Goal: Task Accomplishment & Management: Use online tool/utility

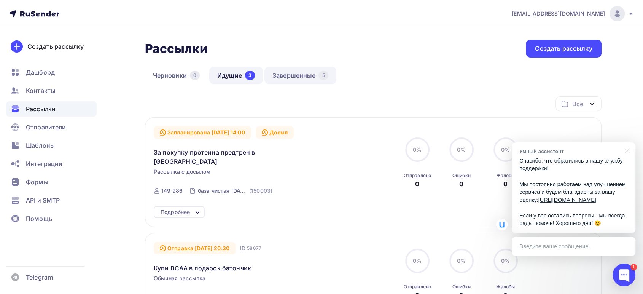
click at [304, 78] on link "Завершенные 5" at bounding box center [300, 75] width 72 height 17
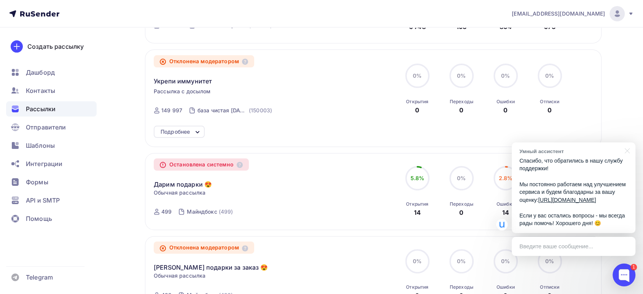
scroll to position [164, 0]
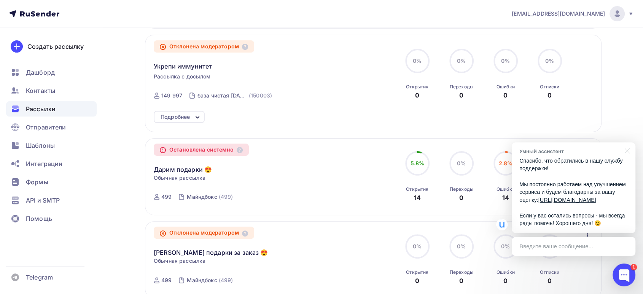
click at [171, 113] on div "Подробнее" at bounding box center [174, 116] width 29 height 9
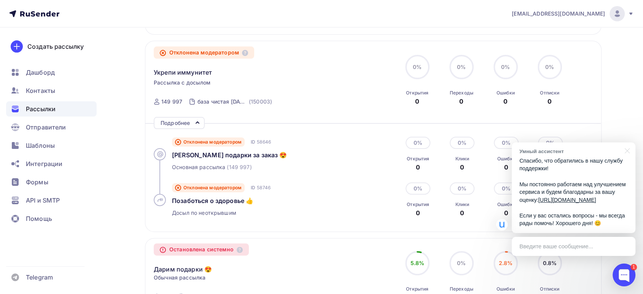
scroll to position [122, 0]
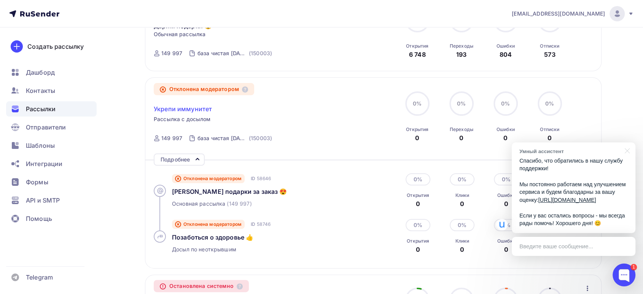
click at [174, 108] on span "Укрепи иммунитет" at bounding box center [183, 108] width 58 height 9
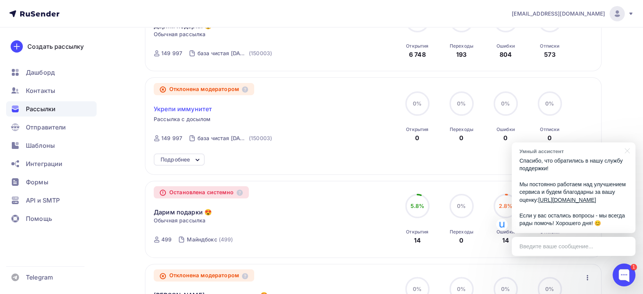
click at [178, 111] on span "Укрепи иммунитет" at bounding box center [183, 108] width 58 height 9
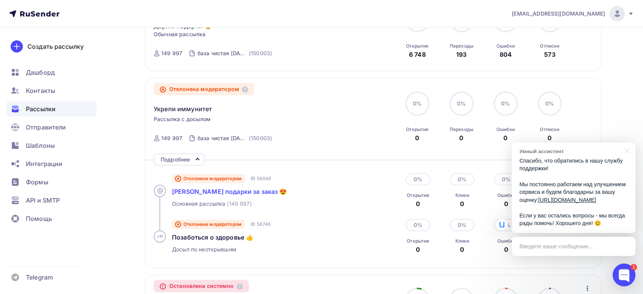
click at [197, 192] on span "[PERSON_NAME] подарки за заказ 😍" at bounding box center [229, 191] width 115 height 8
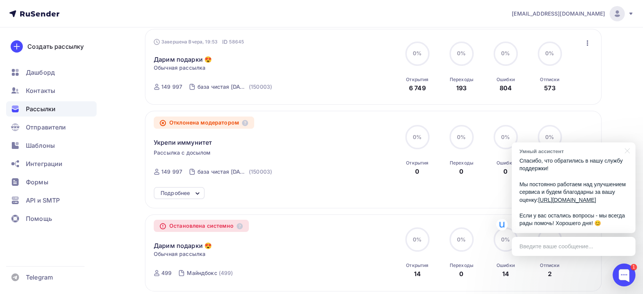
scroll to position [90, 0]
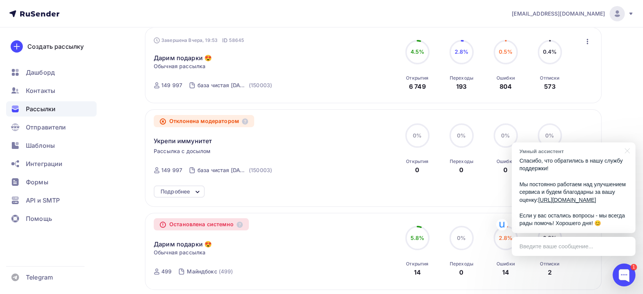
click at [167, 196] on div "Подробнее" at bounding box center [179, 191] width 51 height 12
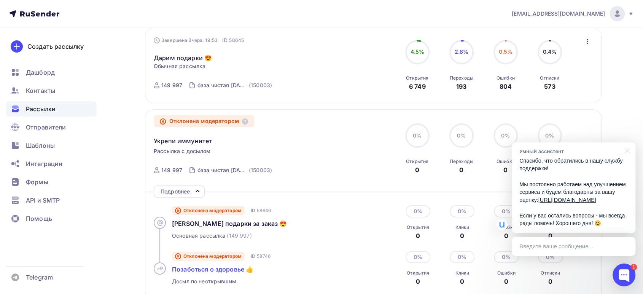
click at [200, 268] on span "Позаботься о здоровье 👍" at bounding box center [212, 269] width 81 height 8
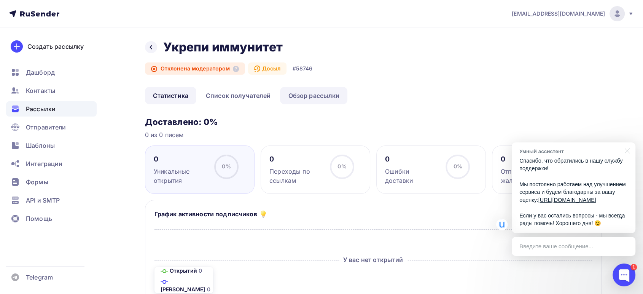
click at [310, 97] on link "Обзор рассылки" at bounding box center [313, 95] width 67 height 17
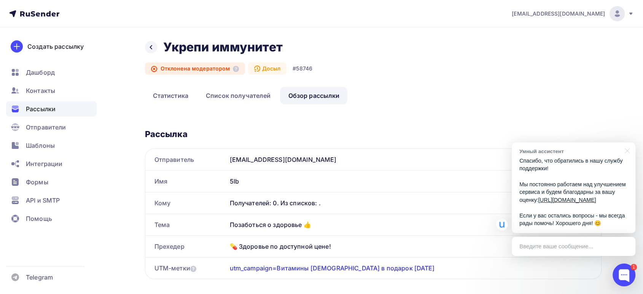
drag, startPoint x: 315, startPoint y: 226, endPoint x: 230, endPoint y: 222, distance: 85.3
click at [230, 222] on div "Позаботься о здоровье 👍" at bounding box center [414, 224] width 374 height 21
copy div "Позаботься о здоровье 👍"
click at [35, 107] on span "Рассылки" at bounding box center [41, 108] width 30 height 9
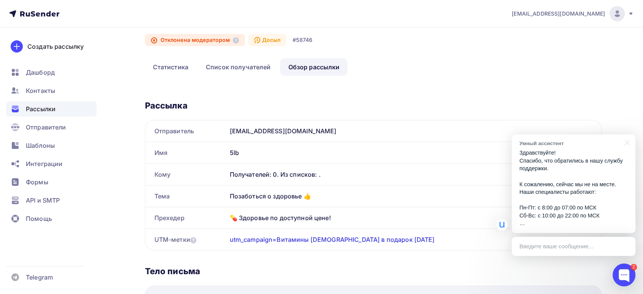
scroll to position [42, 0]
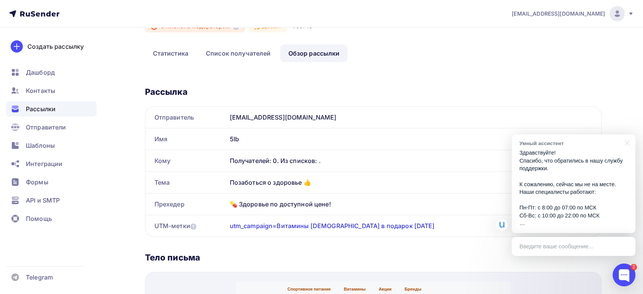
drag, startPoint x: 353, startPoint y: 205, endPoint x: 214, endPoint y: 202, distance: 138.5
click at [214, 202] on div "Прехедер 💊 Здоровье по доступной цене!" at bounding box center [373, 203] width 456 height 21
copy div "Прехедер 💊 Здоровье по доступной цене!"
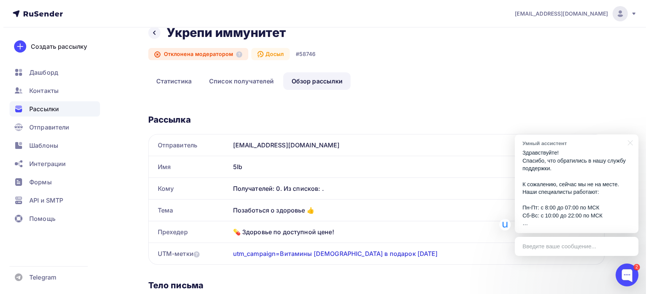
scroll to position [0, 0]
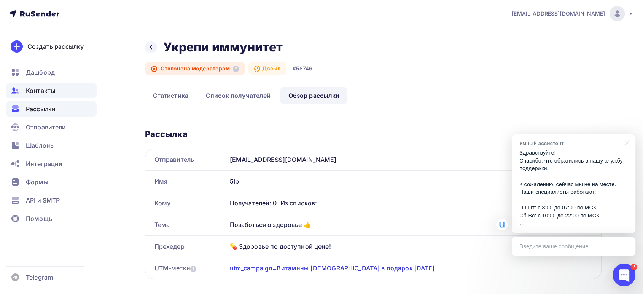
click at [41, 92] on span "Контакты" at bounding box center [40, 90] width 29 height 9
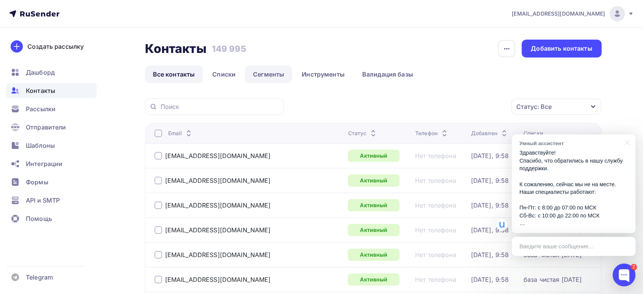
click at [260, 75] on link "Сегменты" at bounding box center [268, 73] width 47 height 17
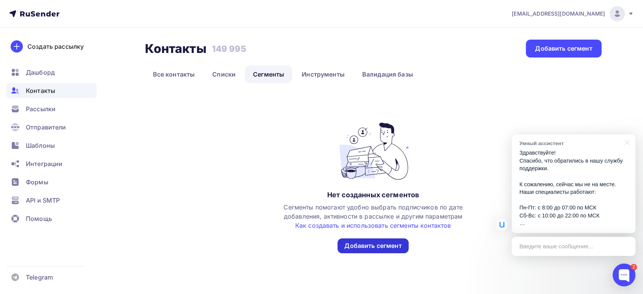
click at [368, 249] on div "Добавить сегмент" at bounding box center [372, 245] width 57 height 9
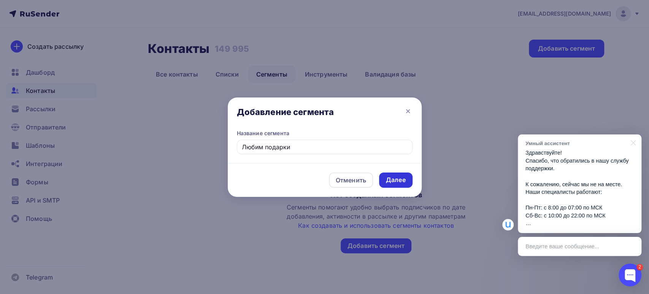
type input "Любим подарки"
click at [394, 183] on div "Далее" at bounding box center [396, 179] width 20 height 9
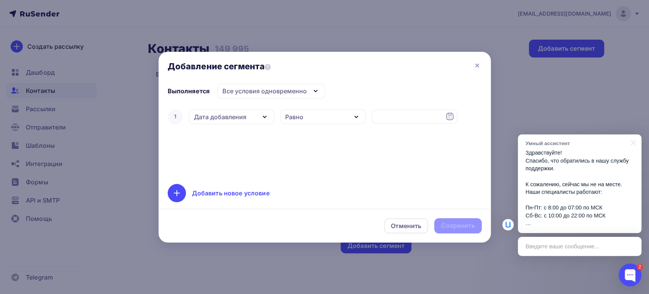
click at [317, 117] on div "Равно" at bounding box center [323, 116] width 86 height 15
click at [219, 118] on div "Дата добавления" at bounding box center [220, 116] width 52 height 9
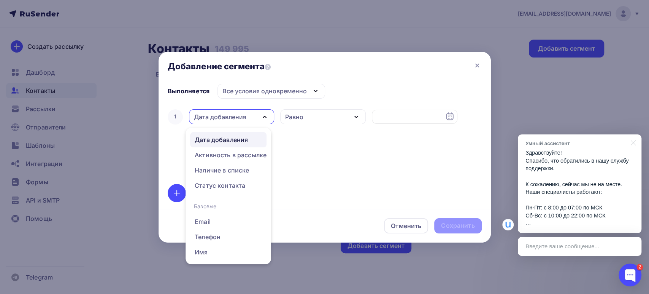
click at [224, 134] on link "Дата добавления" at bounding box center [228, 139] width 76 height 15
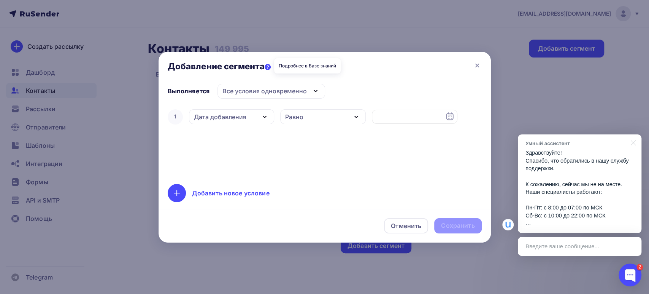
click at [268, 64] on icon at bounding box center [268, 67] width 6 height 6
click at [242, 91] on div "Все условия одновременно" at bounding box center [264, 90] width 84 height 9
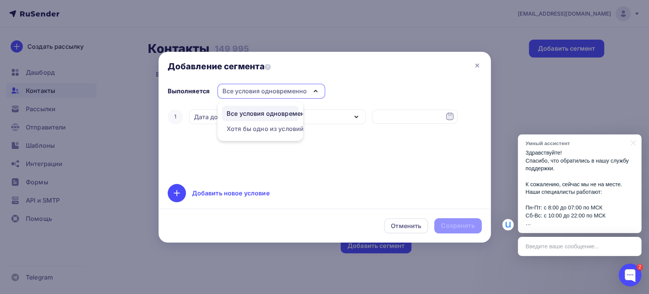
click at [240, 95] on div "Все условия одновременно" at bounding box center [264, 90] width 84 height 9
click at [227, 113] on div "Дата добавления" at bounding box center [220, 116] width 52 height 9
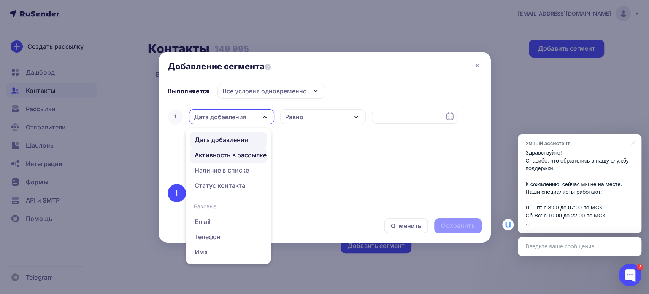
click at [230, 155] on div "Активность в рассылке" at bounding box center [231, 154] width 72 height 9
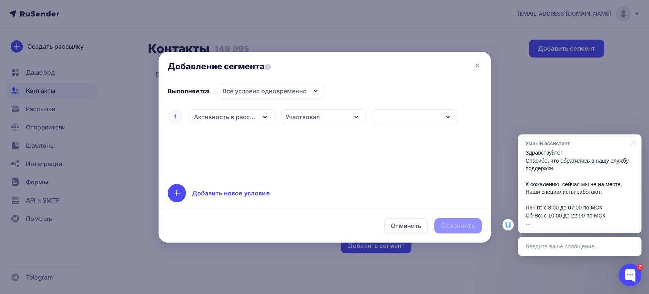
click at [321, 119] on div "Участвовал" at bounding box center [324, 116] width 86 height 15
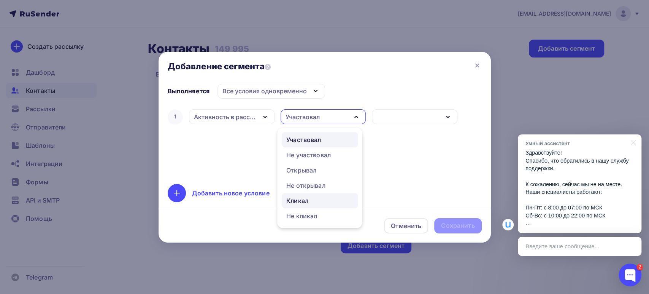
click at [288, 203] on div "Кликал" at bounding box center [297, 200] width 22 height 9
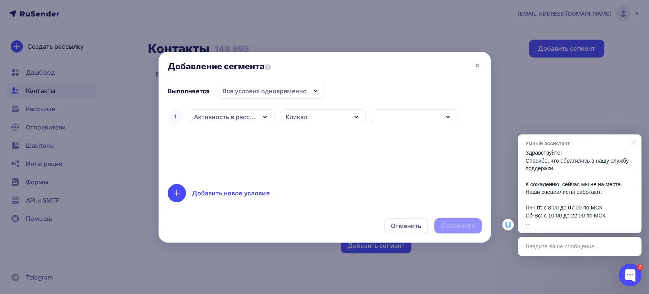
click at [418, 108] on div "1 Активность в рассылке Дата добавления Активность в рассылке Наличие в списке …" at bounding box center [325, 117] width 314 height 18
click at [417, 114] on div "button" at bounding box center [415, 116] width 86 height 15
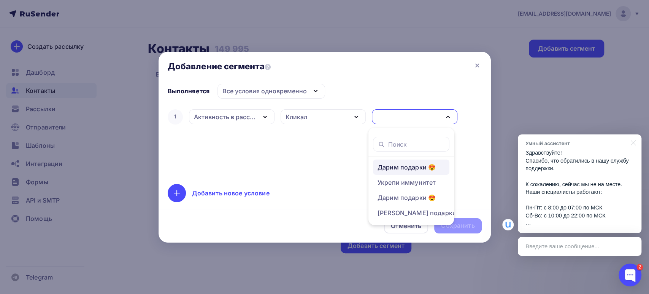
click at [410, 164] on div "Дарим подарки 😍" at bounding box center [407, 166] width 58 height 9
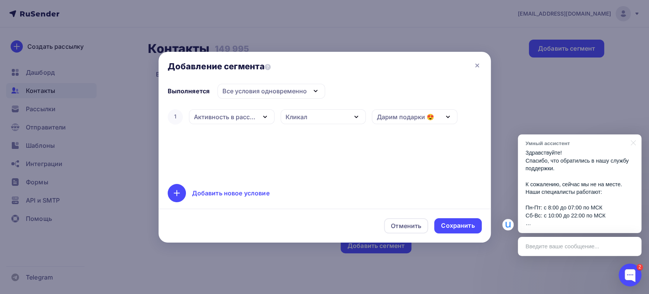
click at [403, 117] on div "Дарим подарки 😍" at bounding box center [405, 116] width 57 height 9
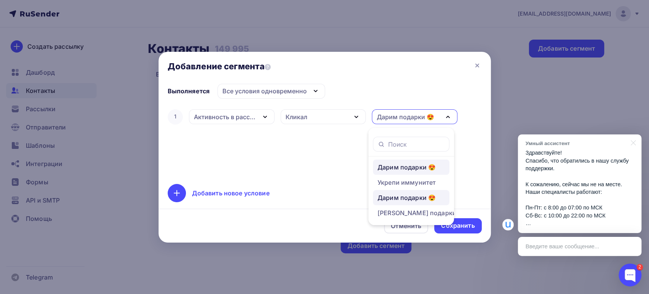
click at [402, 163] on div "Дарим подарки 😍" at bounding box center [407, 166] width 58 height 9
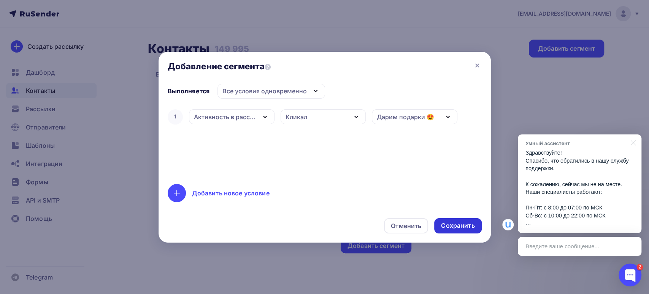
click at [452, 222] on div "Сохранить" at bounding box center [457, 225] width 33 height 9
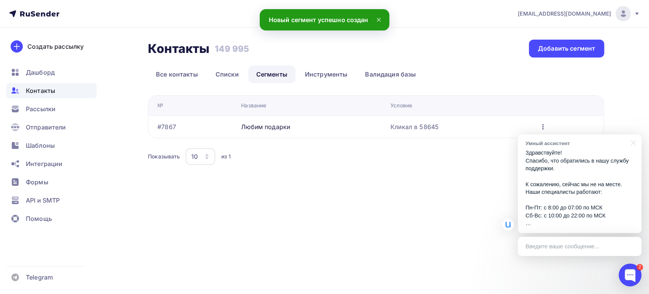
click at [544, 126] on icon "button" at bounding box center [542, 126] width 9 height 9
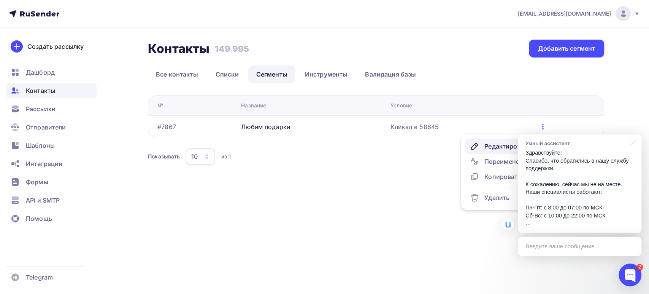
click at [493, 145] on div "Редактировать" at bounding box center [506, 145] width 73 height 9
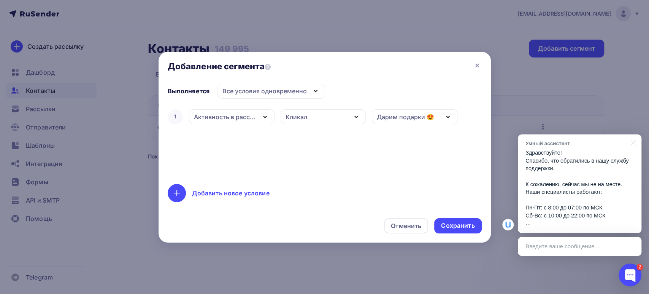
click at [204, 192] on div "Добавить новое условие" at bounding box center [231, 192] width 78 height 9
click at [249, 142] on div "Дата добавления" at bounding box center [232, 140] width 86 height 15
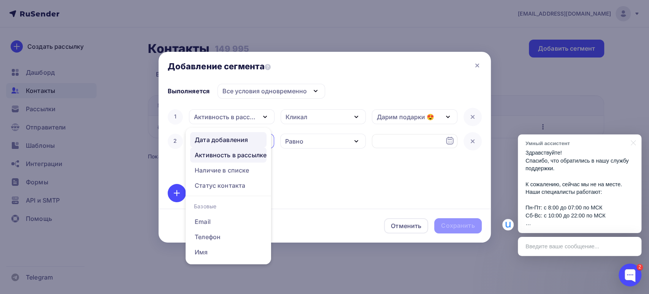
click at [229, 157] on div "Активность в рассылке" at bounding box center [231, 154] width 72 height 9
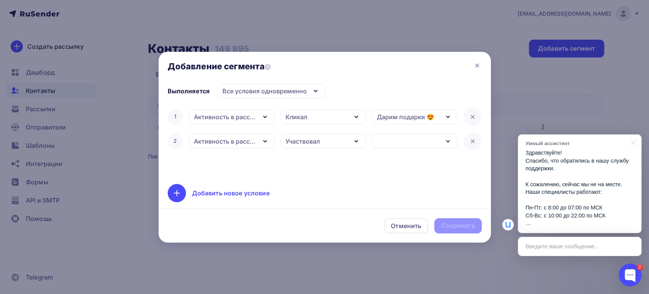
click at [315, 144] on div "Участвовал" at bounding box center [303, 141] width 34 height 9
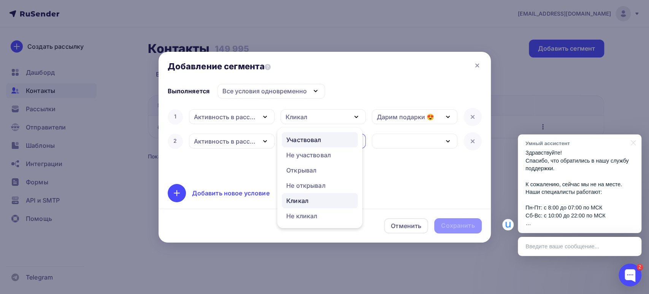
click at [307, 198] on div "Кликал" at bounding box center [297, 200] width 22 height 9
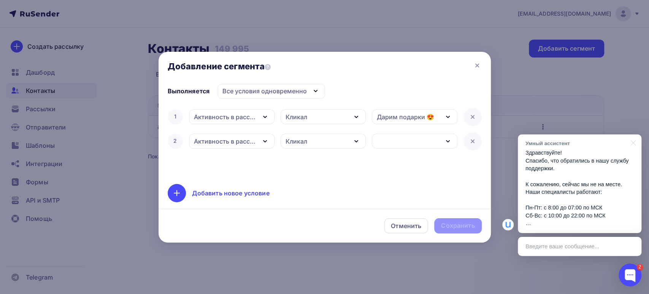
click at [399, 140] on div "button" at bounding box center [415, 140] width 86 height 15
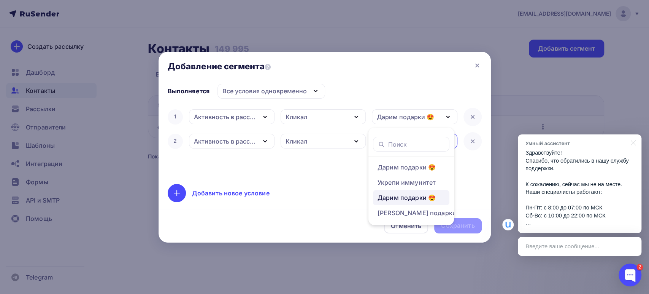
click at [400, 197] on div "Дарим подарки 😍" at bounding box center [407, 197] width 58 height 9
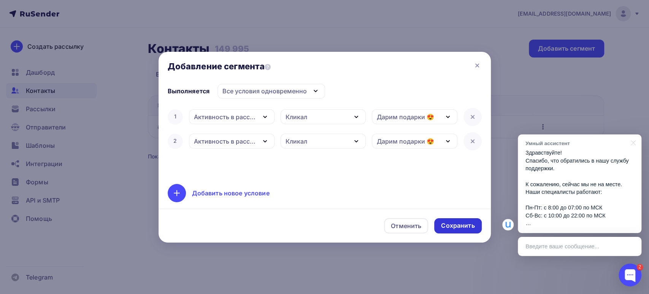
click at [458, 223] on div "Сохранить" at bounding box center [457, 225] width 33 height 9
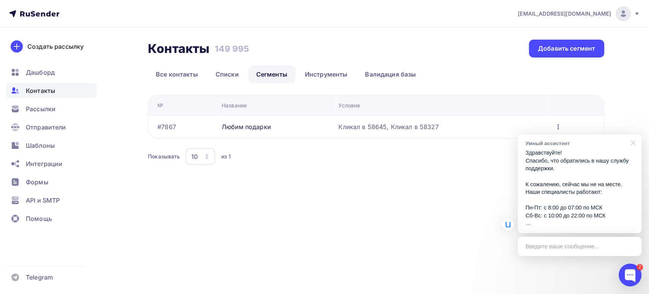
click at [631, 141] on div at bounding box center [631, 142] width 19 height 16
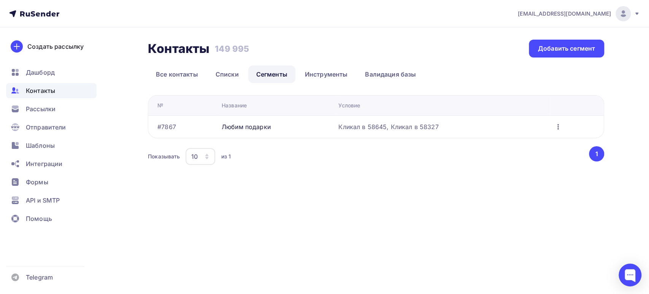
click at [245, 130] on div "Любим подарки" at bounding box center [246, 126] width 49 height 9
click at [240, 130] on div "Любим подарки" at bounding box center [246, 126] width 49 height 9
click at [558, 126] on icon "button" at bounding box center [558, 126] width 2 height 5
click at [526, 143] on div "Редактировать" at bounding box center [521, 145] width 73 height 9
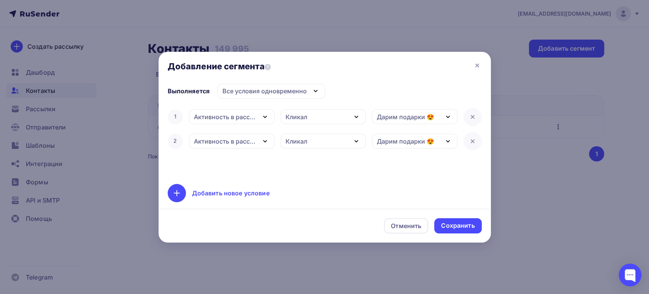
click at [196, 190] on div "Добавить новое условие" at bounding box center [231, 192] width 78 height 9
click at [296, 168] on div "Равно" at bounding box center [294, 165] width 18 height 9
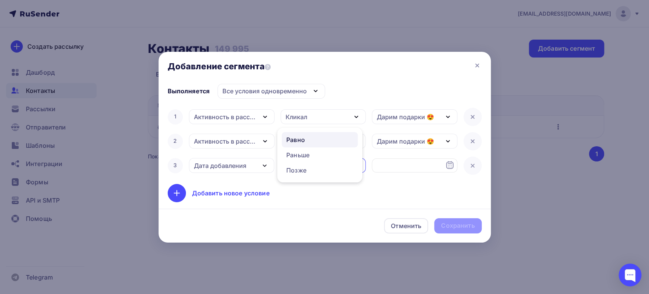
click at [240, 167] on div "Дата добавления" at bounding box center [220, 165] width 52 height 9
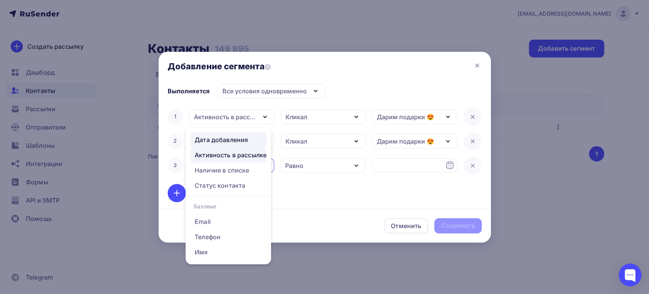
click at [220, 155] on div "Активность в рассылке" at bounding box center [231, 154] width 72 height 9
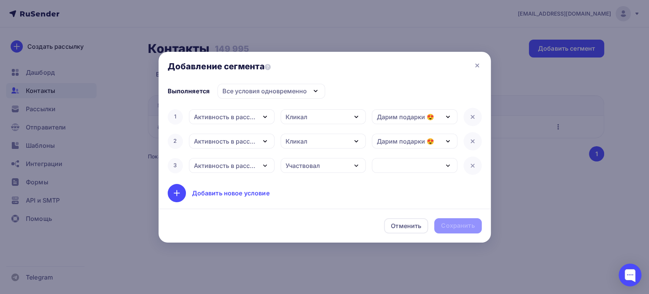
click at [303, 167] on div "Участвовал" at bounding box center [303, 165] width 34 height 9
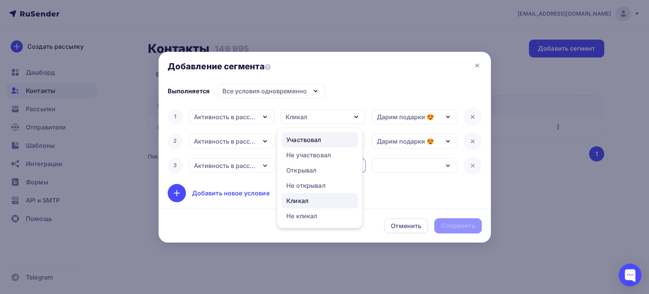
click at [300, 198] on div "Кликал" at bounding box center [297, 200] width 22 height 9
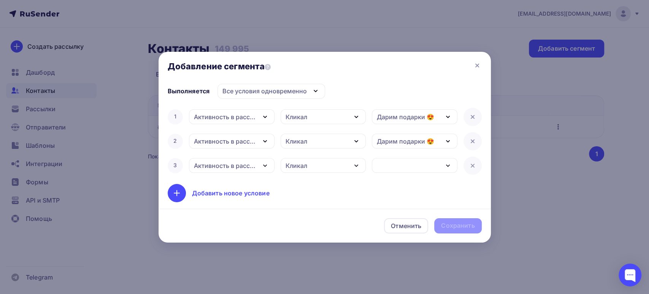
click at [392, 167] on div "button" at bounding box center [415, 165] width 86 height 15
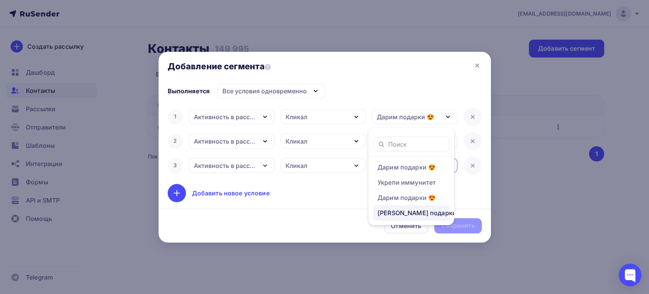
click at [407, 211] on div "[PERSON_NAME] подарки за заказ 😍" at bounding box center [435, 212] width 114 height 9
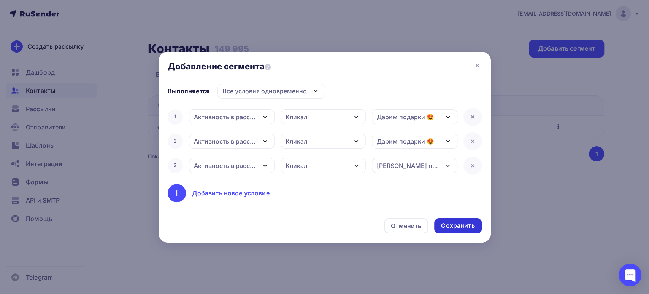
click at [451, 225] on div "Сохранить" at bounding box center [457, 225] width 33 height 9
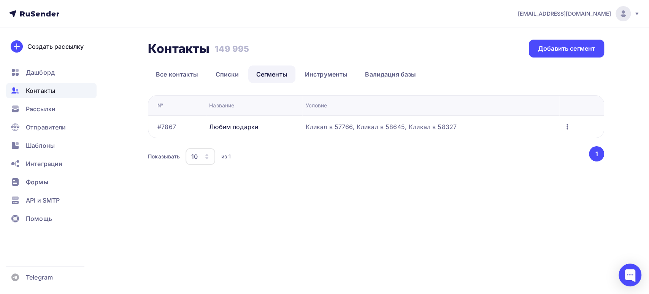
click at [568, 126] on icon "button" at bounding box center [567, 126] width 9 height 9
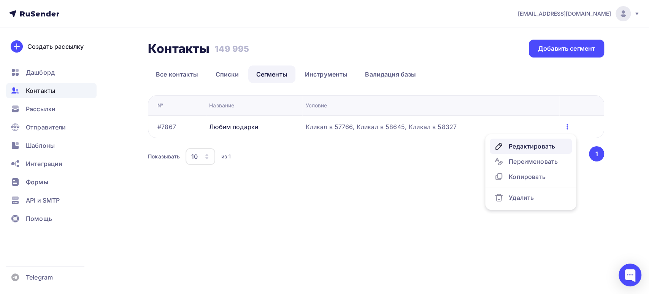
click at [524, 147] on div "Редактировать" at bounding box center [530, 145] width 73 height 9
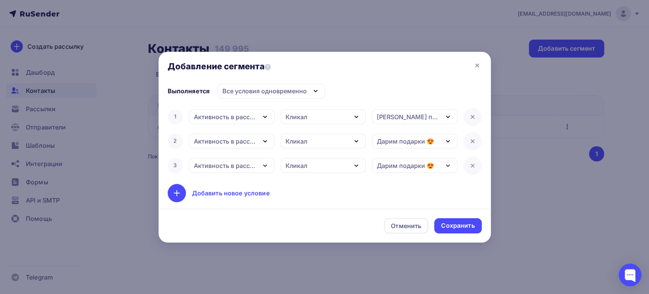
click at [222, 194] on div "Добавить новое условие" at bounding box center [231, 192] width 78 height 9
click at [227, 193] on div "Добавить новое условие" at bounding box center [231, 192] width 78 height 9
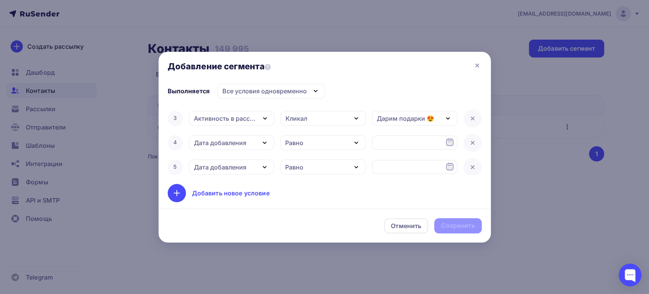
scroll to position [49, 0]
click at [468, 163] on icon at bounding box center [472, 165] width 9 height 9
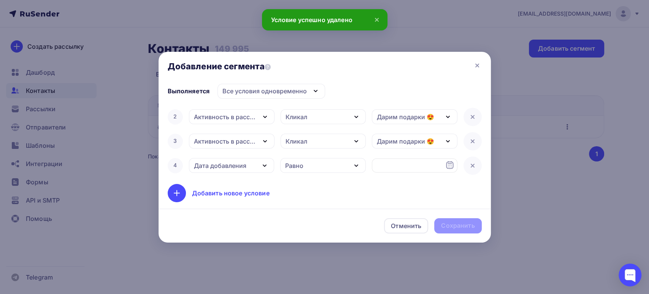
click at [243, 166] on div "Дата добавления" at bounding box center [220, 165] width 52 height 9
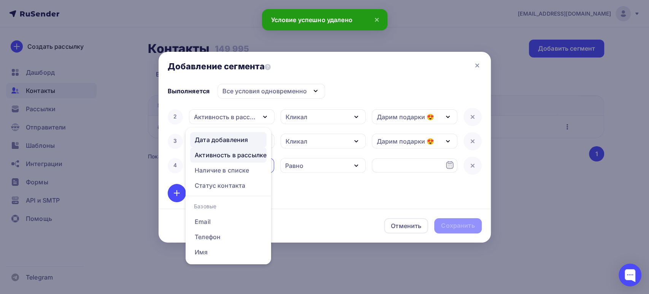
click at [213, 157] on div "Активность в рассылке" at bounding box center [231, 154] width 72 height 9
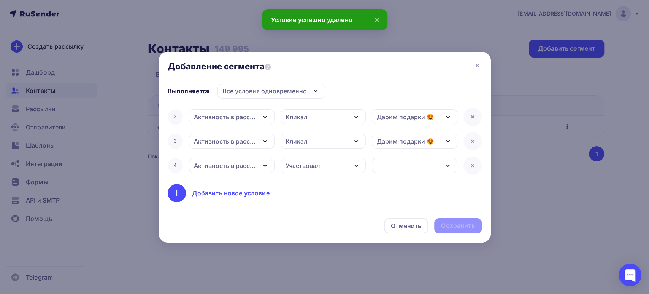
click at [307, 165] on div "Участвовал" at bounding box center [303, 165] width 34 height 9
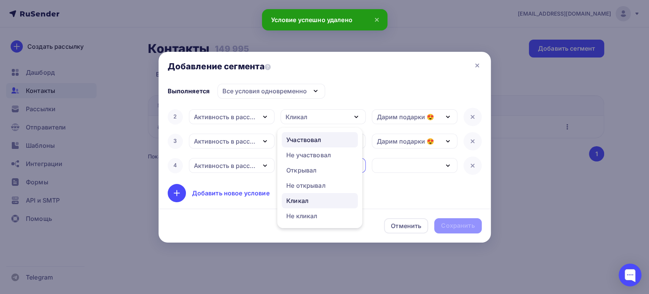
click at [302, 197] on div "Кликал" at bounding box center [297, 200] width 22 height 9
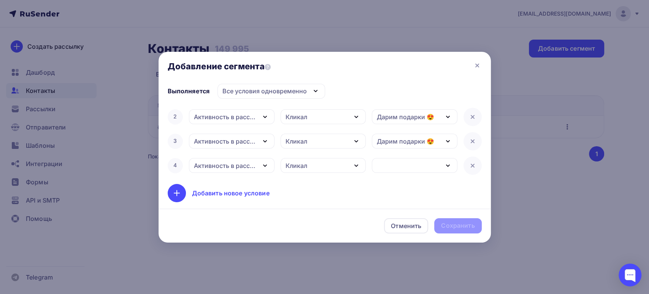
click at [387, 163] on div "button" at bounding box center [415, 165] width 86 height 15
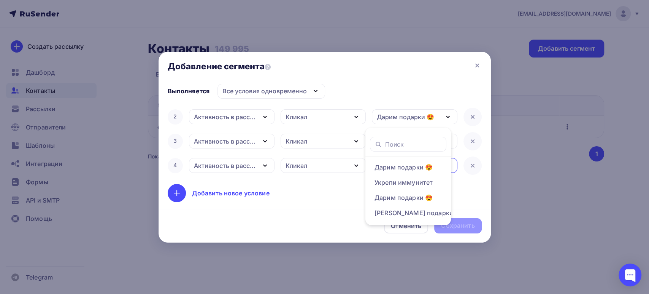
click at [304, 195] on div "Добавить новое условие" at bounding box center [325, 193] width 314 height 18
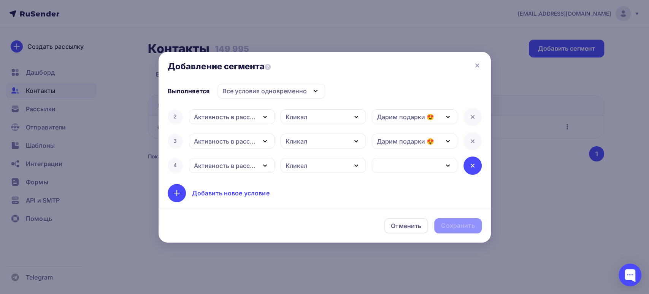
click at [468, 164] on icon at bounding box center [472, 165] width 9 height 9
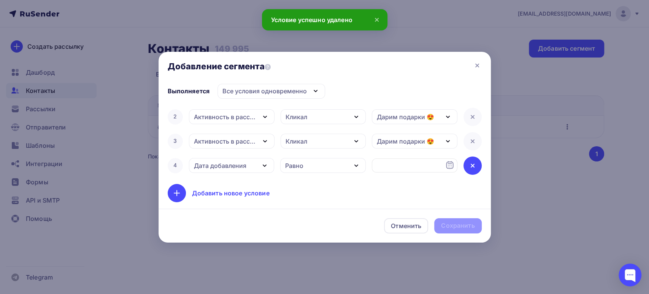
click at [470, 165] on icon at bounding box center [472, 165] width 9 height 9
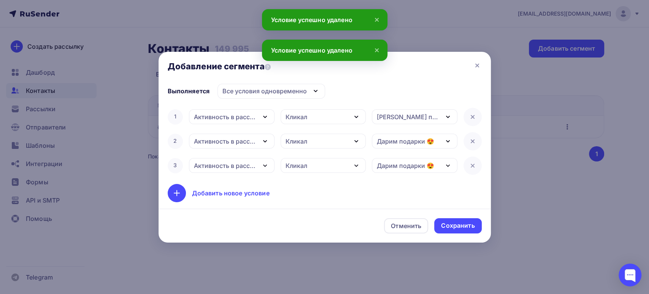
scroll to position [0, 0]
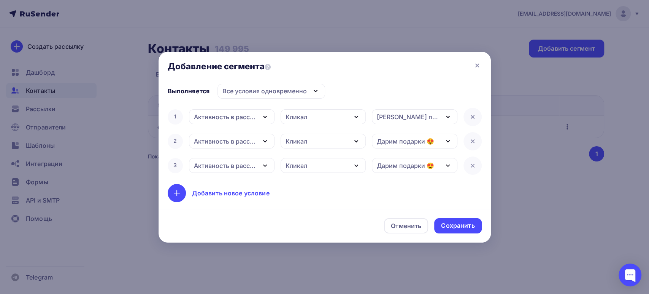
click at [449, 162] on icon "button" at bounding box center [447, 165] width 9 height 9
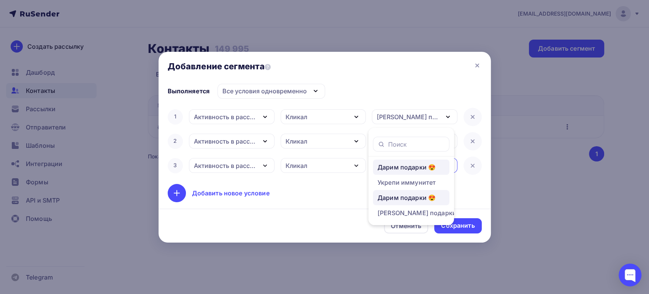
click at [329, 190] on div "Добавить новое условие" at bounding box center [325, 193] width 314 height 18
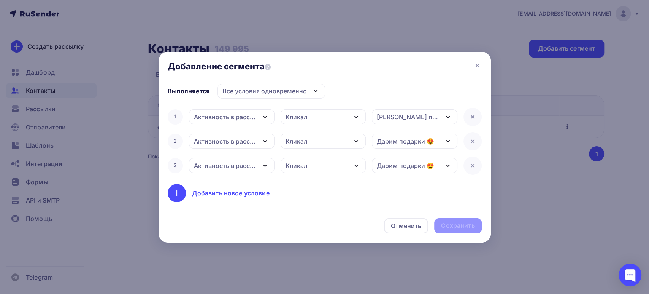
click at [420, 137] on div "Дарим подарки 😍" at bounding box center [405, 141] width 57 height 9
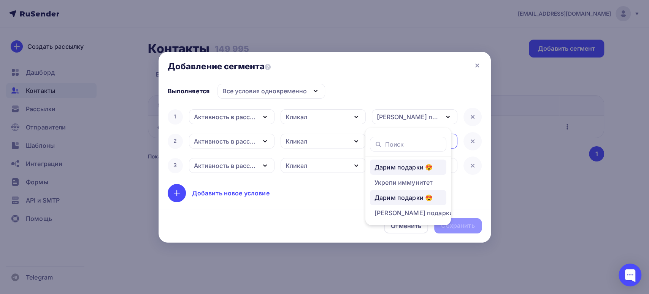
click at [313, 196] on div "Добавить новое условие" at bounding box center [325, 193] width 314 height 18
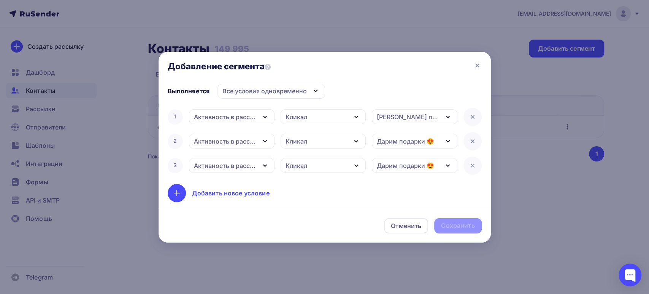
click at [365, 194] on div "Добавить новое условие" at bounding box center [325, 193] width 314 height 18
click at [243, 87] on div "Все условия одновременно" at bounding box center [264, 90] width 84 height 9
click at [251, 129] on div "Хотя бы одно из условий" at bounding box center [265, 128] width 77 height 9
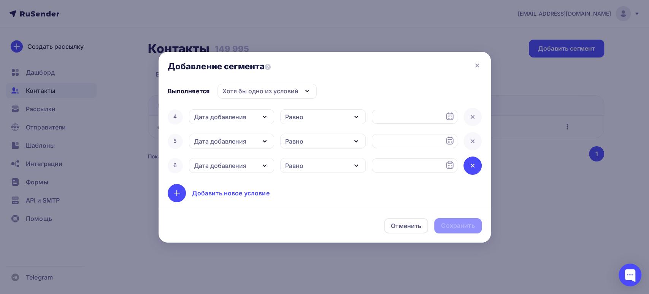
click at [470, 168] on icon at bounding box center [472, 165] width 9 height 9
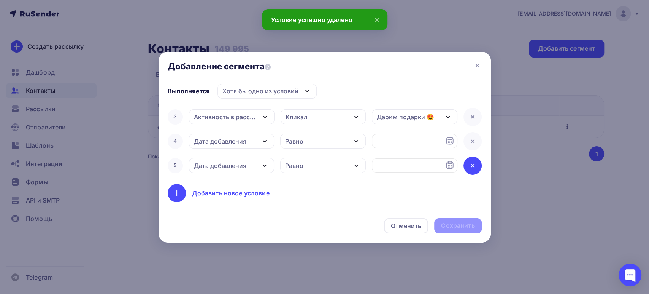
click at [469, 165] on icon at bounding box center [472, 165] width 9 height 9
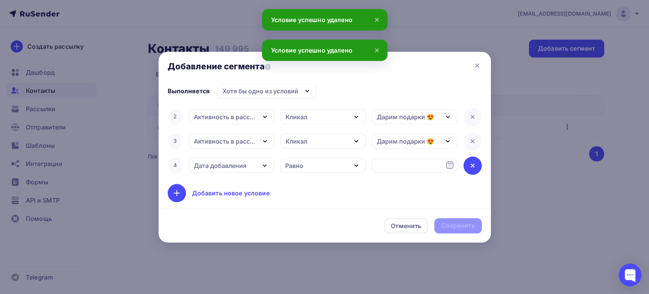
click at [468, 163] on icon at bounding box center [472, 165] width 9 height 9
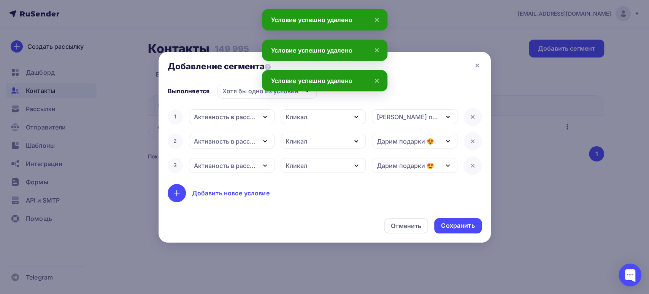
scroll to position [0, 0]
click at [451, 221] on div "Сохранить" at bounding box center [457, 225] width 33 height 9
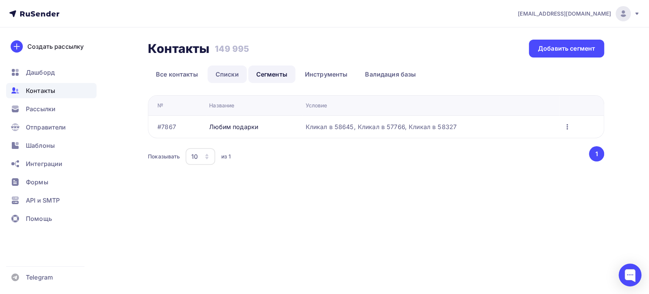
click at [229, 78] on link "Списки" at bounding box center [227, 73] width 39 height 17
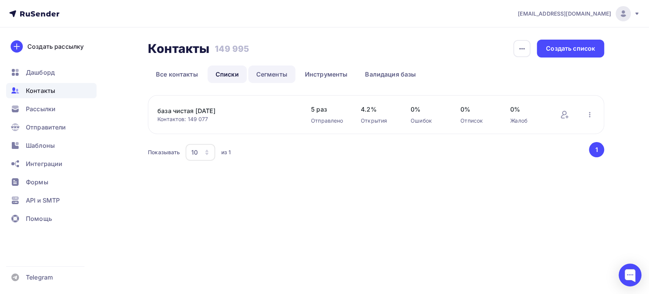
click at [278, 73] on link "Сегменты" at bounding box center [271, 73] width 47 height 17
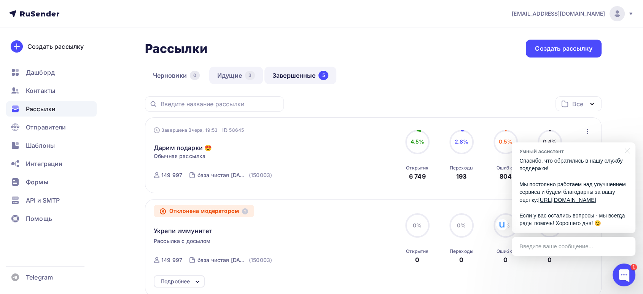
click at [232, 75] on link "Идущие 3" at bounding box center [236, 75] width 54 height 17
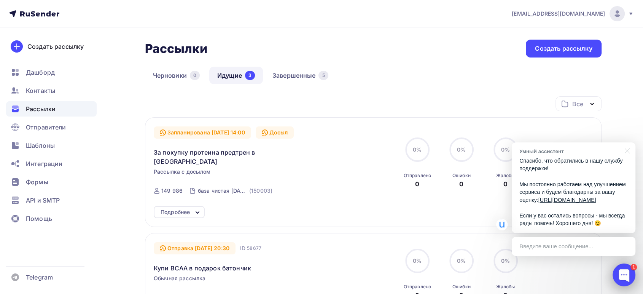
click at [621, 276] on div at bounding box center [623, 274] width 23 height 23
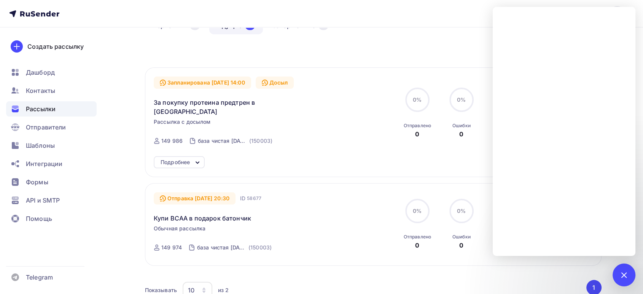
scroll to position [84, 0]
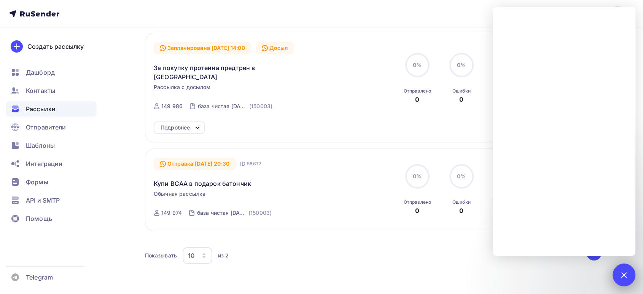
click at [625, 265] on div "1" at bounding box center [623, 274] width 23 height 23
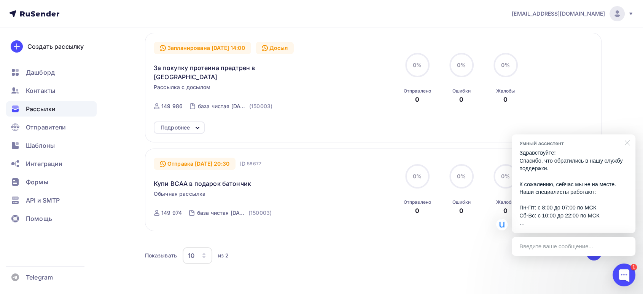
click at [627, 144] on div at bounding box center [625, 142] width 19 height 16
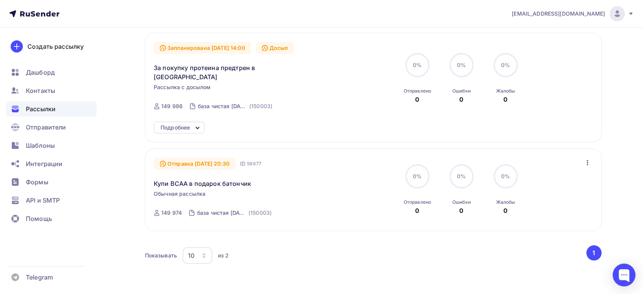
click at [588, 158] on icon "button" at bounding box center [587, 162] width 9 height 9
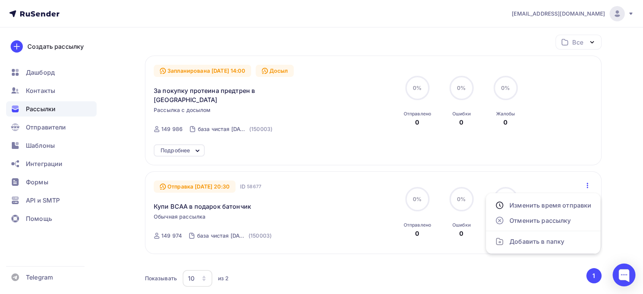
scroll to position [42, 0]
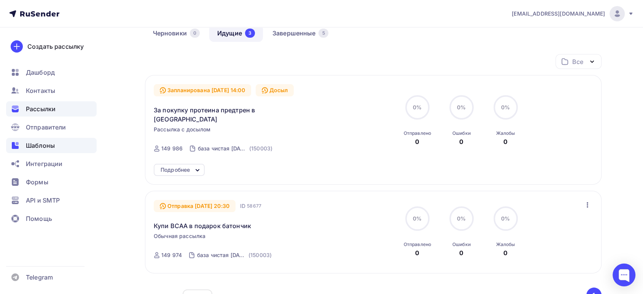
click at [36, 144] on span "Шаблоны" at bounding box center [40, 145] width 29 height 9
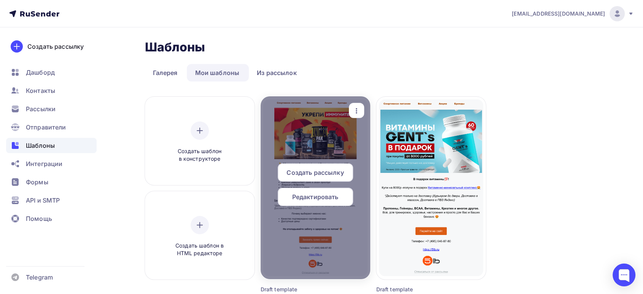
click at [303, 194] on span "Редактировать" at bounding box center [315, 196] width 46 height 9
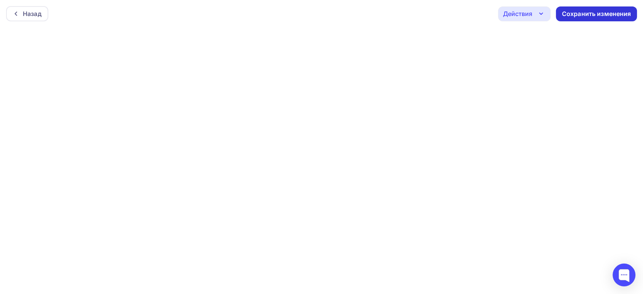
click at [585, 12] on div "Сохранить изменения" at bounding box center [596, 14] width 69 height 9
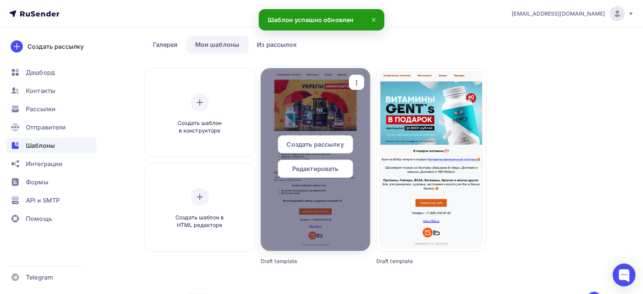
scroll to position [42, 0]
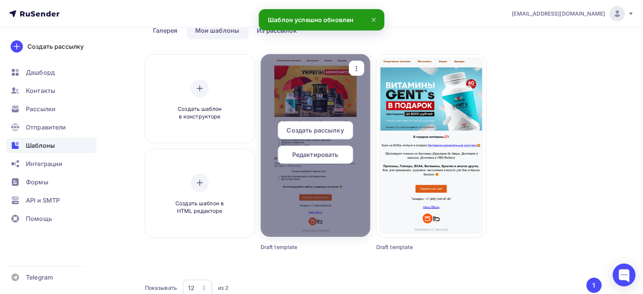
click at [321, 129] on span "Создать рассылку" at bounding box center [314, 129] width 57 height 9
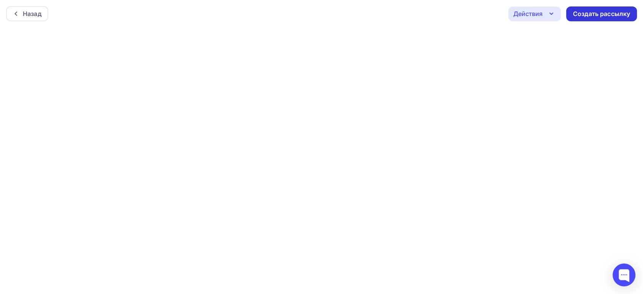
click at [587, 17] on div "Создать рассылку" at bounding box center [601, 14] width 57 height 9
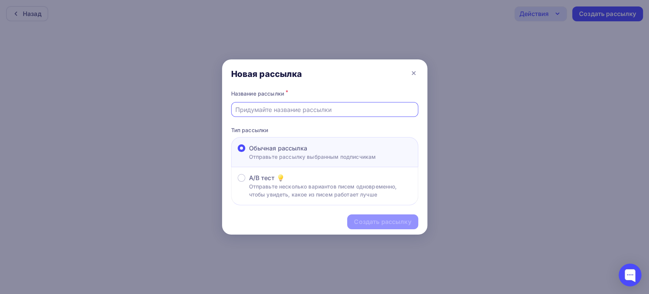
click at [289, 106] on input "text" at bounding box center [324, 109] width 178 height 9
paste input "Позаботься о здоровье 👍"
type input "Позаботься о здоровье 👍"
click at [365, 219] on div "Создать рассылку" at bounding box center [382, 221] width 57 height 9
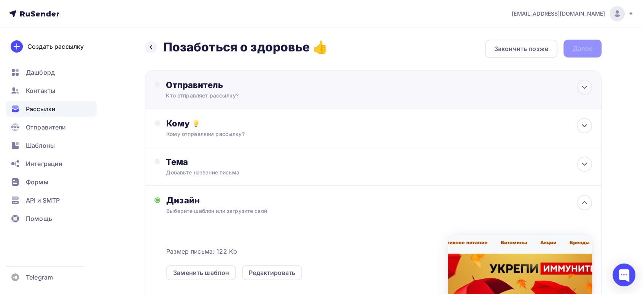
click at [228, 93] on div "Кто отправляет рассылку?" at bounding box center [240, 96] width 148 height 8
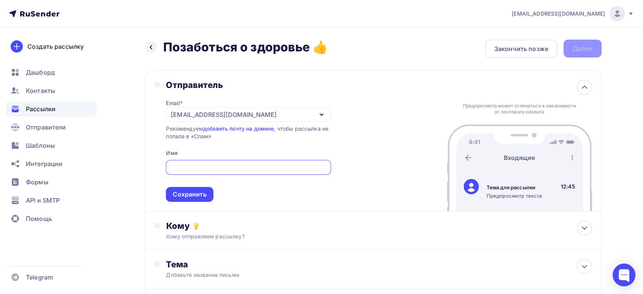
click at [189, 164] on input "text" at bounding box center [248, 167] width 156 height 9
type input "5lb"
click at [200, 192] on div "Сохранить" at bounding box center [189, 194] width 33 height 9
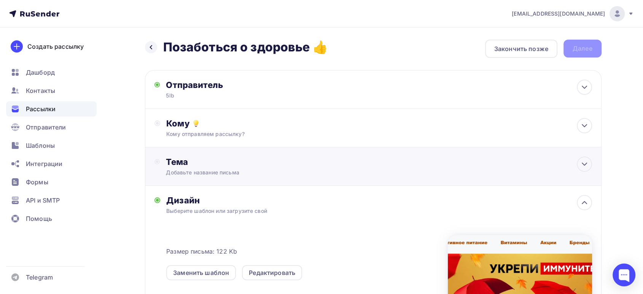
click at [199, 167] on div "Тема Добавьте название письма Тема * Рекомендуем использовать не более 150 симв…" at bounding box center [241, 166] width 150 height 20
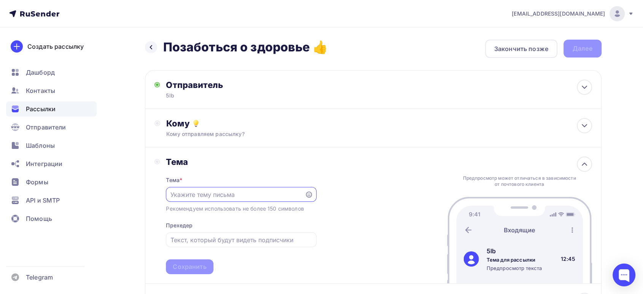
paste input "💊 Здоровье по доступной цене!"
type input "💊 Здоровье по доступной цене!"
drag, startPoint x: 276, startPoint y: 194, endPoint x: 0, endPoint y: 127, distance: 284.2
click at [0, 136] on div "missis.matsevitsckaya@yandex.ru Аккаунт Тарифы Выйти Создать рассылку Дашборд К…" at bounding box center [321, 269] width 643 height 539
click at [193, 242] on input "text" at bounding box center [240, 239] width 141 height 9
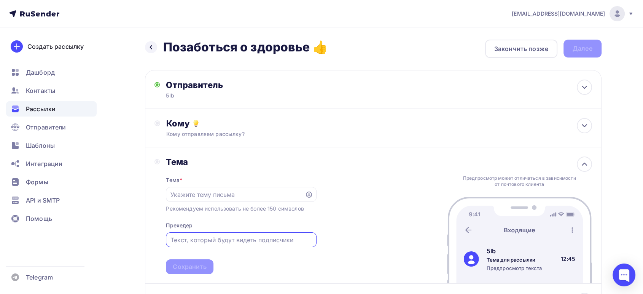
paste input "💊 Здоровье по доступной цене!"
type input "💊 Здоровье по доступной цене!"
drag, startPoint x: 339, startPoint y: 46, endPoint x: 162, endPoint y: 39, distance: 176.6
click at [162, 39] on div "Назад Позаботься о здоровье 👍 Позаботься о здоровье 👍 Закончить позже Далее Отп…" at bounding box center [321, 282] width 623 height 511
copy h2 "Позаботься о здоровье 👍"
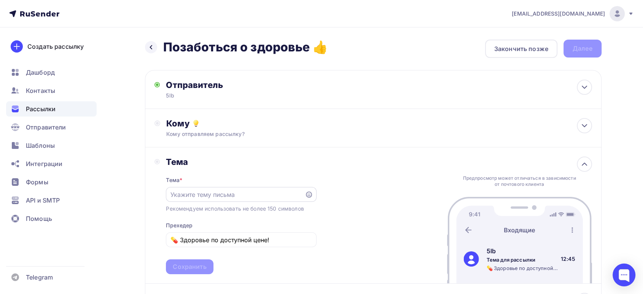
click at [199, 194] on input "text" at bounding box center [235, 194] width 130 height 9
paste input "Позаботься о здоровье 👍"
type input "Позаботься о здоровье 👍"
click at [192, 133] on div "Кому отправляем рассылку?" at bounding box center [357, 134] width 383 height 8
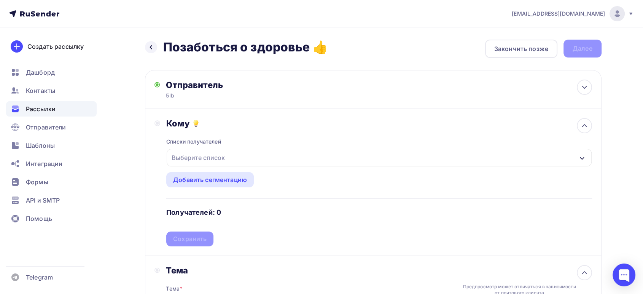
click at [201, 157] on div "Выберите список" at bounding box center [197, 158] width 59 height 14
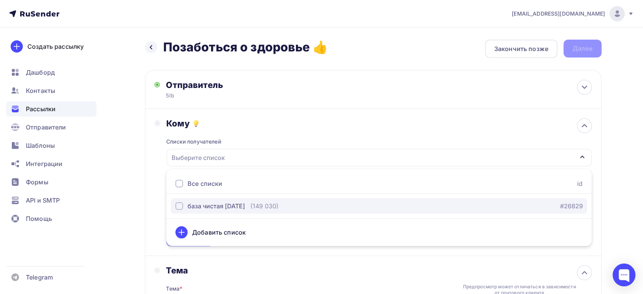
click at [210, 203] on div "база чистая [DATE]" at bounding box center [215, 205] width 57 height 9
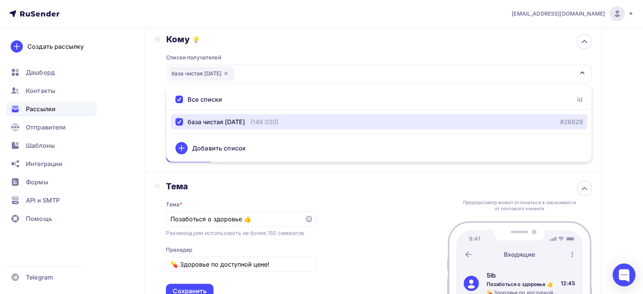
scroll to position [84, 0]
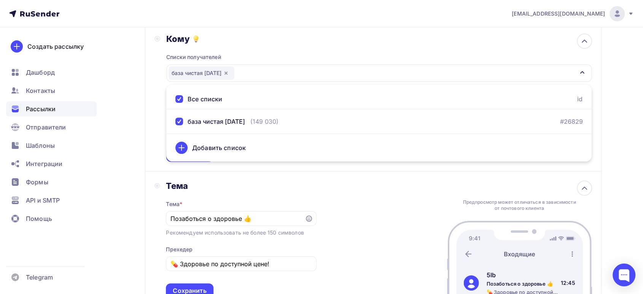
click at [212, 179] on div "Тема Тема * Позаботься о здоровье 👍 Рекомендуем использовать не более 150 симво…" at bounding box center [373, 239] width 456 height 136
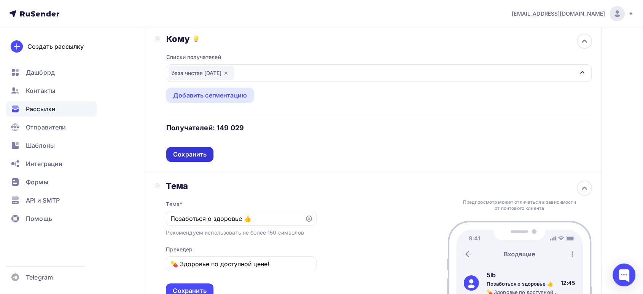
click at [187, 152] on div "Сохранить" at bounding box center [189, 154] width 33 height 9
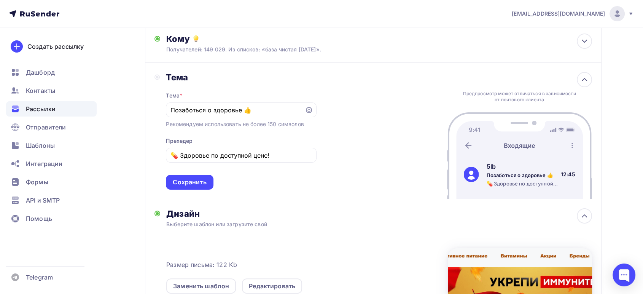
scroll to position [127, 0]
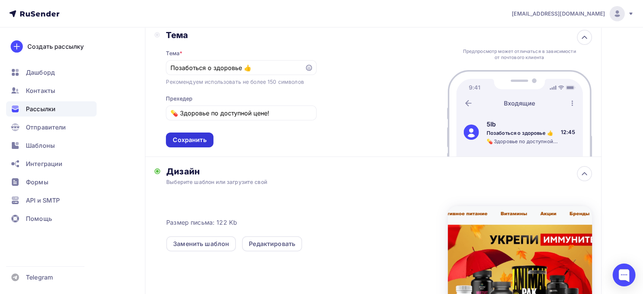
click at [199, 137] on div "Сохранить" at bounding box center [189, 139] width 33 height 9
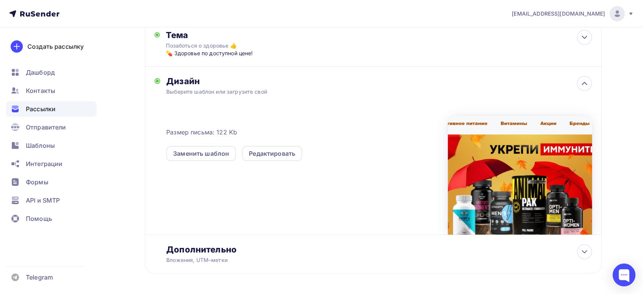
click at [548, 182] on div at bounding box center [520, 175] width 144 height 119
click at [279, 151] on div "Редактировать" at bounding box center [272, 153] width 46 height 9
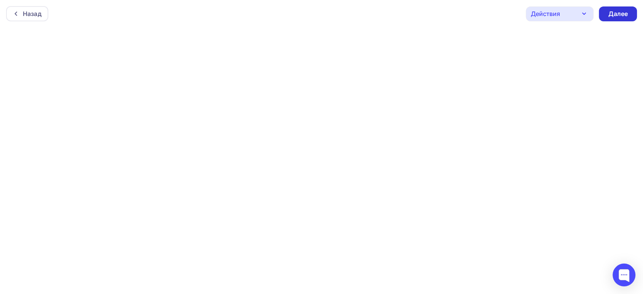
click at [613, 14] on div "Далее" at bounding box center [618, 14] width 20 height 9
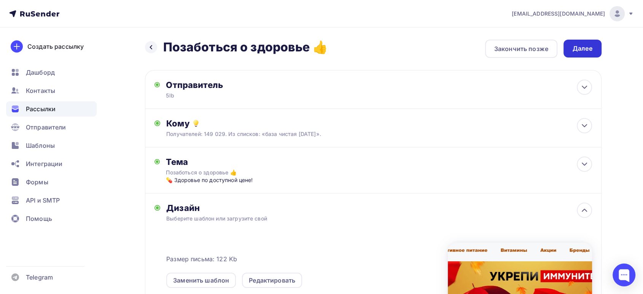
click at [579, 45] on div "Далее" at bounding box center [582, 48] width 20 height 9
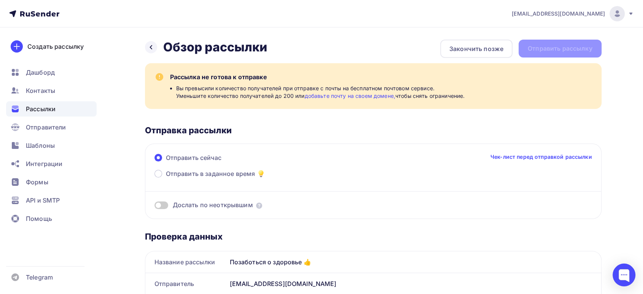
click at [363, 94] on link "добавьте почту на своем домене," at bounding box center [350, 95] width 91 height 6
click at [51, 129] on span "Отправители" at bounding box center [46, 126] width 40 height 9
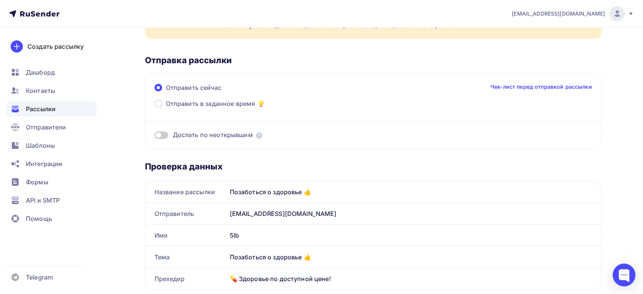
scroll to position [84, 0]
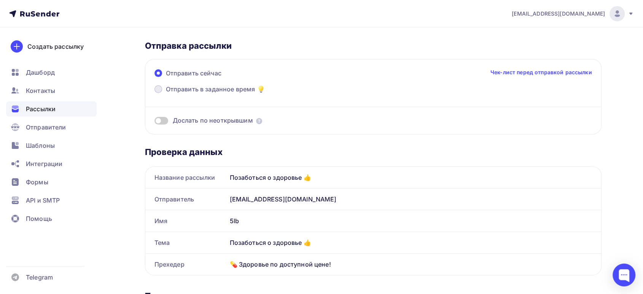
drag, startPoint x: 187, startPoint y: 86, endPoint x: 226, endPoint y: 86, distance: 38.4
click at [187, 86] on span "Отправить в заданное время" at bounding box center [210, 88] width 89 height 9
click at [166, 94] on input "Отправить в заданное время" at bounding box center [166, 94] width 0 height 0
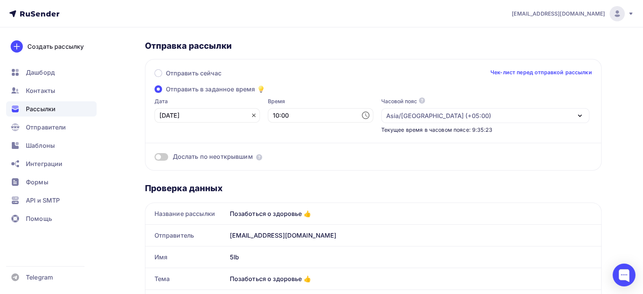
click at [251, 114] on icon at bounding box center [254, 115] width 6 height 6
click at [248, 117] on icon at bounding box center [251, 115] width 7 height 8
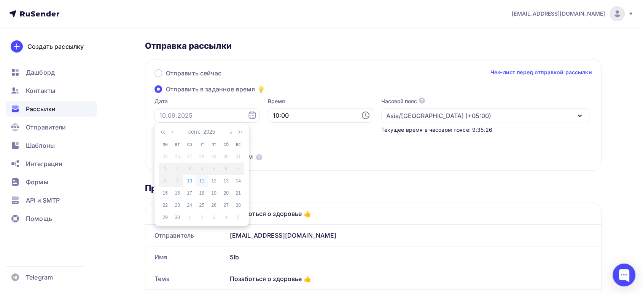
click at [201, 180] on div "11" at bounding box center [201, 180] width 12 height 7
type input "[DATE]"
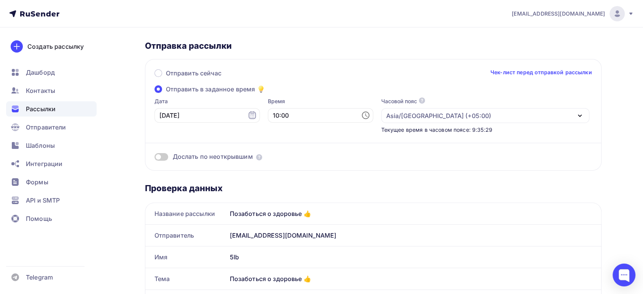
click at [361, 117] on icon at bounding box center [365, 115] width 9 height 9
click at [277, 150] on li "12" at bounding box center [278, 153] width 40 height 12
click at [275, 148] on li "10" at bounding box center [278, 147] width 40 height 12
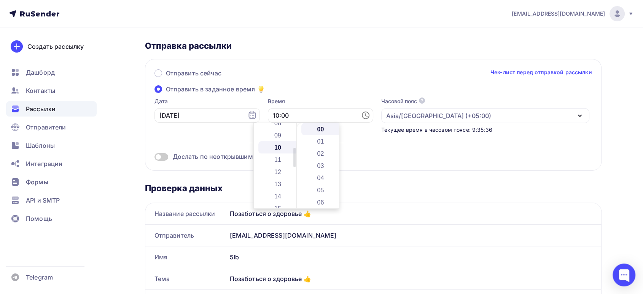
scroll to position [122, 0]
click at [279, 140] on li "11" at bounding box center [278, 141] width 40 height 12
type input "11:00"
click at [414, 165] on div "Отправить сейчас Чек-лист перед отправкой рассылки Отправить в заданное время Д…" at bounding box center [373, 114] width 456 height 111
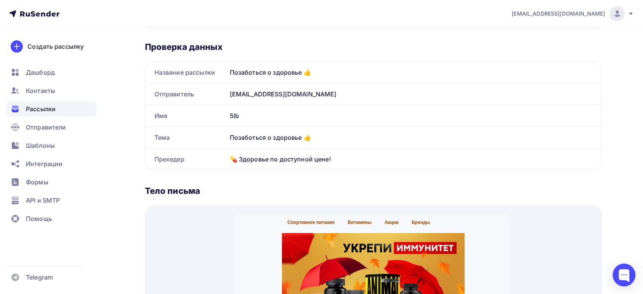
scroll to position [211, 0]
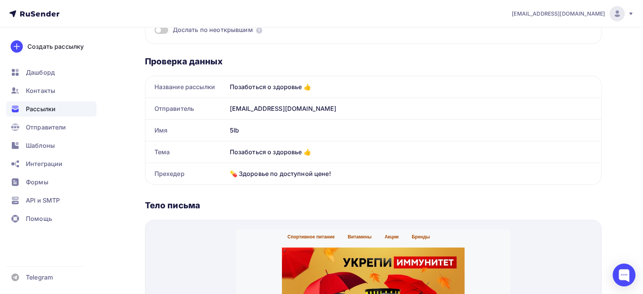
click at [332, 103] on div "[EMAIL_ADDRESS][DOMAIN_NAME]" at bounding box center [414, 108] width 374 height 21
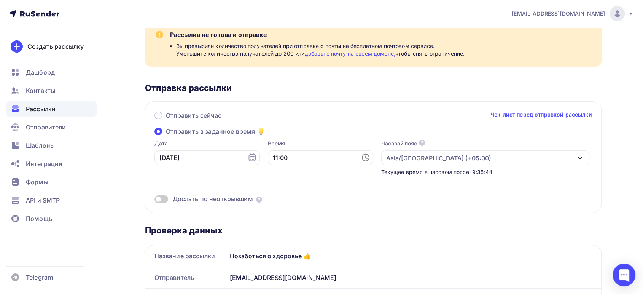
scroll to position [0, 0]
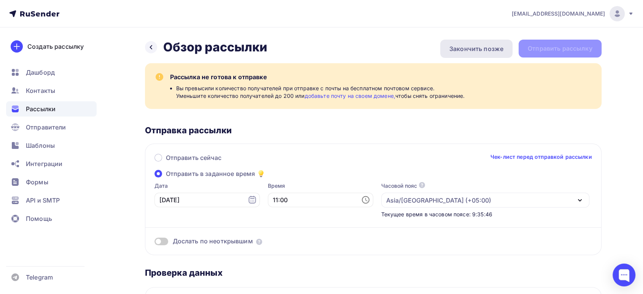
click at [470, 47] on div "Закончить позже" at bounding box center [476, 48] width 54 height 9
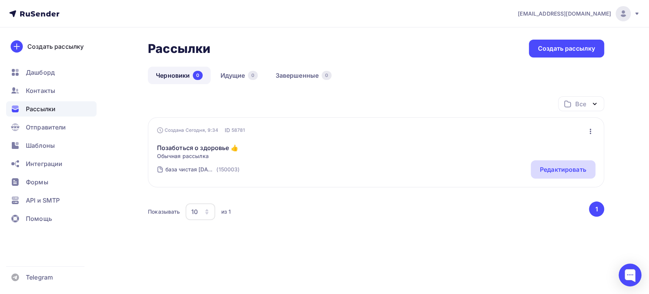
click at [577, 170] on div "Редактировать" at bounding box center [563, 169] width 46 height 9
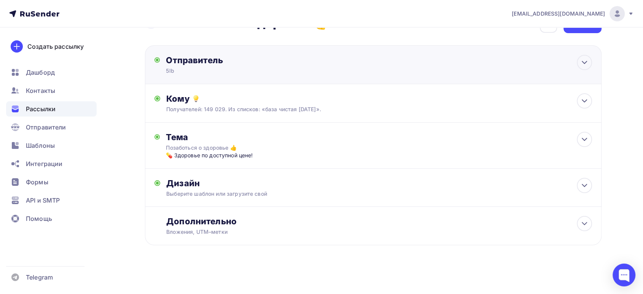
click at [282, 79] on div "Отправитель 5lb Email * [EMAIL_ADDRESS][DOMAIN_NAME] [EMAIL_ADDRESS][DOMAIN_NAM…" at bounding box center [373, 64] width 456 height 39
type input "5lb"
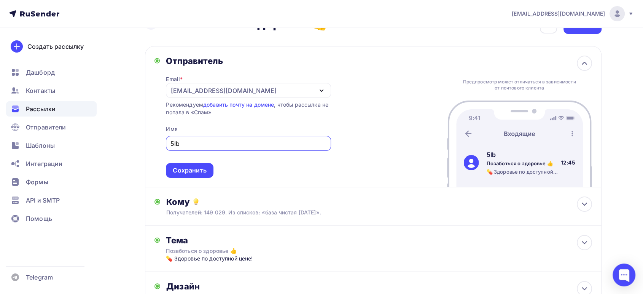
click at [283, 92] on div "[EMAIL_ADDRESS][DOMAIN_NAME]" at bounding box center [248, 90] width 165 height 15
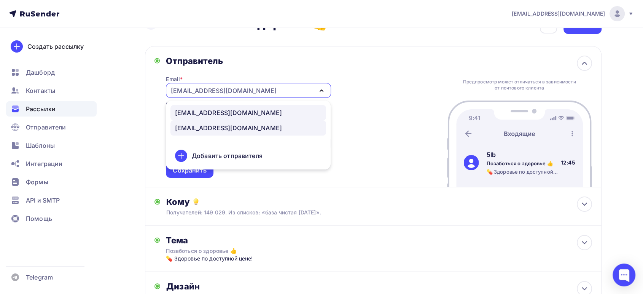
click at [208, 114] on div "[EMAIL_ADDRESS][DOMAIN_NAME]" at bounding box center [228, 112] width 107 height 9
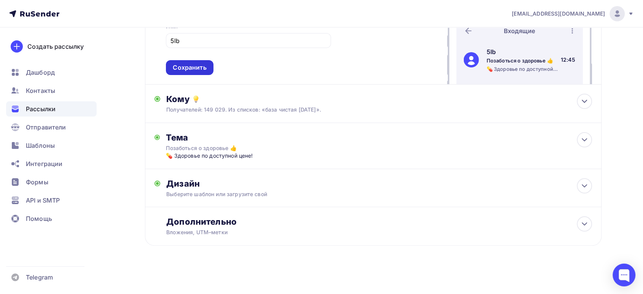
click at [183, 67] on div "Сохранить" at bounding box center [189, 67] width 33 height 9
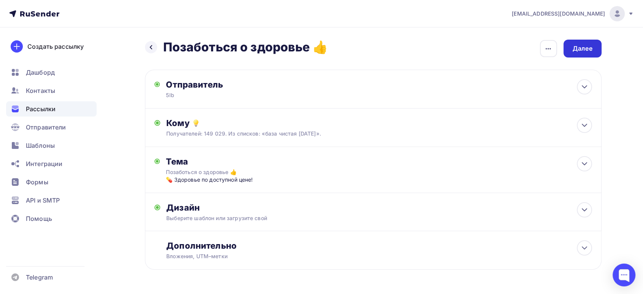
click at [569, 54] on div "Далее" at bounding box center [582, 49] width 38 height 18
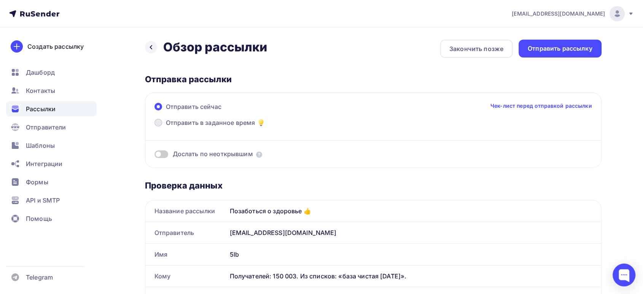
click at [221, 121] on span "Отправить в заданное время" at bounding box center [210, 122] width 89 height 9
click at [166, 127] on input "Отправить в заданное время" at bounding box center [166, 127] width 0 height 0
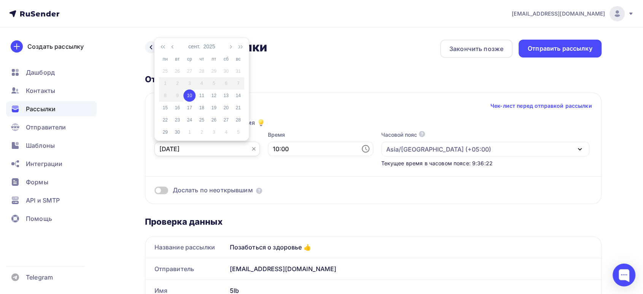
click at [219, 151] on input "10.09.2025" at bounding box center [206, 148] width 105 height 14
click at [197, 95] on div "11" at bounding box center [201, 95] width 12 height 7
type input "11.09.2025"
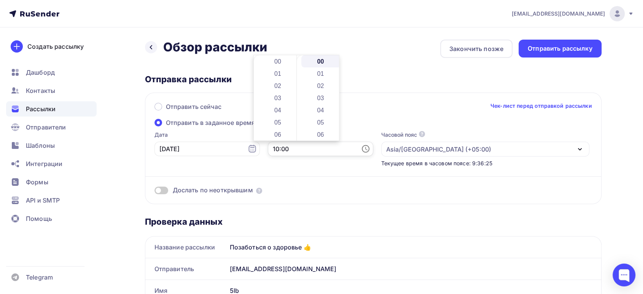
click at [296, 152] on input "10:00" at bounding box center [320, 148] width 105 height 14
click at [266, 69] on li "11" at bounding box center [278, 73] width 40 height 12
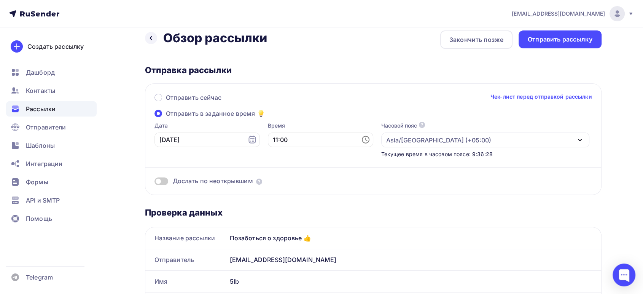
scroll to position [0, 0]
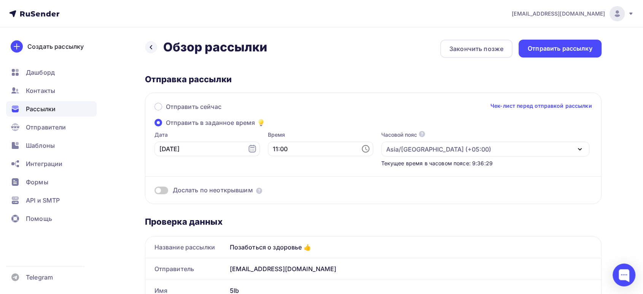
click at [268, 157] on div "Время 11:00" at bounding box center [320, 149] width 105 height 36
click at [268, 153] on input "11:00" at bounding box center [320, 148] width 105 height 14
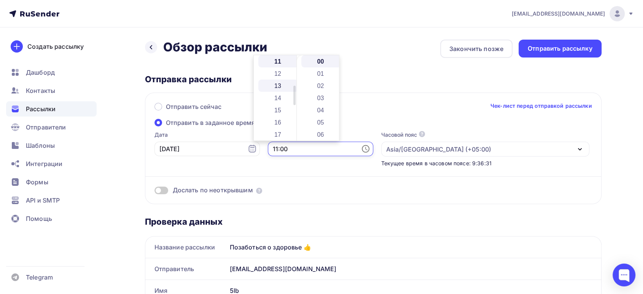
scroll to position [91, 0]
click at [271, 88] on li "10" at bounding box center [278, 92] width 40 height 12
click at [321, 64] on li "45" at bounding box center [321, 60] width 40 height 12
type input "10:45"
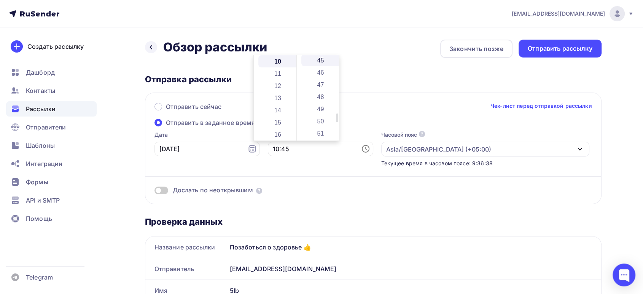
scroll to position [548, 0]
click at [381, 51] on div "Назад Обзор рассылки Обзор рассылки Закончить позже Отправить рассылку" at bounding box center [373, 49] width 456 height 18
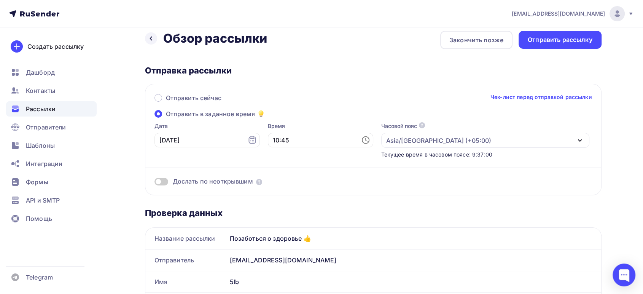
scroll to position [0, 0]
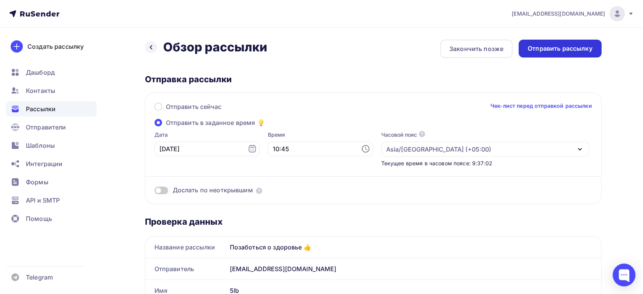
click at [533, 52] on div "Отправить рассылку" at bounding box center [559, 48] width 65 height 9
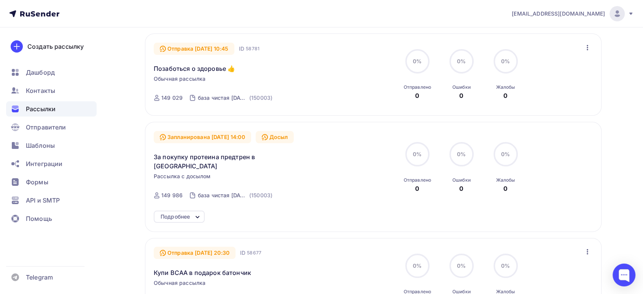
scroll to position [126, 0]
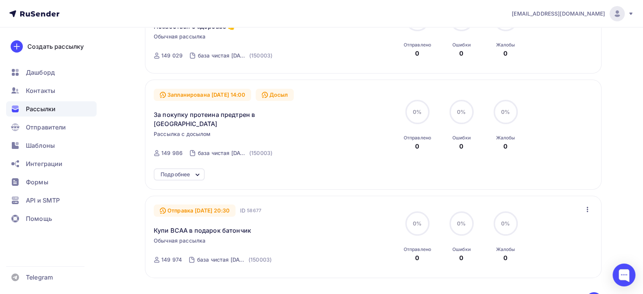
click at [586, 205] on icon "button" at bounding box center [587, 209] width 9 height 9
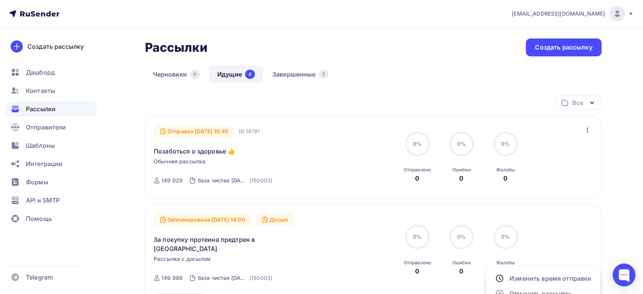
scroll to position [0, 0]
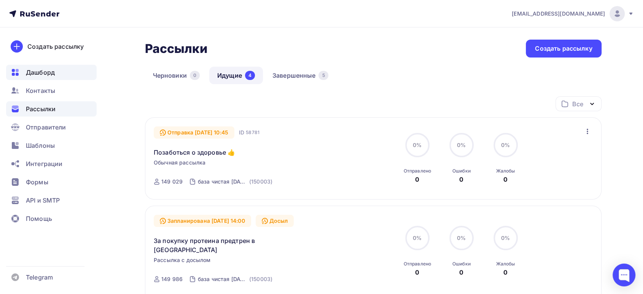
click at [44, 72] on span "Дашборд" at bounding box center [40, 72] width 29 height 9
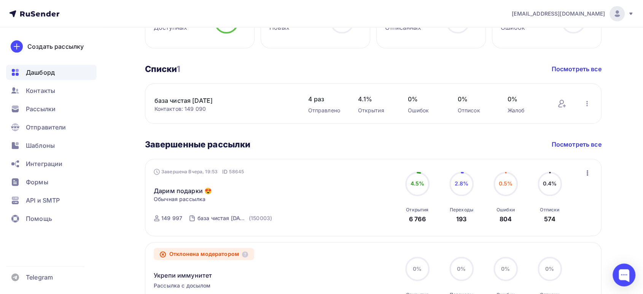
scroll to position [253, 0]
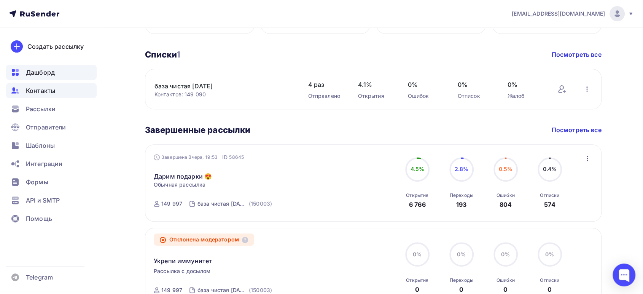
click at [43, 92] on span "Контакты" at bounding box center [40, 90] width 29 height 9
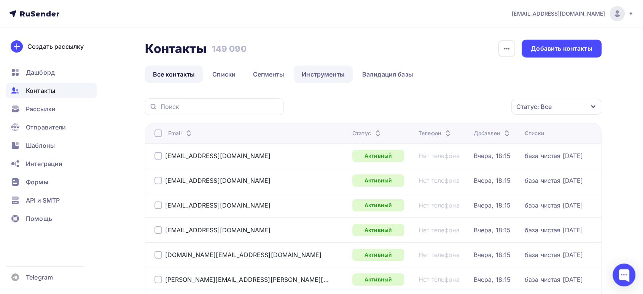
click at [321, 77] on link "Инструменты" at bounding box center [323, 73] width 59 height 17
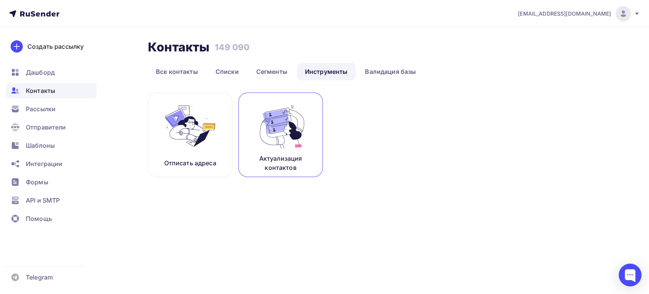
click at [292, 154] on p "Актуализация контактов" at bounding box center [280, 163] width 65 height 18
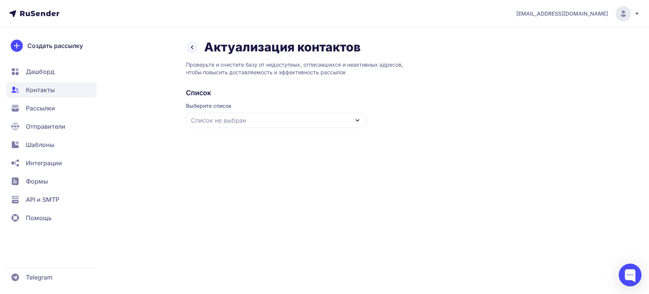
click at [349, 116] on div "Список не выбран" at bounding box center [276, 120] width 181 height 15
click at [214, 163] on div "база чистая [DATE]" at bounding box center [277, 167] width 172 height 18
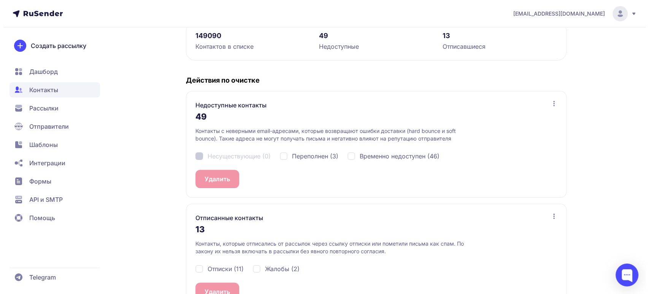
scroll to position [127, 0]
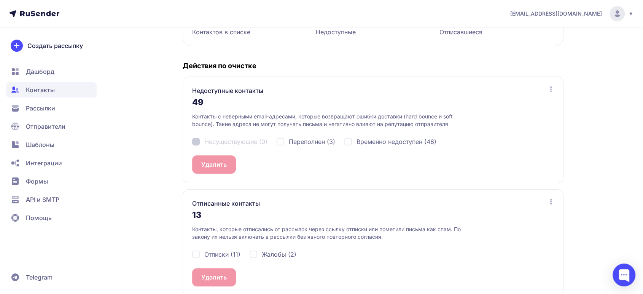
click at [195, 252] on div "Отписки (11)" at bounding box center [216, 253] width 48 height 9
checkbox input "true"
drag, startPoint x: 254, startPoint y: 251, endPoint x: 246, endPoint y: 258, distance: 10.5
click at [254, 251] on div "Жалобы (2)" at bounding box center [272, 253] width 47 height 9
checkbox input "true"
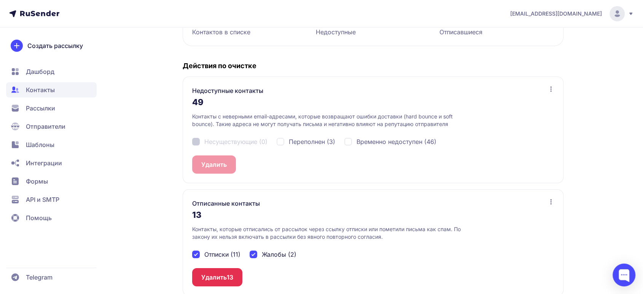
click at [214, 278] on button "Удалить 13" at bounding box center [217, 277] width 50 height 18
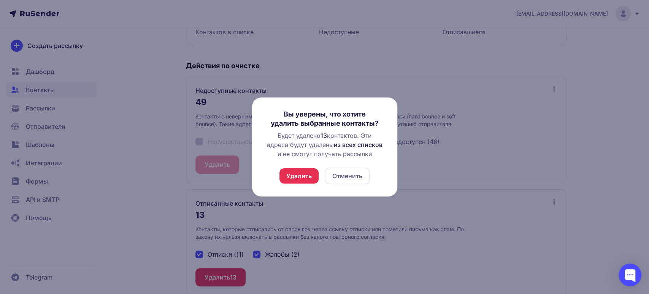
click at [295, 178] on button "Удалить" at bounding box center [298, 175] width 39 height 15
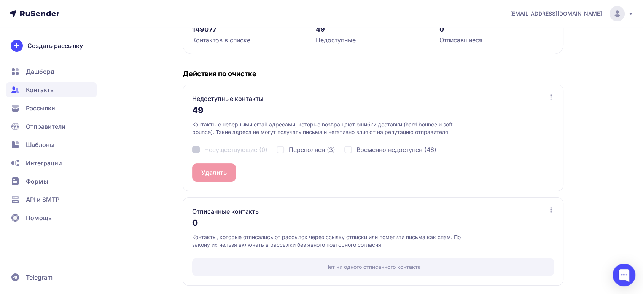
scroll to position [76, 0]
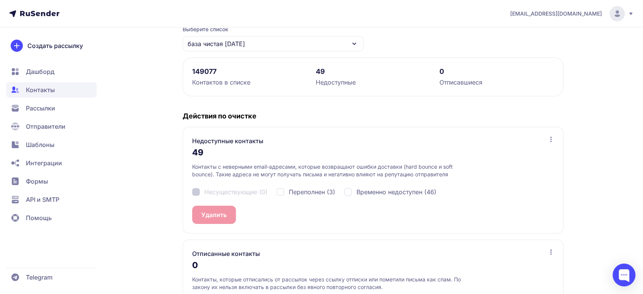
click at [43, 70] on span "Дашборд" at bounding box center [40, 71] width 29 height 9
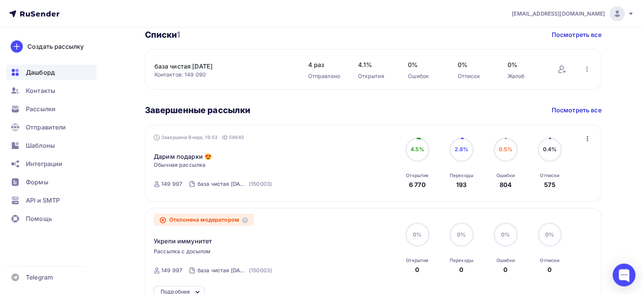
scroll to position [253, 0]
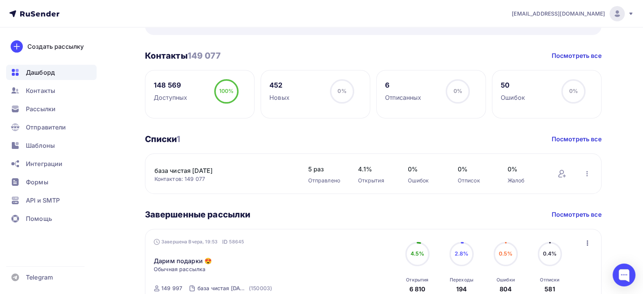
scroll to position [211, 0]
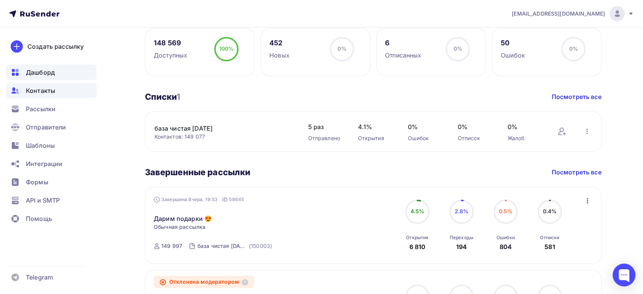
click at [38, 91] on span "Контакты" at bounding box center [40, 90] width 29 height 9
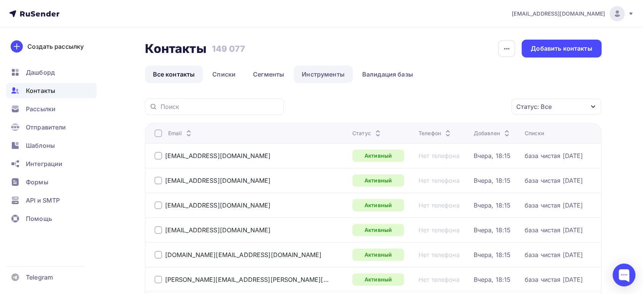
click at [310, 73] on link "Инструменты" at bounding box center [323, 73] width 59 height 17
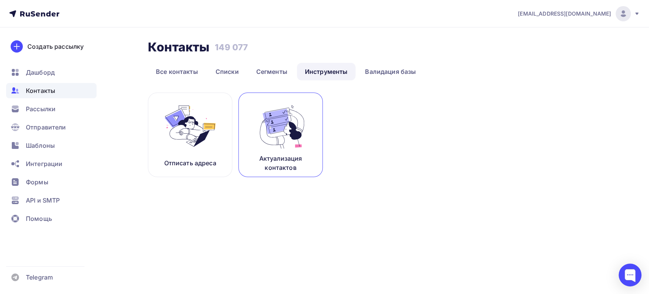
click at [305, 144] on img at bounding box center [280, 126] width 51 height 48
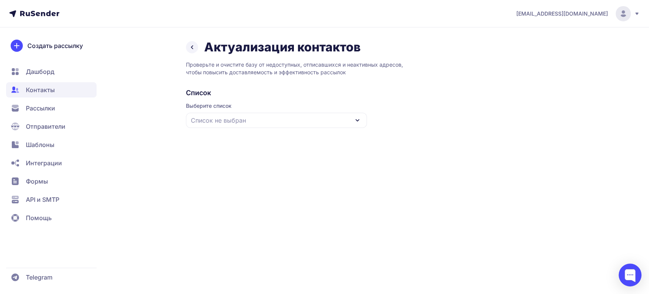
click at [291, 116] on div "Список не выбран" at bounding box center [276, 120] width 181 height 15
click at [221, 164] on div "база чистая [DATE]" at bounding box center [277, 167] width 172 height 18
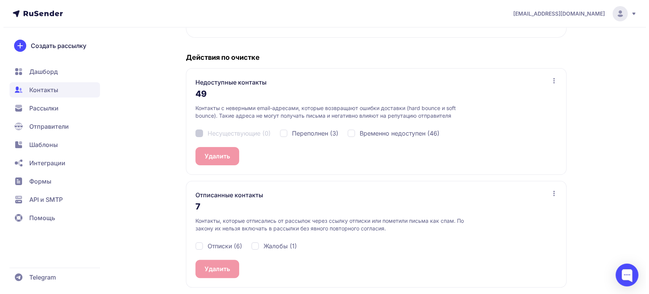
scroll to position [137, 0]
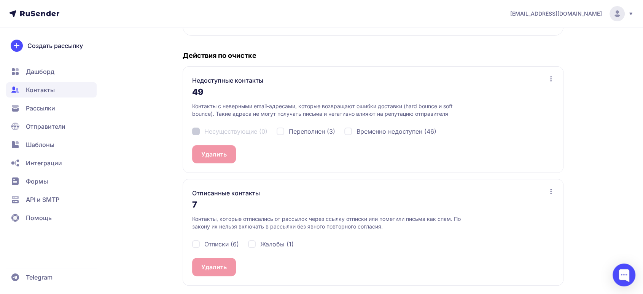
click at [195, 244] on div "Отписки (6)" at bounding box center [215, 243] width 47 height 9
checkbox input "true"
click at [255, 241] on div "Жалобы (1)" at bounding box center [271, 243] width 46 height 9
checkbox input "true"
click at [222, 262] on button "Удалить 7" at bounding box center [215, 266] width 47 height 18
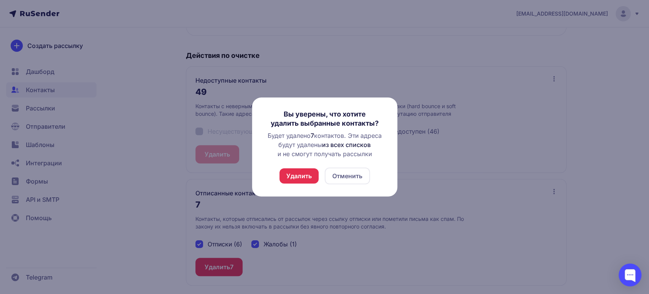
click at [295, 177] on button "Удалить" at bounding box center [298, 175] width 39 height 15
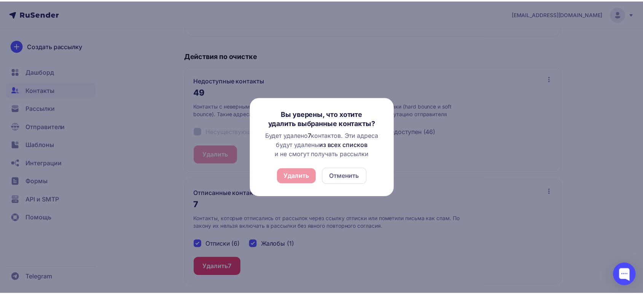
scroll to position [0, 0]
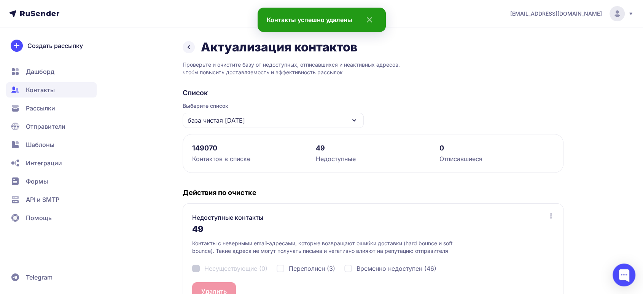
click at [54, 74] on span "Дашборд" at bounding box center [51, 71] width 91 height 15
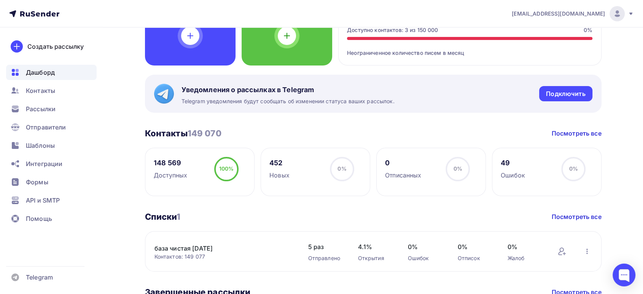
scroll to position [42, 0]
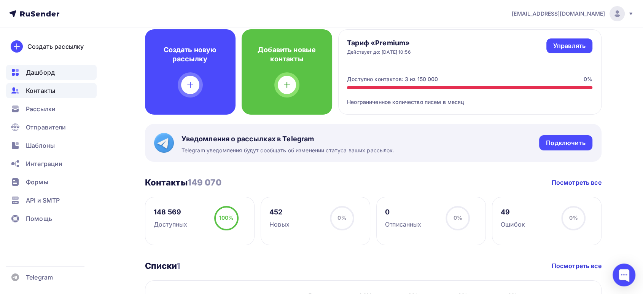
click at [59, 91] on div "Контакты" at bounding box center [51, 90] width 91 height 15
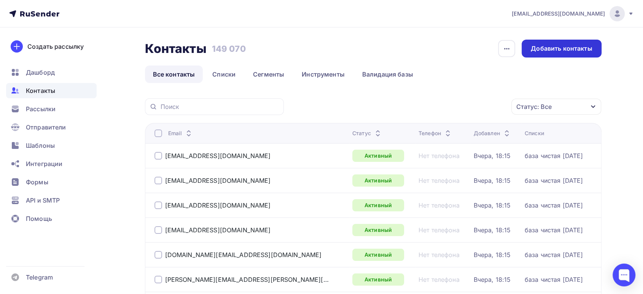
click at [555, 49] on div "Добавить контакты" at bounding box center [560, 48] width 61 height 9
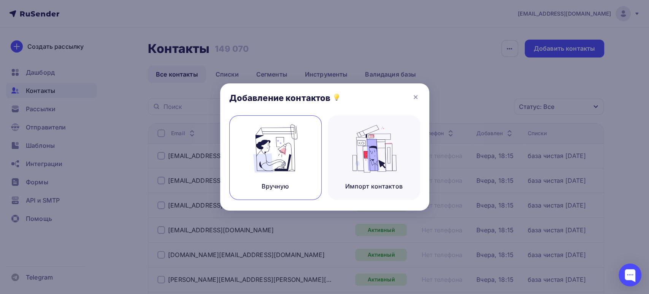
click at [291, 178] on div "Вручную" at bounding box center [275, 157] width 92 height 84
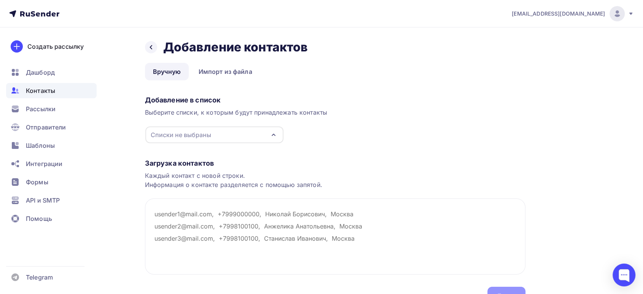
click at [192, 134] on div "Списки не выбраны" at bounding box center [181, 134] width 60 height 9
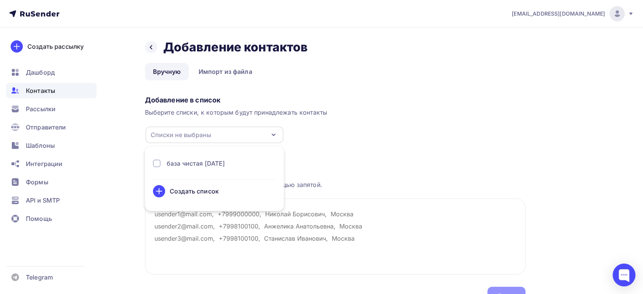
click at [176, 164] on div "база чистая [DATE]" at bounding box center [196, 163] width 59 height 9
click at [190, 223] on textarea at bounding box center [335, 236] width 380 height 76
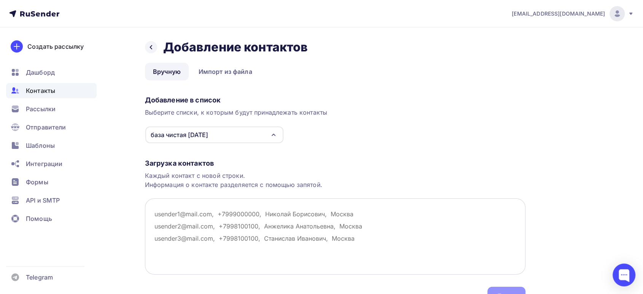
paste textarea "[EMAIL_ADDRESS][DOMAIN_NAME] [EMAIL_ADDRESS][DOMAIN_NAME] [EMAIL_ADDRESS][DOMAI…"
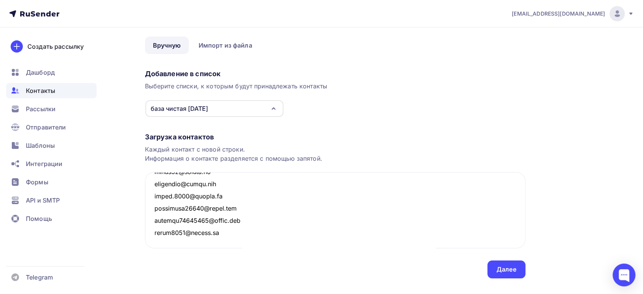
scroll to position [40, 0]
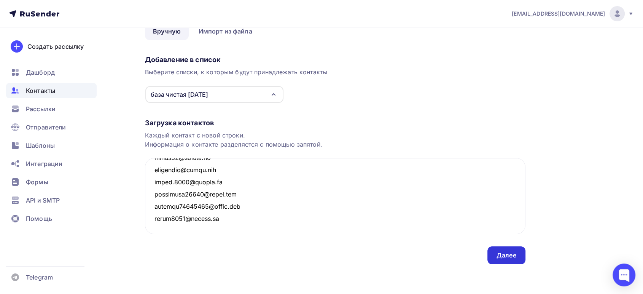
type textarea "[EMAIL_ADDRESS][DOMAIN_NAME] [EMAIL_ADDRESS][DOMAIN_NAME] [EMAIL_ADDRESS][DOMAI…"
click at [503, 252] on div "Далее" at bounding box center [506, 255] width 20 height 9
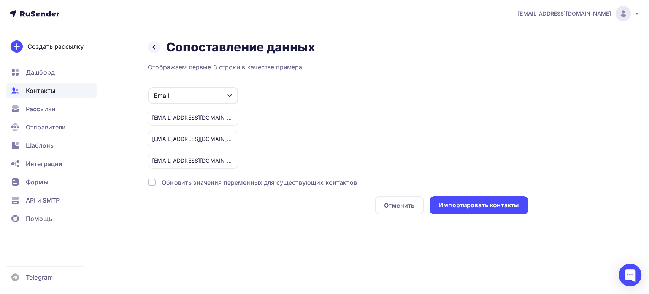
click at [211, 180] on div "Обновить значения переменных для существующих контактов" at bounding box center [259, 182] width 195 height 9
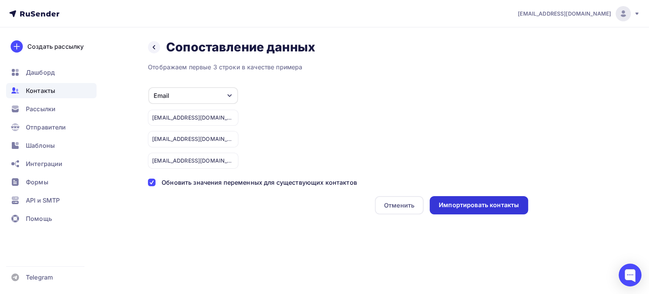
click at [442, 207] on div "Импортировать контакты" at bounding box center [479, 204] width 80 height 9
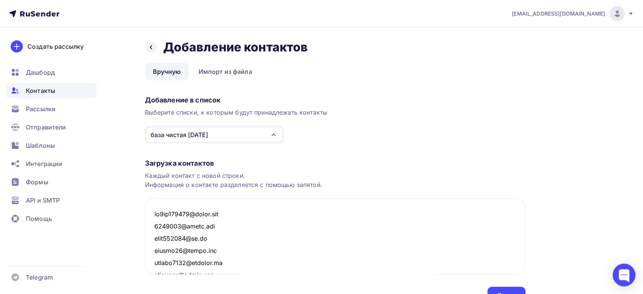
scroll to position [6343, 0]
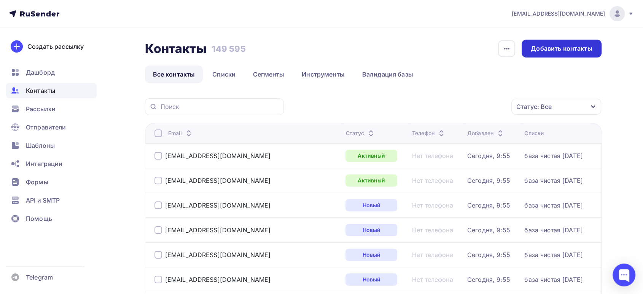
click at [561, 51] on div "Добавить контакты" at bounding box center [560, 48] width 61 height 9
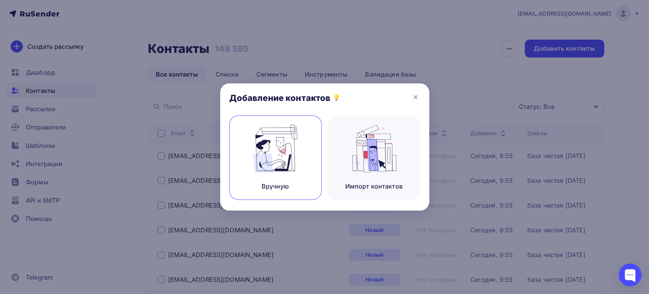
click at [292, 149] on img at bounding box center [275, 148] width 51 height 48
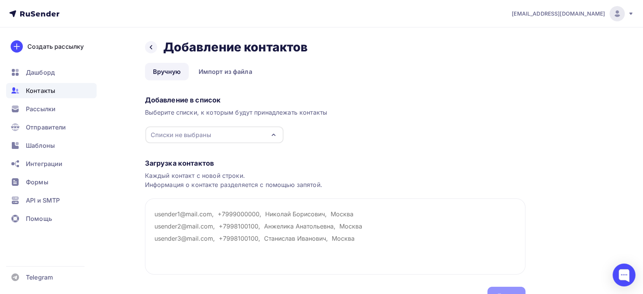
click at [219, 138] on div "Списки не выбраны" at bounding box center [214, 134] width 138 height 17
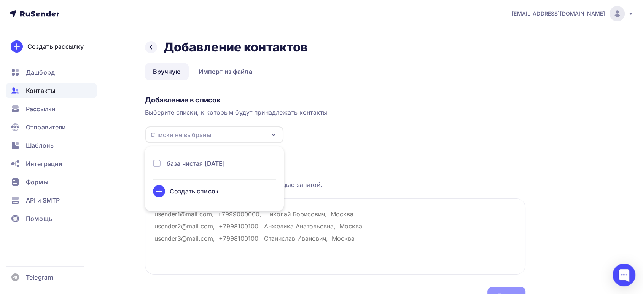
click at [187, 161] on div "база чистая [DATE]" at bounding box center [196, 163] width 59 height 9
click at [156, 221] on textarea at bounding box center [335, 236] width 380 height 76
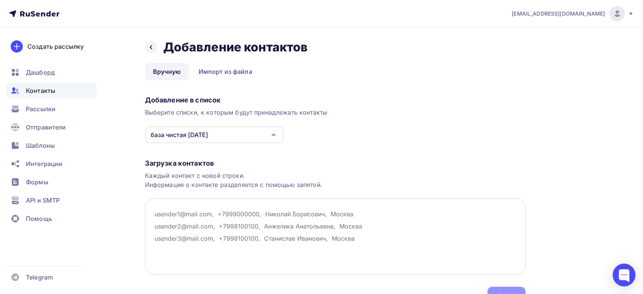
paste textarea "kr1kn119978@gmail.com 1703191@gmail.com shon092007@ya.ru ramtin99@yahoo.com ego…"
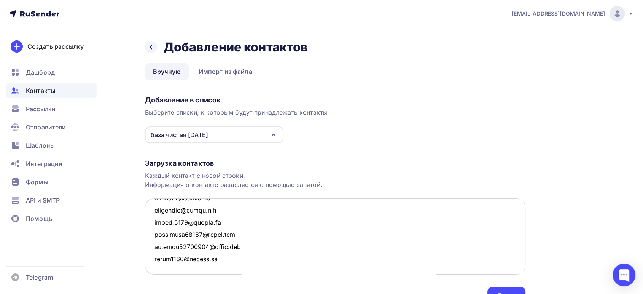
scroll to position [6343, 0]
type textarea "kr1kn119978@gmail.com 1703191@gmail.com shon092007@ya.ru ramtin99@yahoo.com ego…"
click at [498, 289] on div "Далее" at bounding box center [506, 295] width 38 height 18
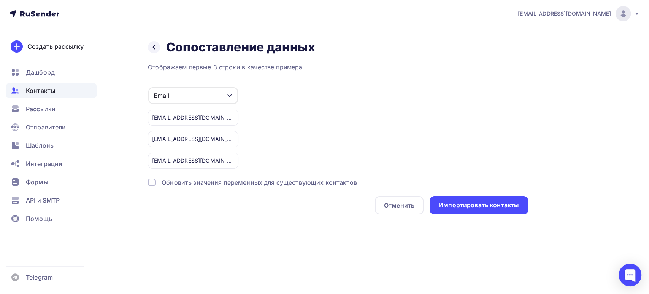
click at [229, 180] on div "Обновить значения переменных для существующих контактов" at bounding box center [259, 182] width 195 height 9
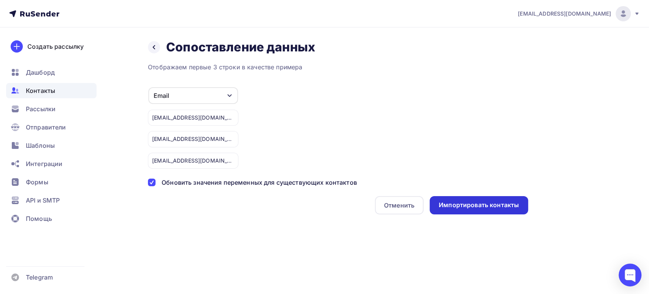
click at [459, 201] on div "Импортировать контакты" at bounding box center [479, 204] width 80 height 9
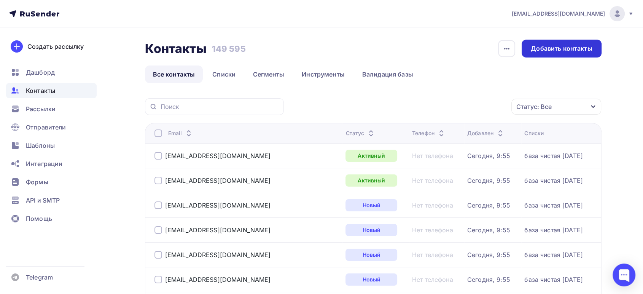
click at [554, 54] on div "Добавить контакты" at bounding box center [560, 49] width 79 height 18
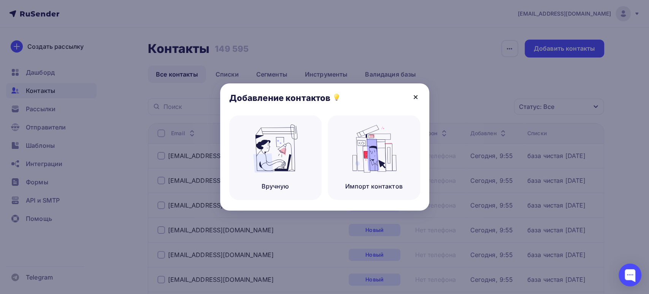
click at [416, 95] on icon at bounding box center [415, 96] width 9 height 9
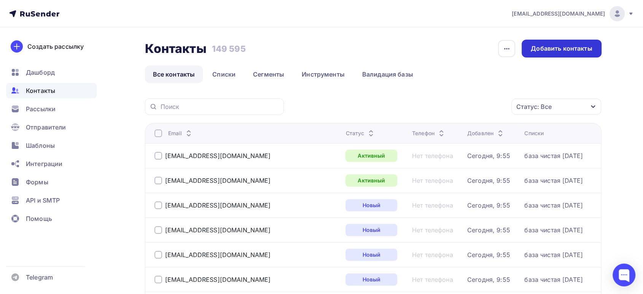
click at [540, 50] on div "Добавить контакты" at bounding box center [560, 48] width 61 height 9
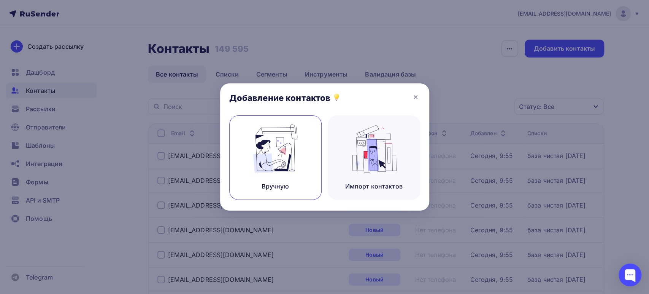
click at [272, 180] on div "Вручную" at bounding box center [275, 157] width 92 height 84
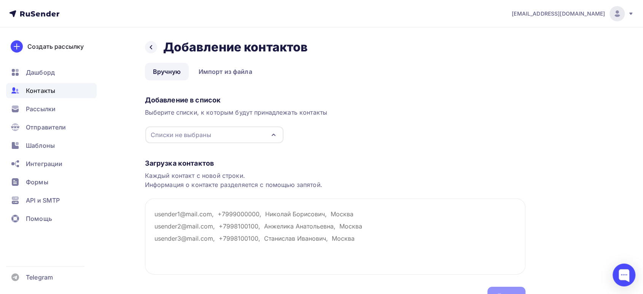
click at [172, 138] on div "Списки не выбраны" at bounding box center [181, 134] width 60 height 9
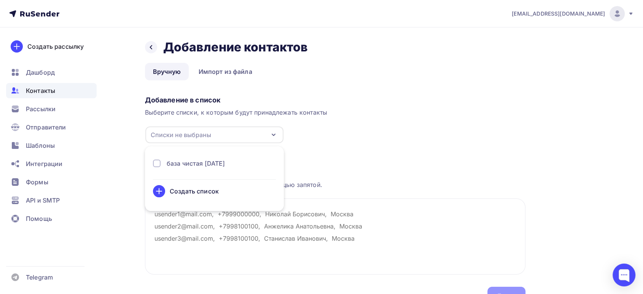
click at [175, 162] on div "база чистая [DATE]" at bounding box center [196, 163] width 59 height 9
click at [198, 246] on textarea at bounding box center [335, 236] width 380 height 76
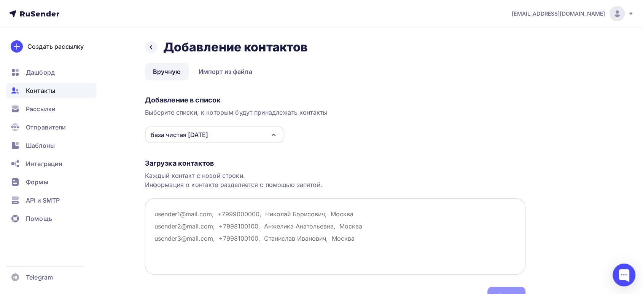
paste textarea "[EMAIL_ADDRESS][DOMAIN_NAME] [EMAIL_ADDRESS][DOMAIN_NAME] [DOMAIN_NAME][EMAIL_A…"
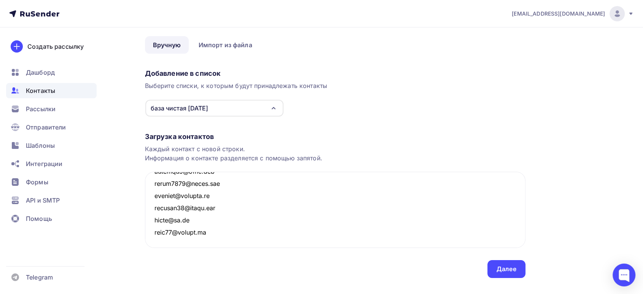
scroll to position [40, 0]
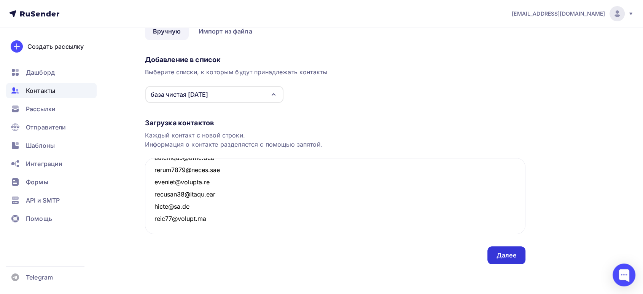
type textarea "[EMAIL_ADDRESS][DOMAIN_NAME] [EMAIL_ADDRESS][DOMAIN_NAME] [DOMAIN_NAME][EMAIL_A…"
click at [511, 249] on div "Далее" at bounding box center [506, 255] width 38 height 18
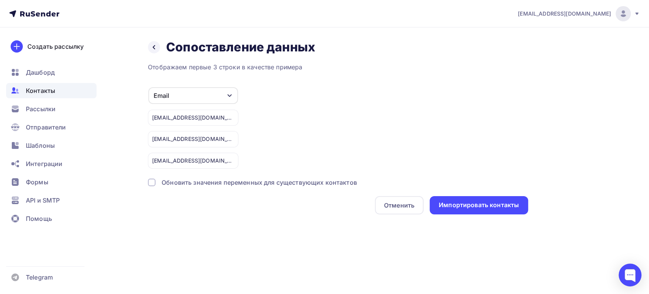
click at [187, 185] on div "Обновить значения переменных для существующих контактов" at bounding box center [259, 182] width 195 height 9
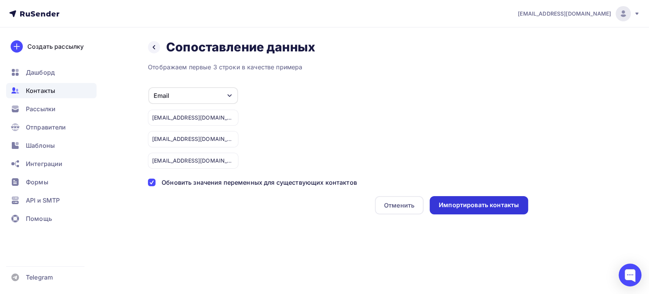
click at [461, 202] on div "Импортировать контакты" at bounding box center [479, 204] width 80 height 9
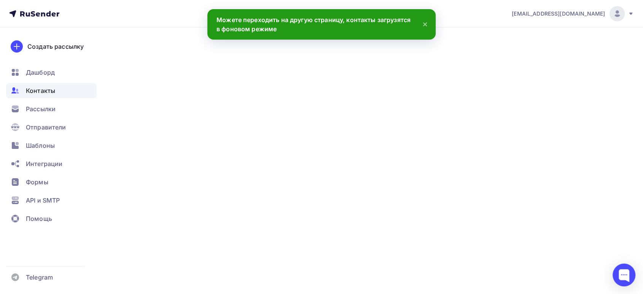
scroll to position [4822, 0]
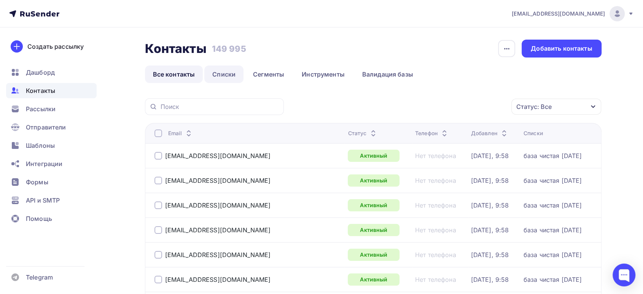
click at [225, 73] on link "Списки" at bounding box center [223, 73] width 39 height 17
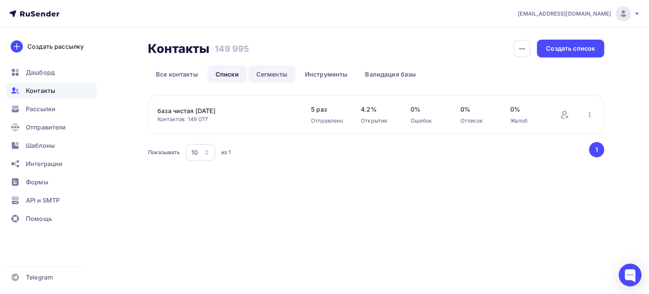
click at [277, 72] on link "Сегменты" at bounding box center [271, 73] width 47 height 17
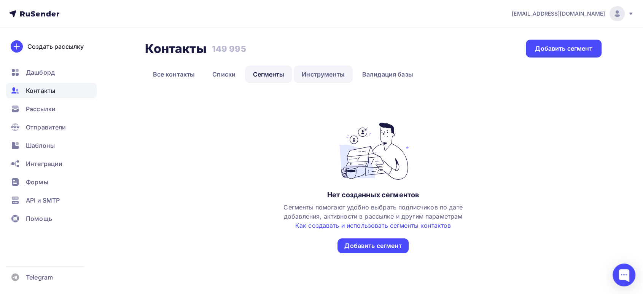
click at [310, 75] on link "Инструменты" at bounding box center [323, 73] width 59 height 17
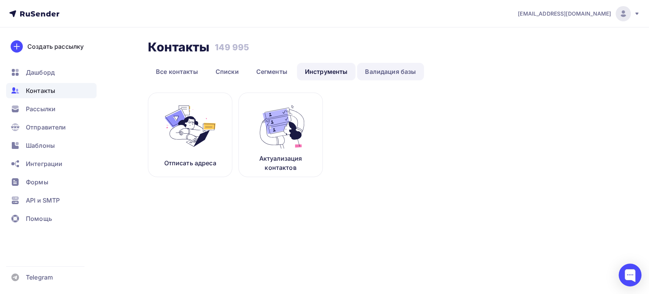
click at [383, 70] on link "Валидация базы" at bounding box center [390, 71] width 67 height 17
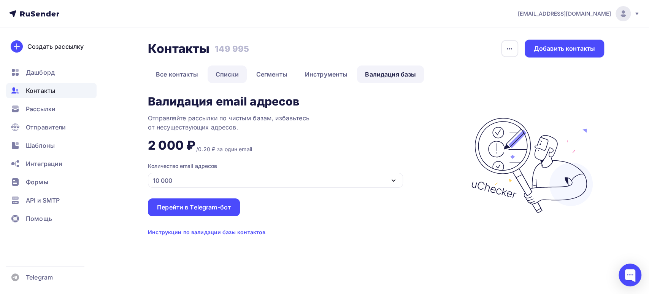
click at [228, 71] on link "Списки" at bounding box center [227, 73] width 39 height 17
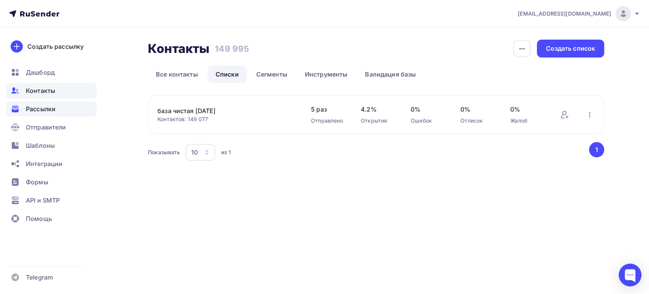
click at [33, 107] on span "Рассылки" at bounding box center [41, 108] width 30 height 9
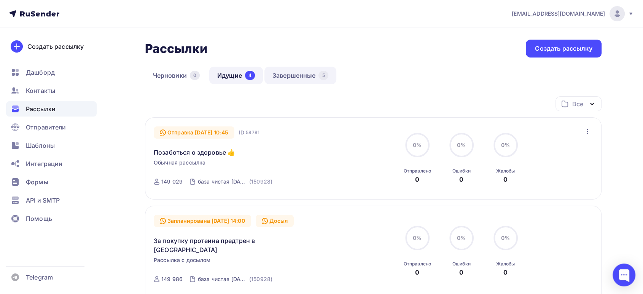
click at [297, 76] on link "Завершенные 5" at bounding box center [300, 75] width 72 height 17
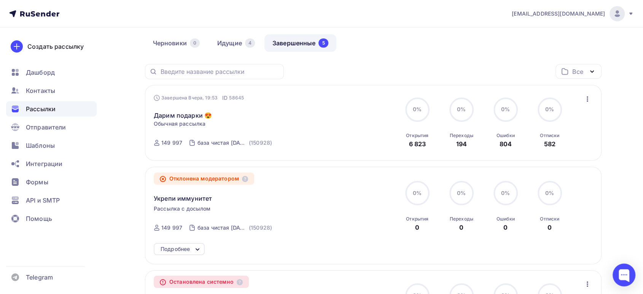
scroll to position [84, 0]
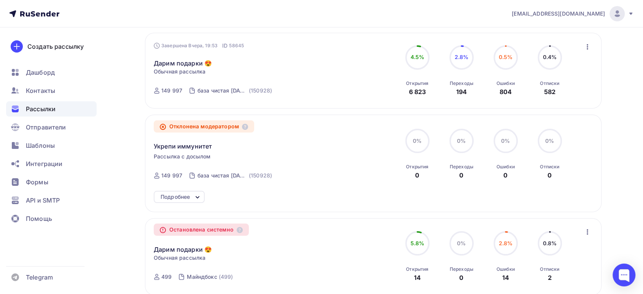
click at [463, 57] on span "2.8%" at bounding box center [461, 57] width 14 height 6
click at [589, 46] on icon "button" at bounding box center [587, 46] width 9 height 9
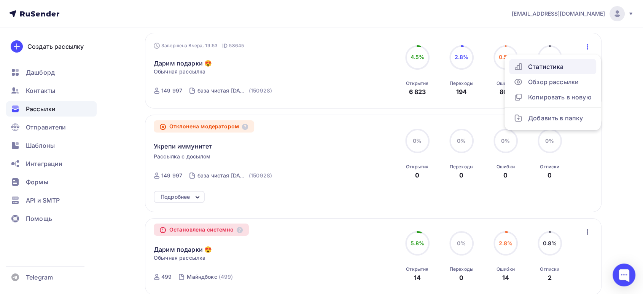
click at [528, 67] on div "Статистика" at bounding box center [552, 66] width 78 height 9
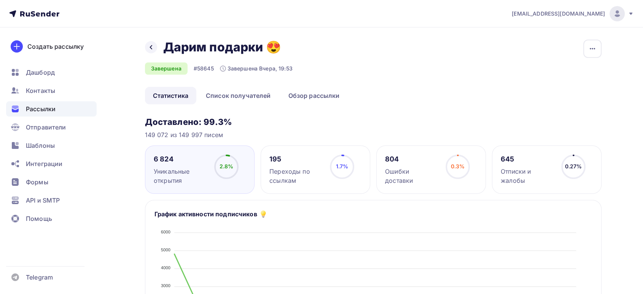
scroll to position [42, 0]
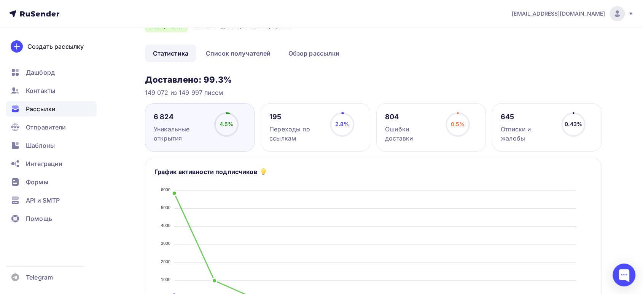
click at [337, 126] on span "2.8%" at bounding box center [342, 124] width 14 height 6
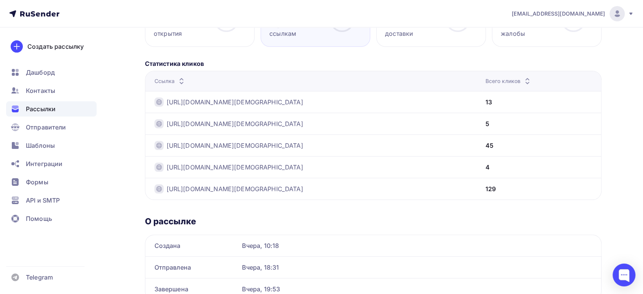
scroll to position [98, 0]
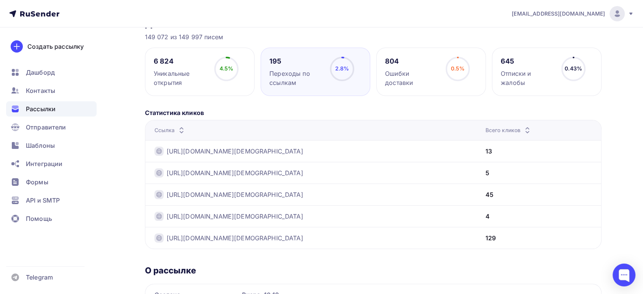
click at [495, 236] on div "129" at bounding box center [490, 237] width 10 height 9
click at [284, 237] on link "[URL][DOMAIN_NAME][DEMOGRAPHIC_DATA]" at bounding box center [235, 237] width 137 height 9
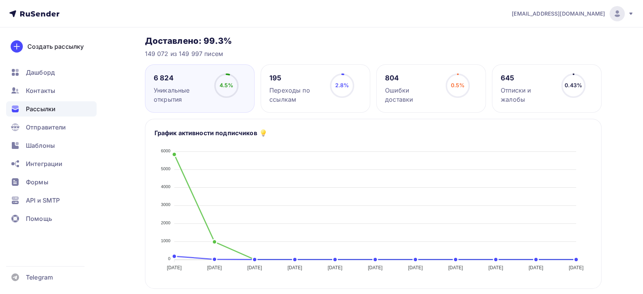
scroll to position [127, 0]
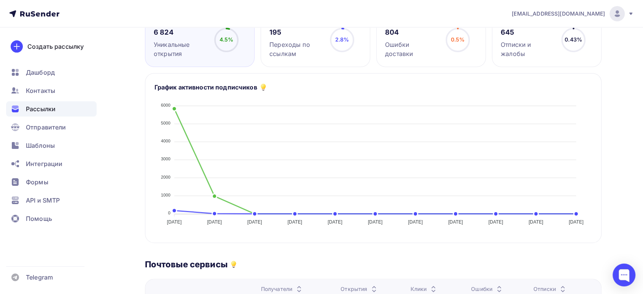
click at [314, 53] on div "Переходы по ссылкам" at bounding box center [296, 49] width 54 height 18
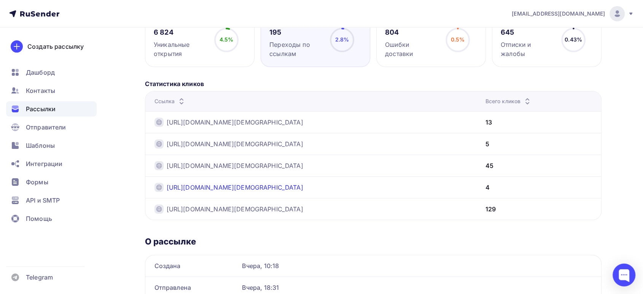
click at [260, 186] on link "[URL][DOMAIN_NAME][DEMOGRAPHIC_DATA]" at bounding box center [235, 187] width 137 height 9
click at [249, 165] on link "https://5lb.ru/product/vitaminno-mineralnyy-kompleks-red-star-labs-gent-s-60-ta…" at bounding box center [235, 165] width 137 height 9
click at [246, 142] on link "https://5lb.ru/catalog/vitaminy-i-mineraly/?utm_campaign=%D0%92%D0%B8%D1%82%D0%…" at bounding box center [235, 143] width 137 height 9
click at [247, 122] on link "https://5lb.ru/catalog/sportivnoe-pitanie/?utm_campaign=%D0%92%D0%B8%D1%82%D0%B…" at bounding box center [235, 122] width 137 height 9
click at [254, 206] on link "https://5lb.ru/?utm_campaign=%D0%92%D0%B8%D1%82%D0%B0%D0%BC%D0%B8%D0%BD%D1%8B+G…" at bounding box center [235, 208] width 137 height 9
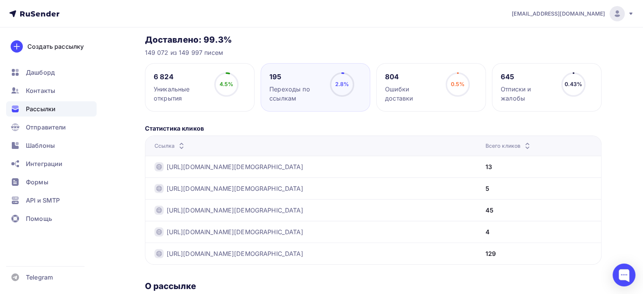
scroll to position [13, 0]
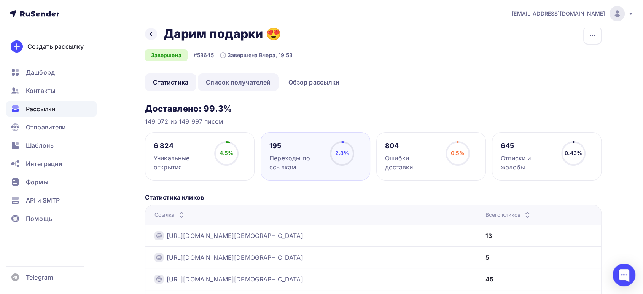
click at [251, 81] on link "Список получателей" at bounding box center [238, 81] width 81 height 17
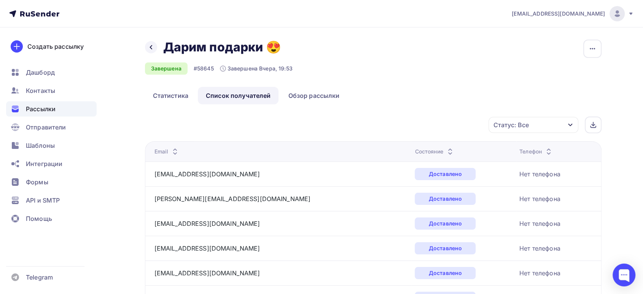
click at [537, 124] on div "Статус: Все" at bounding box center [533, 125] width 90 height 16
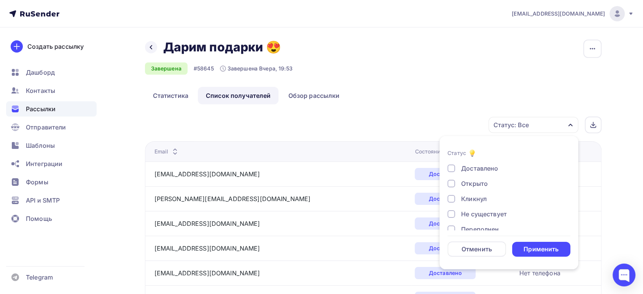
click at [453, 198] on div at bounding box center [451, 199] width 8 height 8
click at [536, 246] on div "Применить" at bounding box center [540, 249] width 35 height 9
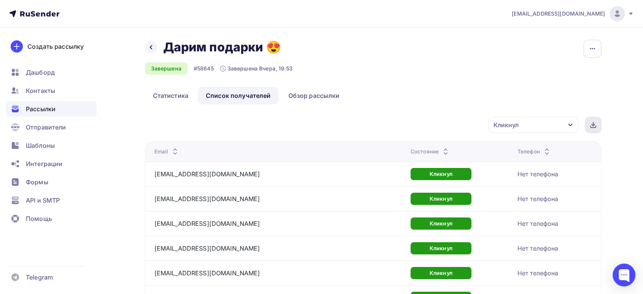
click at [595, 124] on div at bounding box center [592, 124] width 17 height 17
click at [38, 104] on span "Рассылки" at bounding box center [41, 108] width 30 height 9
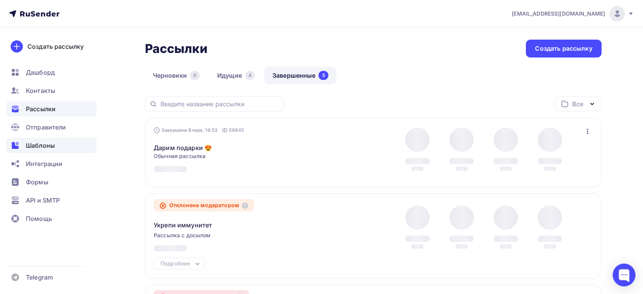
click at [39, 144] on span "Шаблоны" at bounding box center [40, 145] width 29 height 9
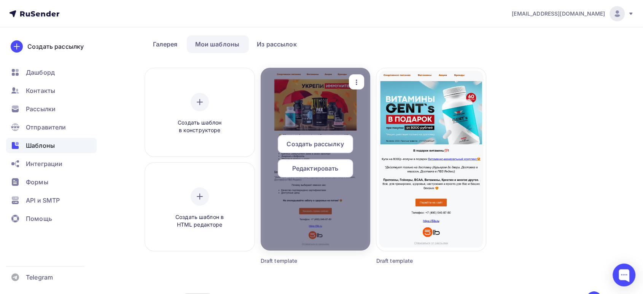
scroll to position [42, 0]
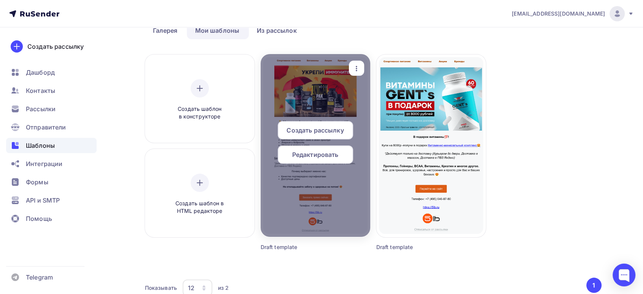
click at [295, 133] on span "Создать рассылку" at bounding box center [314, 129] width 57 height 9
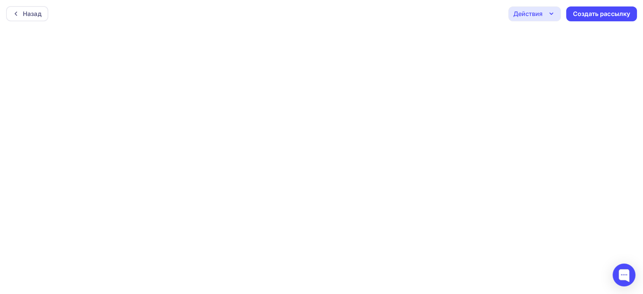
click at [521, 15] on div "Действия" at bounding box center [527, 13] width 29 height 9
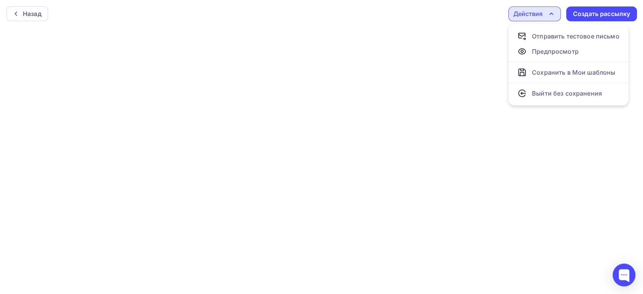
click at [532, 9] on div "Действия" at bounding box center [527, 13] width 29 height 9
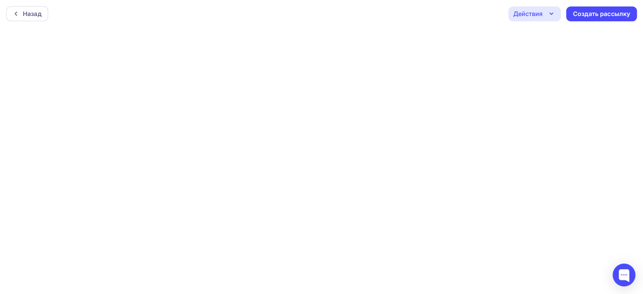
click at [523, 17] on div "Действия" at bounding box center [527, 13] width 29 height 9
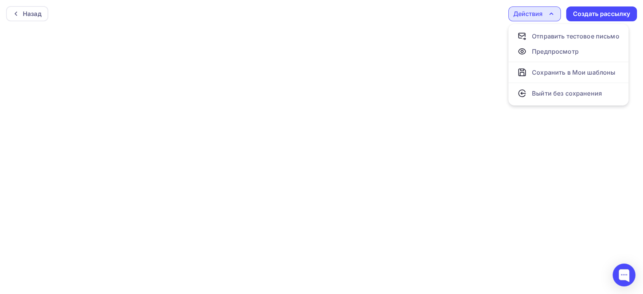
click at [519, 18] on div "Действия" at bounding box center [527, 13] width 29 height 9
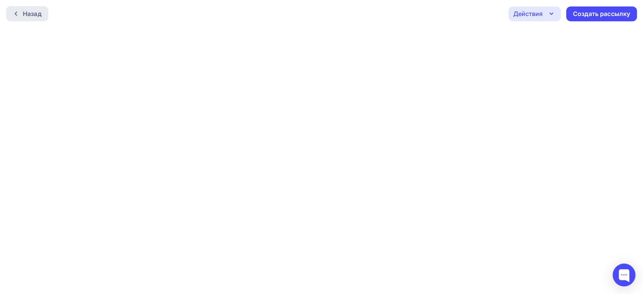
click at [41, 14] on div "Назад" at bounding box center [32, 13] width 19 height 9
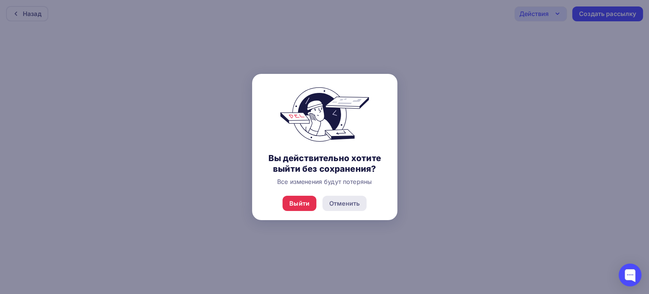
click at [342, 202] on div "Отменить" at bounding box center [344, 202] width 30 height 9
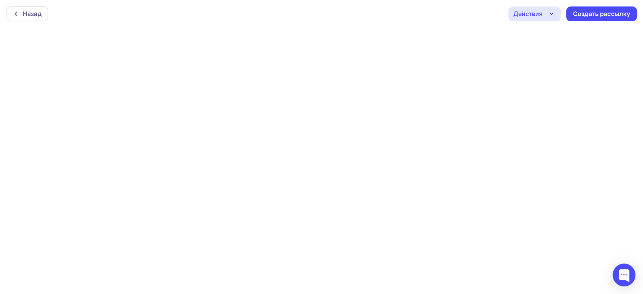
scroll to position [2, 0]
click at [537, 10] on div "Действия" at bounding box center [527, 11] width 29 height 9
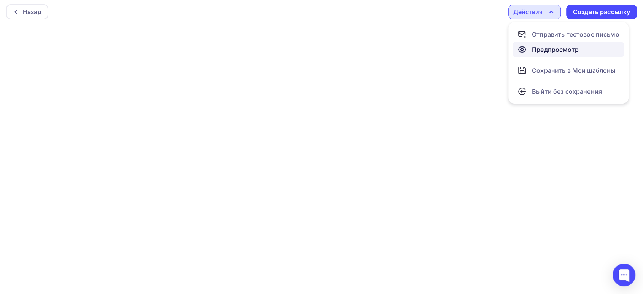
click at [537, 50] on div "Предпросмотр" at bounding box center [555, 49] width 47 height 9
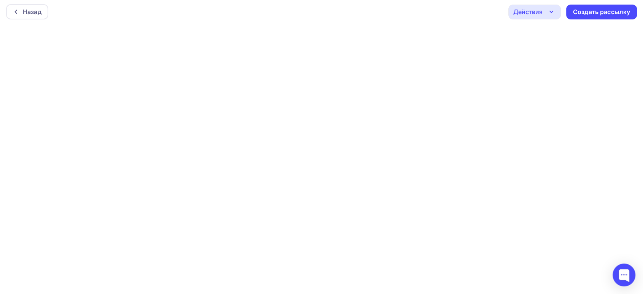
drag, startPoint x: 541, startPoint y: 11, endPoint x: 542, endPoint y: 15, distance: 4.0
click at [541, 11] on div "Действия" at bounding box center [527, 11] width 29 height 9
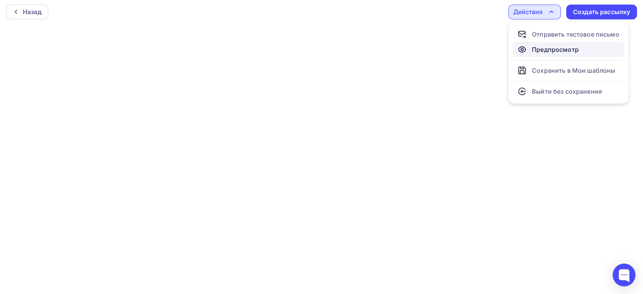
click at [550, 45] on div "Предпросмотр" at bounding box center [555, 49] width 47 height 9
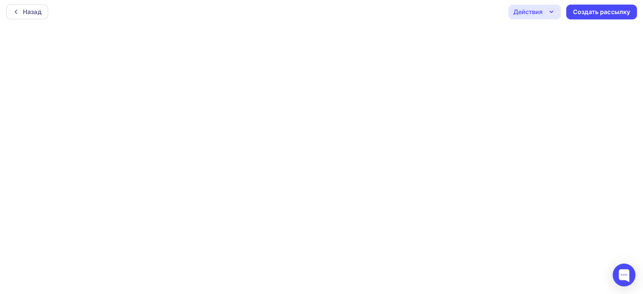
click at [549, 12] on icon "button" at bounding box center [550, 11] width 9 height 9
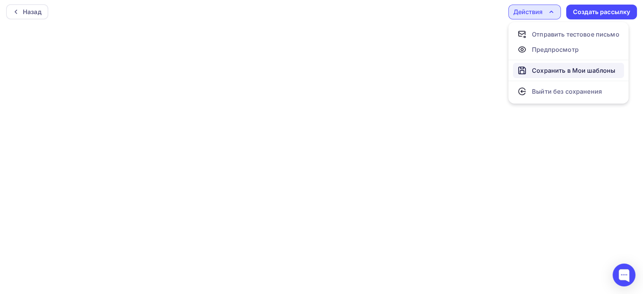
click at [547, 68] on div "Сохранить в Мои шаблоны" at bounding box center [573, 70] width 83 height 9
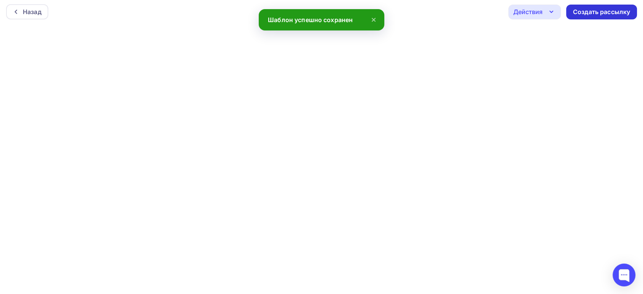
click at [585, 14] on div "Создать рассылку" at bounding box center [601, 12] width 57 height 9
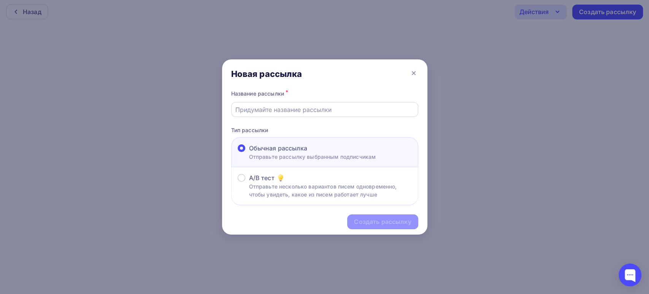
click at [264, 112] on input "text" at bounding box center [324, 109] width 178 height 9
paste input "СКИДКА 25% НА TREC NUTRITION"
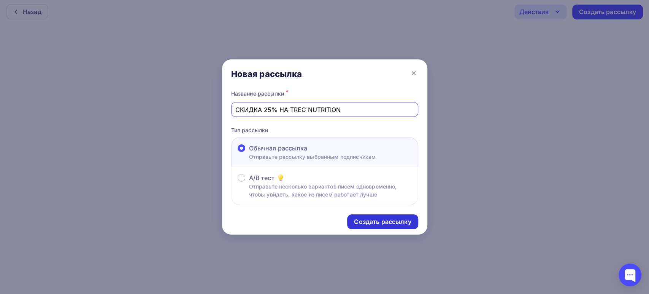
type input "СКИДКА 25% НА TREC NUTRITION"
click at [377, 221] on div "Создать рассылку" at bounding box center [382, 221] width 57 height 9
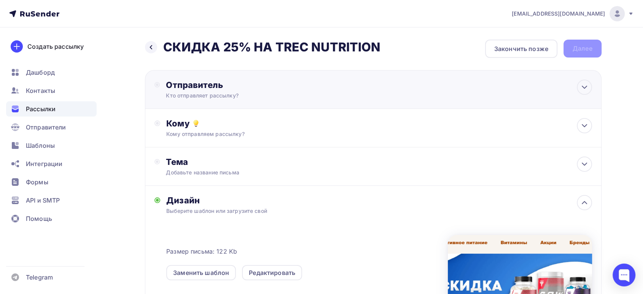
click at [219, 92] on div "Кто отправляет рассылку?" at bounding box center [240, 96] width 148 height 8
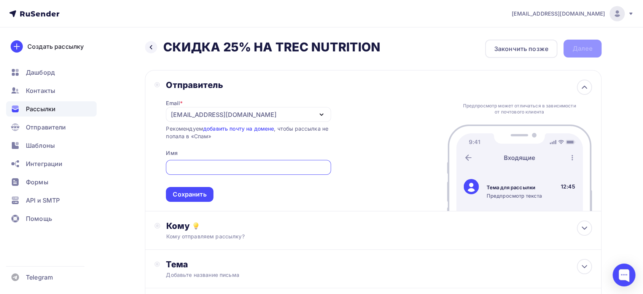
click at [186, 166] on input "text" at bounding box center [248, 167] width 156 height 9
click at [190, 118] on div "[EMAIL_ADDRESS][DOMAIN_NAME]" at bounding box center [223, 114] width 105 height 9
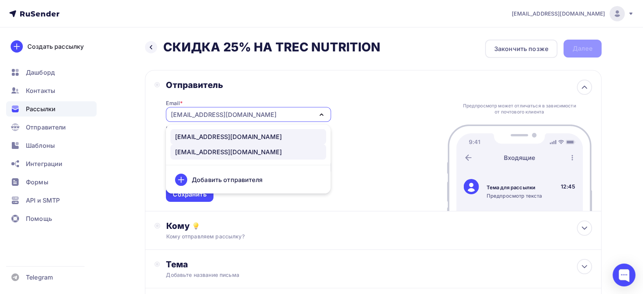
click at [190, 134] on div "[EMAIL_ADDRESS][DOMAIN_NAME]" at bounding box center [228, 136] width 107 height 9
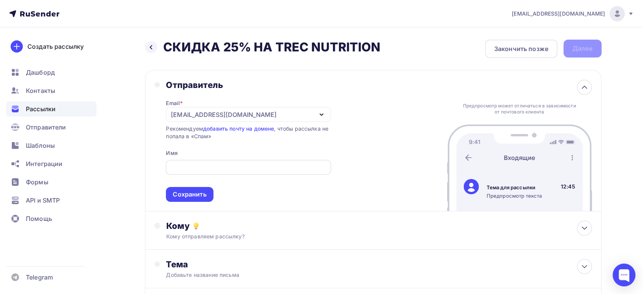
click at [194, 166] on input "text" at bounding box center [248, 167] width 156 height 9
type input "5lb"
click at [191, 190] on div "Сохранить" at bounding box center [189, 194] width 33 height 9
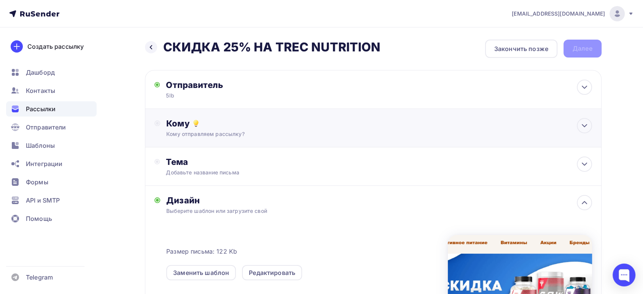
click at [204, 141] on div "Кому Кому отправляем рассылку? Списки получателей Выберите список Все списки id…" at bounding box center [373, 128] width 456 height 38
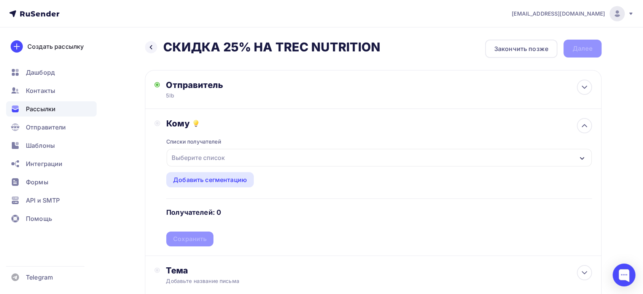
click at [201, 151] on div "Выберите список" at bounding box center [197, 158] width 59 height 14
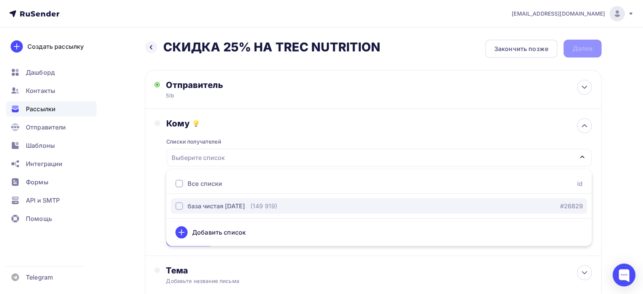
click at [193, 201] on div "база чистая 09.09.25" at bounding box center [215, 205] width 57 height 9
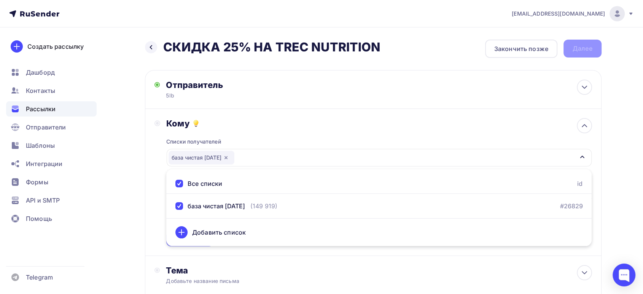
click at [156, 208] on div "Кому Списки получателей база чистая 09.09.25 Все списки id база чистая 09.09.25…" at bounding box center [372, 182] width 437 height 128
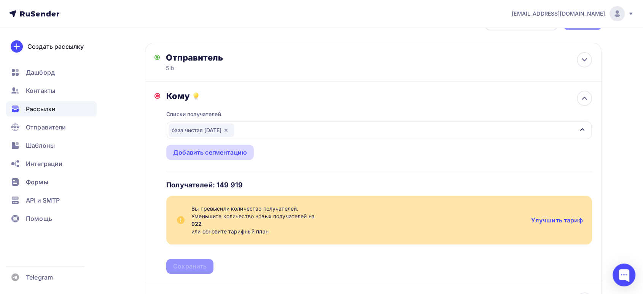
scroll to position [42, 0]
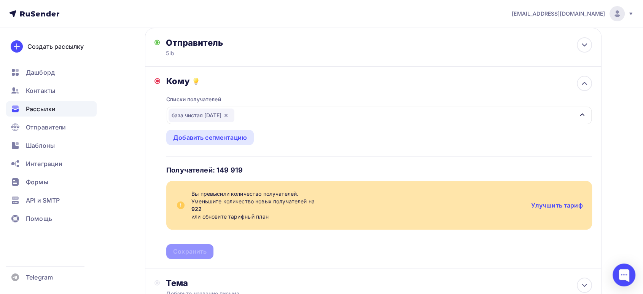
click at [271, 150] on div "Списки получателей база чистая 09.09.25 Все списки id база чистая 09.09.25 (149…" at bounding box center [378, 172] width 425 height 172
click at [228, 136] on div "Добавить сегментацию" at bounding box center [210, 137] width 74 height 9
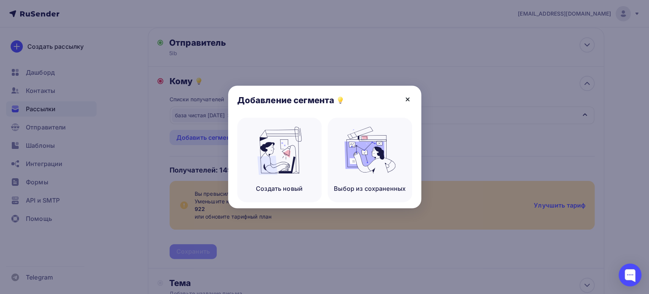
click at [408, 98] on icon at bounding box center [407, 99] width 3 height 3
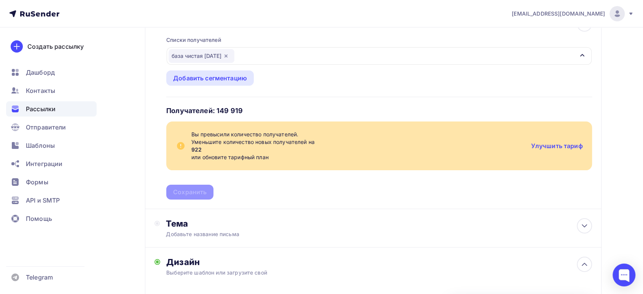
scroll to position [127, 0]
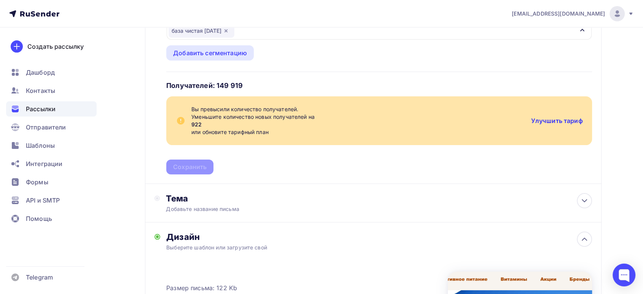
click at [552, 121] on link "Улучшить тариф" at bounding box center [557, 121] width 52 height 8
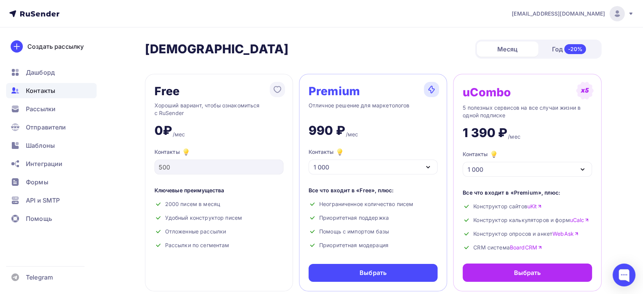
click at [33, 92] on span "Контакты" at bounding box center [40, 90] width 29 height 9
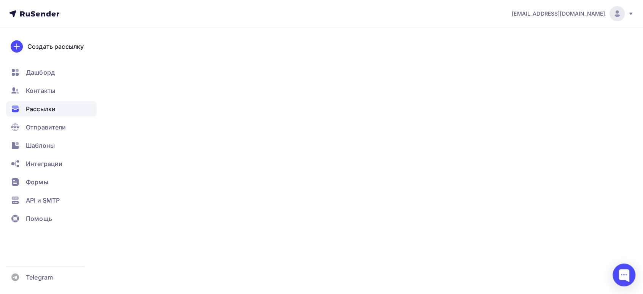
scroll to position [15, 0]
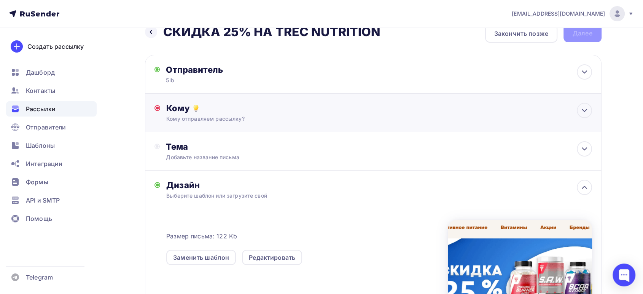
click at [202, 113] on div "Кому Кому отправляем рассылку? Списки получателей база чистая 09.09.25 Все спис…" at bounding box center [378, 113] width 425 height 20
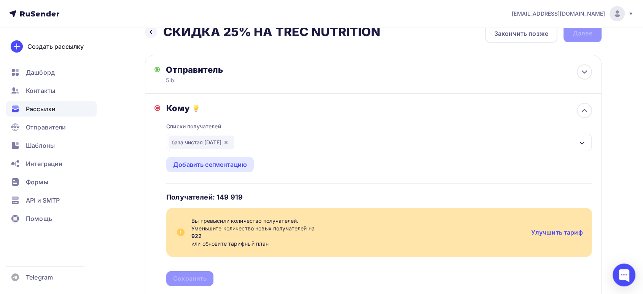
click at [198, 142] on div "база чистая 09.09.25" at bounding box center [201, 142] width 66 height 14
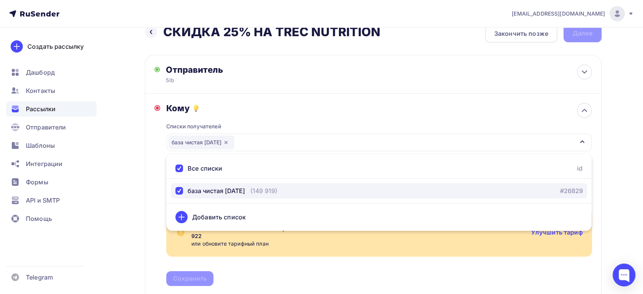
click at [207, 187] on div "база чистая [DATE]" at bounding box center [215, 190] width 57 height 9
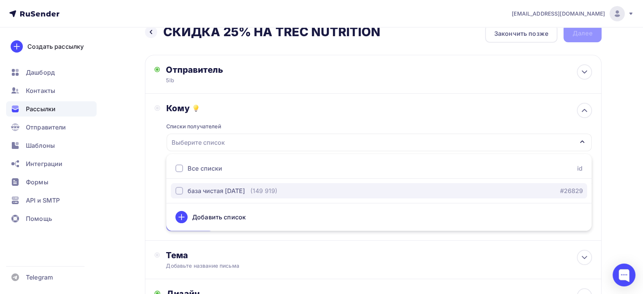
click at [207, 187] on div "база чистая [DATE]" at bounding box center [215, 190] width 57 height 9
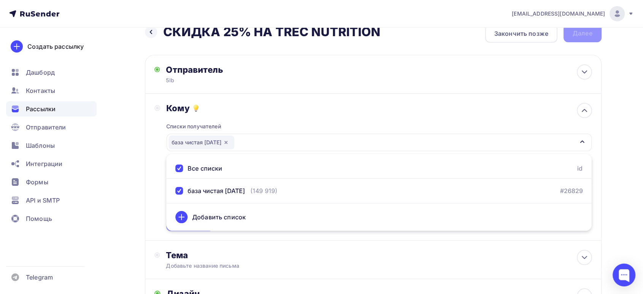
click at [128, 160] on div "Назад СКИДКА 25% НА TREC NUTRITION СКИДКА 25% НА TREC NUTRITION Закончить позже…" at bounding box center [321, 273] width 623 height 522
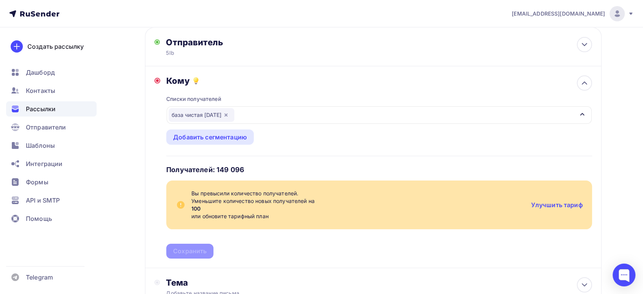
scroll to position [57, 0]
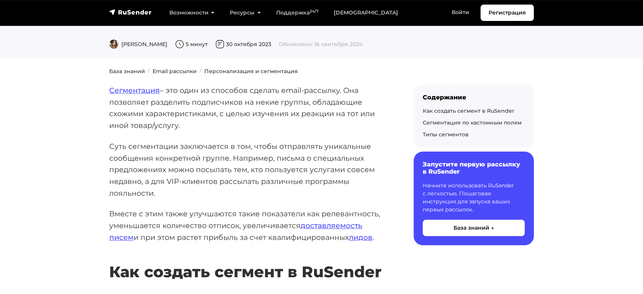
scroll to position [42, 0]
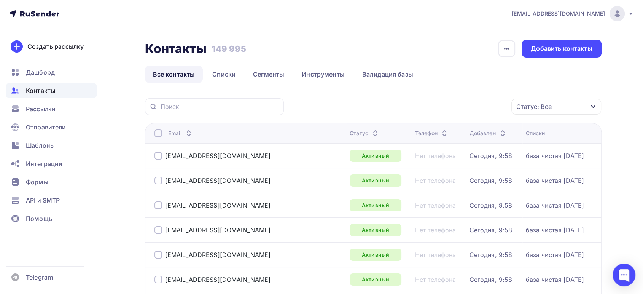
click at [193, 72] on link "Все контакты" at bounding box center [174, 73] width 58 height 17
click at [224, 73] on link "Списки" at bounding box center [223, 73] width 39 height 17
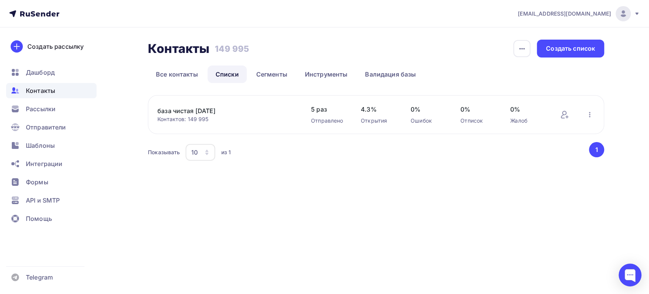
click at [238, 71] on link "Списки" at bounding box center [227, 73] width 39 height 17
click at [267, 75] on link "Сегменты" at bounding box center [271, 73] width 47 height 17
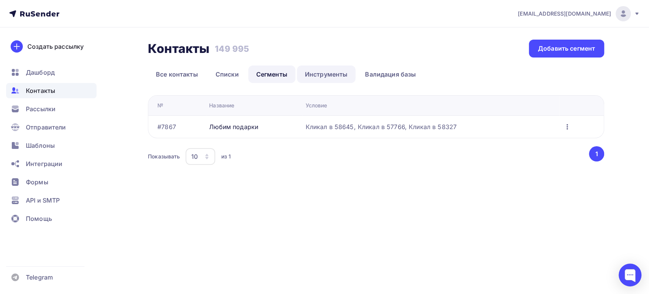
click at [323, 75] on link "Инструменты" at bounding box center [326, 73] width 59 height 17
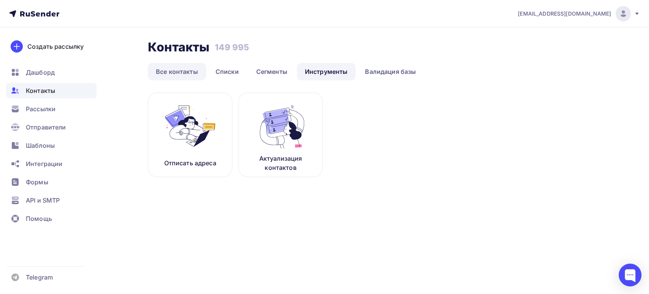
click at [177, 70] on link "Все контакты" at bounding box center [177, 71] width 58 height 17
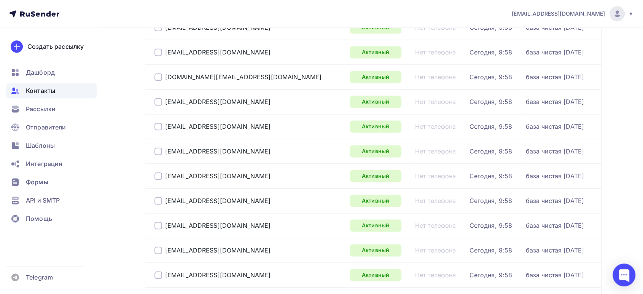
scroll to position [1161, 0]
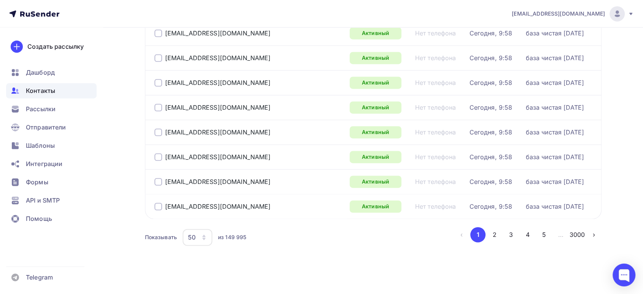
click at [201, 236] on icon "button" at bounding box center [204, 237] width 6 height 6
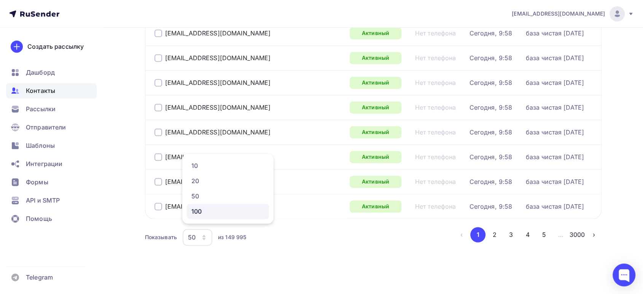
click at [197, 213] on div "100" at bounding box center [227, 210] width 73 height 9
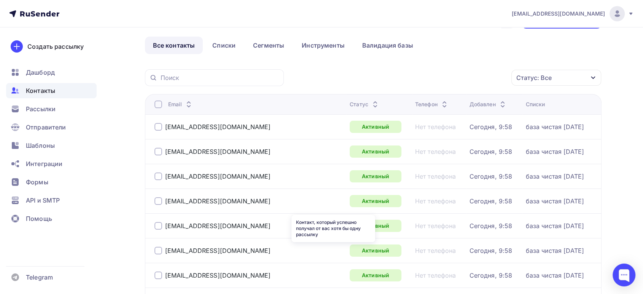
scroll to position [0, 0]
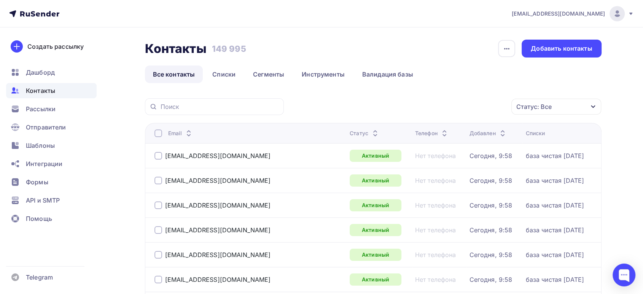
click at [159, 132] on div at bounding box center [158, 133] width 8 height 8
click at [460, 109] on div "Действие" at bounding box center [454, 106] width 100 height 15
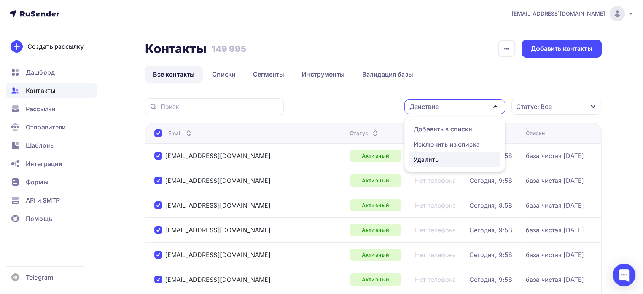
click at [423, 162] on div "Удалить" at bounding box center [425, 159] width 25 height 9
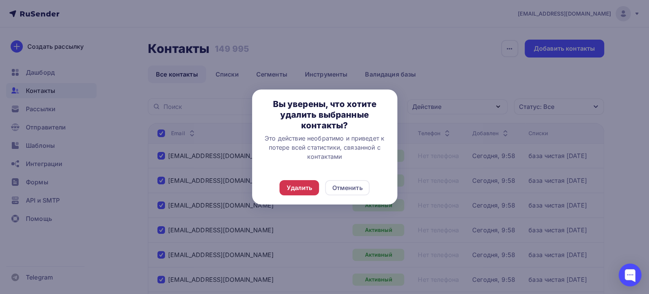
click at [310, 186] on div "Удалить" at bounding box center [299, 187] width 26 height 9
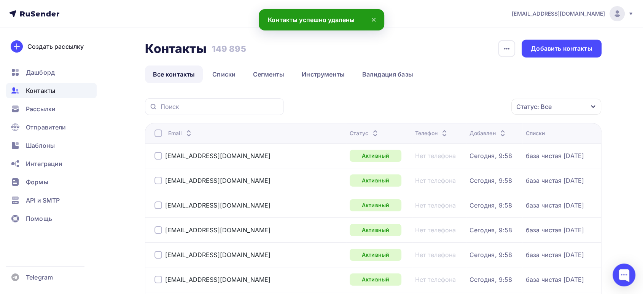
click at [158, 133] on div at bounding box center [158, 133] width 8 height 8
click at [157, 130] on div at bounding box center [158, 133] width 8 height 8
click at [435, 105] on div "Действие" at bounding box center [423, 106] width 29 height 9
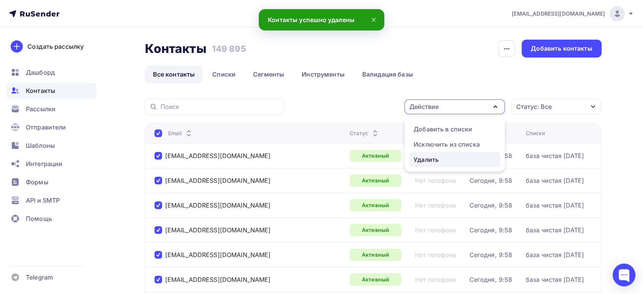
click at [426, 160] on div "Удалить" at bounding box center [425, 159] width 25 height 9
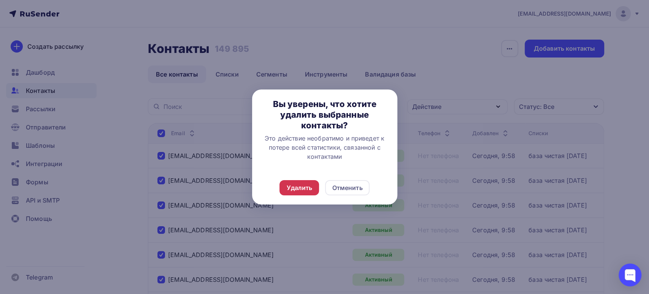
click at [295, 185] on div "Удалить" at bounding box center [299, 187] width 26 height 9
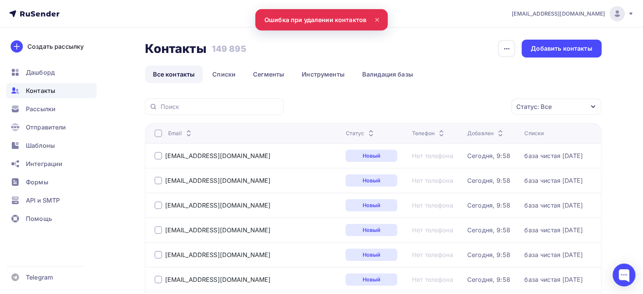
click at [160, 133] on div at bounding box center [158, 133] width 8 height 8
click at [157, 132] on div at bounding box center [158, 133] width 8 height 8
click at [437, 104] on div "Действие" at bounding box center [423, 106] width 29 height 9
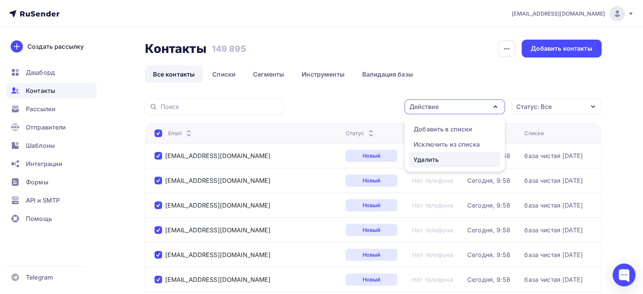
click at [416, 158] on div "Удалить" at bounding box center [425, 159] width 25 height 9
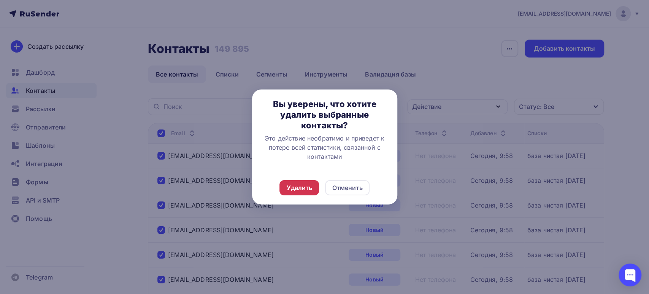
click at [297, 188] on div "Удалить" at bounding box center [299, 187] width 26 height 9
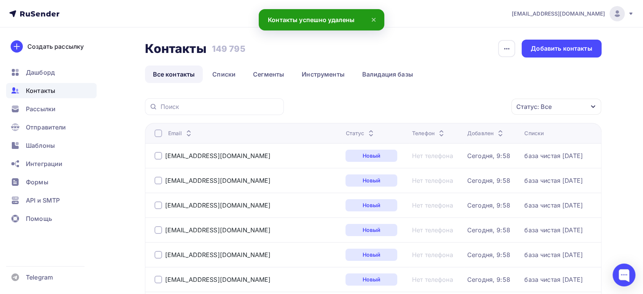
click at [156, 135] on div at bounding box center [158, 133] width 8 height 8
click at [157, 129] on div at bounding box center [158, 133] width 8 height 8
click at [426, 104] on div "Действие" at bounding box center [423, 106] width 29 height 9
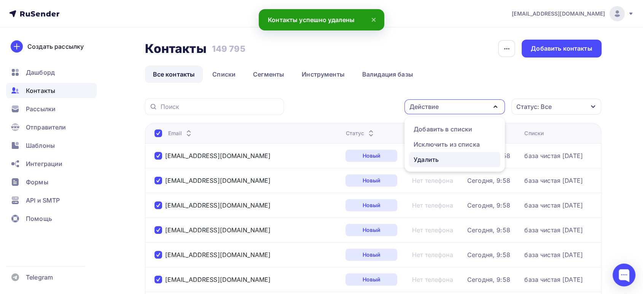
click at [413, 157] on div "Удалить" at bounding box center [425, 159] width 25 height 9
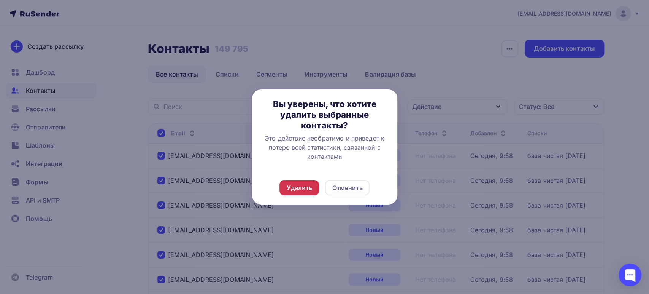
click at [301, 189] on div "Удалить" at bounding box center [299, 187] width 26 height 9
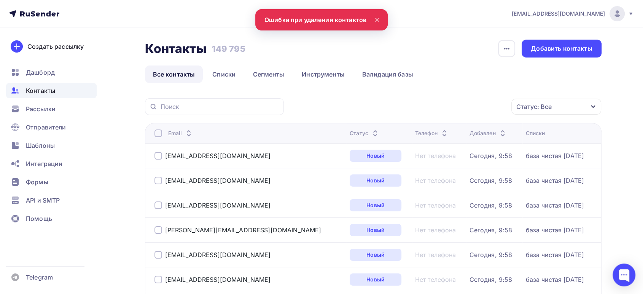
click at [158, 127] on th "Email" at bounding box center [246, 133] width 202 height 20
click at [156, 133] on div at bounding box center [158, 133] width 8 height 8
click at [152, 132] on th "Email" at bounding box center [246, 133] width 202 height 20
click at [160, 131] on div at bounding box center [158, 133] width 8 height 8
click at [433, 108] on div "Действие" at bounding box center [423, 106] width 29 height 9
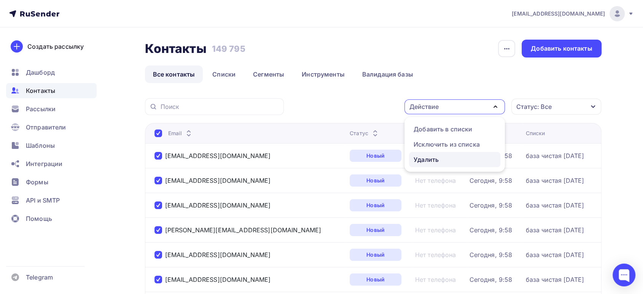
click at [432, 156] on div "Удалить" at bounding box center [425, 159] width 25 height 9
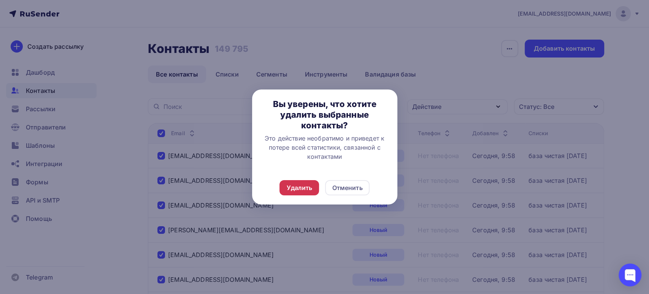
click at [305, 187] on div "Удалить" at bounding box center [299, 187] width 26 height 9
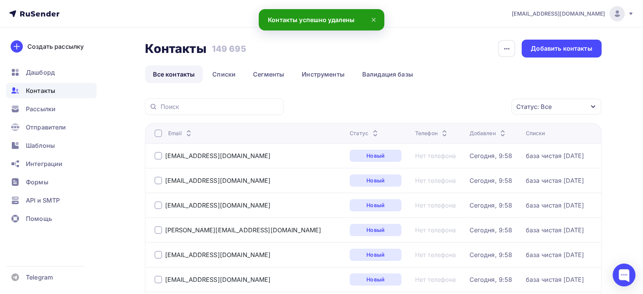
click at [155, 132] on div at bounding box center [158, 133] width 8 height 8
click at [157, 130] on div at bounding box center [158, 133] width 8 height 8
click at [443, 105] on div "Действие" at bounding box center [454, 106] width 100 height 15
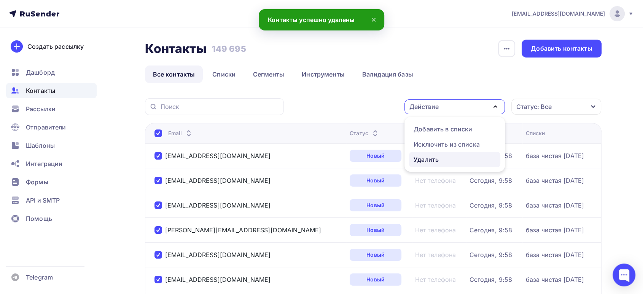
click at [430, 160] on div "Удалить" at bounding box center [425, 159] width 25 height 9
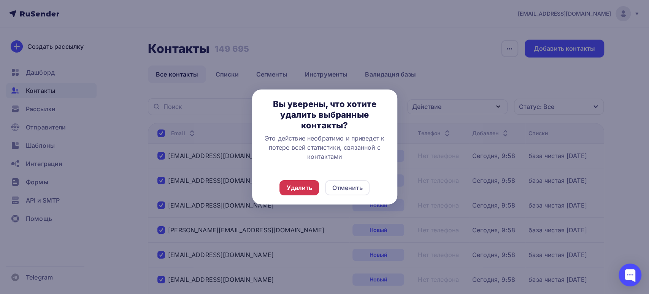
click at [299, 188] on div "Удалить" at bounding box center [299, 187] width 26 height 9
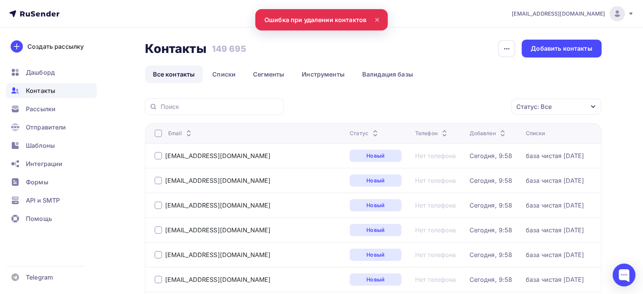
click at [156, 132] on div at bounding box center [158, 133] width 8 height 8
click at [156, 131] on div at bounding box center [158, 133] width 8 height 8
drag, startPoint x: 431, startPoint y: 105, endPoint x: 430, endPoint y: 115, distance: 9.6
click at [430, 105] on div "Действие" at bounding box center [423, 106] width 29 height 9
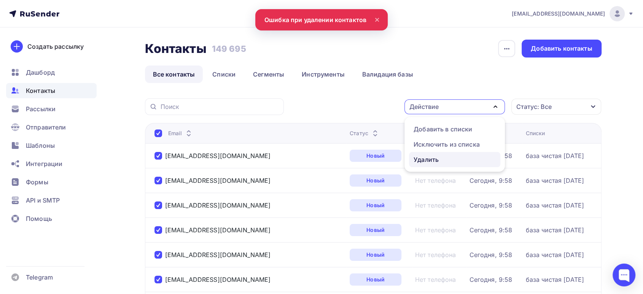
click at [434, 157] on div "Удалить" at bounding box center [425, 159] width 25 height 9
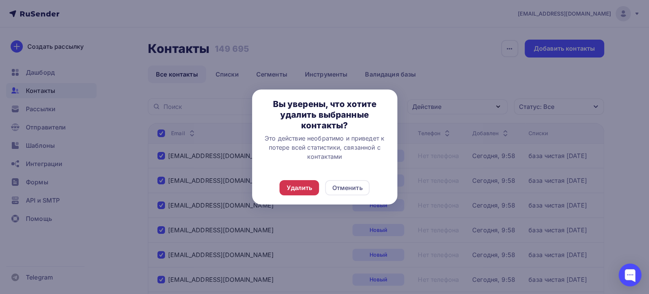
click at [288, 189] on div "Удалить" at bounding box center [299, 187] width 26 height 9
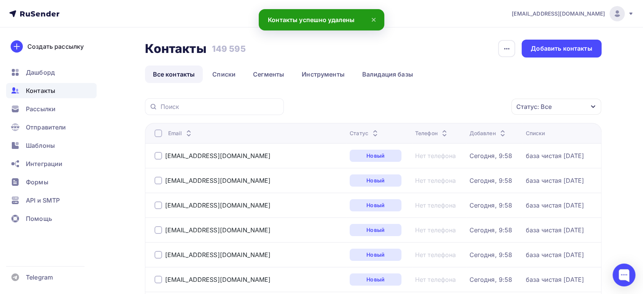
click at [159, 135] on div at bounding box center [158, 133] width 8 height 8
click at [157, 132] on div at bounding box center [158, 133] width 8 height 8
click at [447, 105] on div "Действие" at bounding box center [454, 106] width 100 height 15
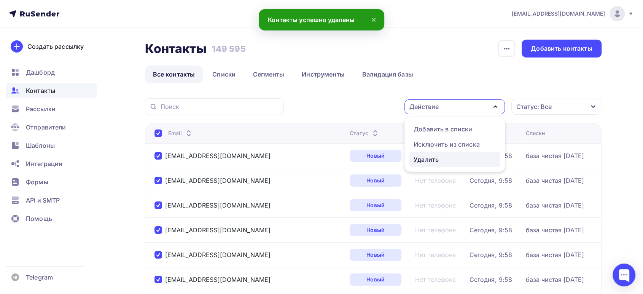
click at [439, 159] on div "Удалить" at bounding box center [454, 159] width 82 height 9
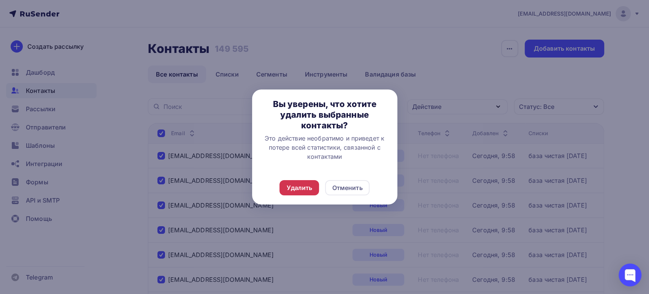
click at [305, 184] on div "Удалить" at bounding box center [299, 187] width 26 height 9
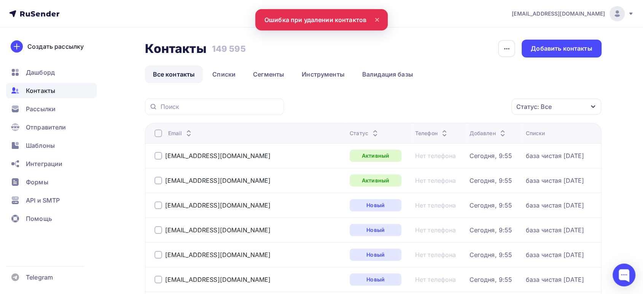
click at [157, 133] on div at bounding box center [158, 133] width 8 height 8
click at [432, 106] on div "Действие" at bounding box center [423, 106] width 29 height 9
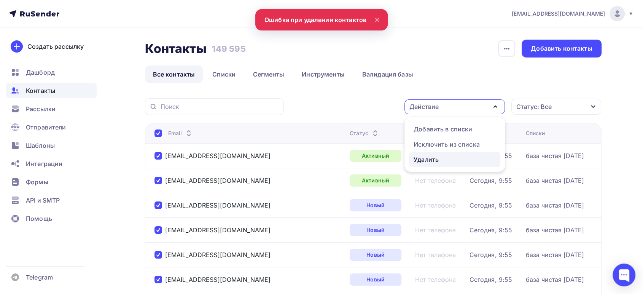
click at [414, 160] on div "Удалить" at bounding box center [425, 159] width 25 height 9
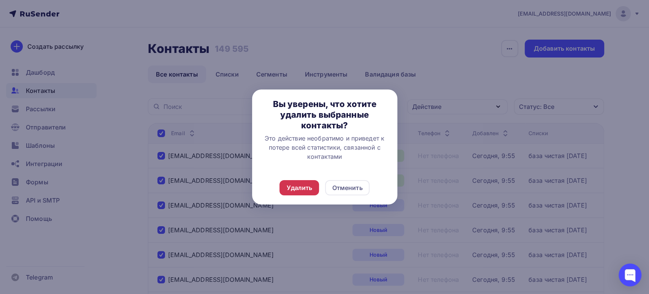
click at [299, 184] on div "Удалить" at bounding box center [299, 187] width 26 height 9
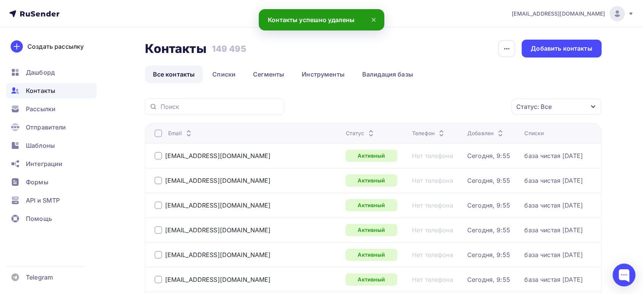
click at [155, 135] on div at bounding box center [158, 133] width 8 height 8
click at [160, 130] on div at bounding box center [158, 133] width 8 height 8
click at [422, 109] on div "Действие" at bounding box center [423, 106] width 29 height 9
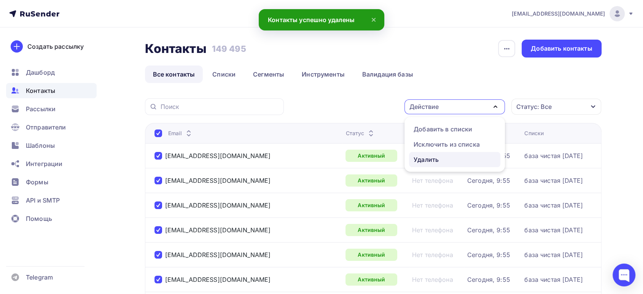
click at [430, 158] on div "Удалить" at bounding box center [425, 159] width 25 height 9
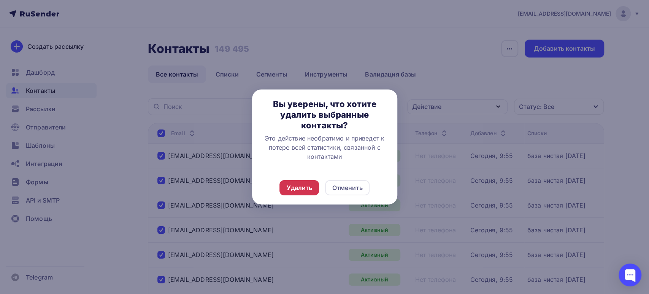
click at [302, 190] on div "Удалить" at bounding box center [299, 187] width 26 height 9
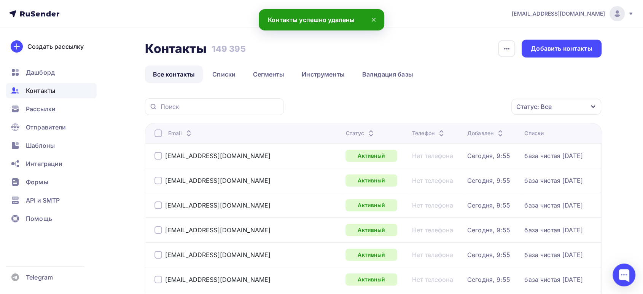
click at [159, 134] on div at bounding box center [158, 133] width 8 height 8
click at [159, 135] on div at bounding box center [158, 133] width 8 height 8
drag, startPoint x: 426, startPoint y: 100, endPoint x: 431, endPoint y: 113, distance: 13.5
click at [426, 100] on div "Действие" at bounding box center [454, 106] width 100 height 15
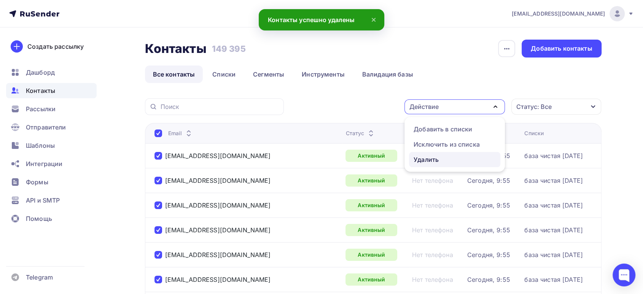
click at [430, 157] on div "Удалить" at bounding box center [425, 159] width 25 height 9
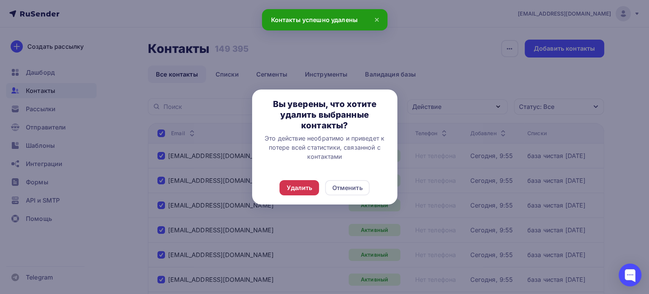
click at [297, 181] on div "Удалить" at bounding box center [299, 187] width 40 height 15
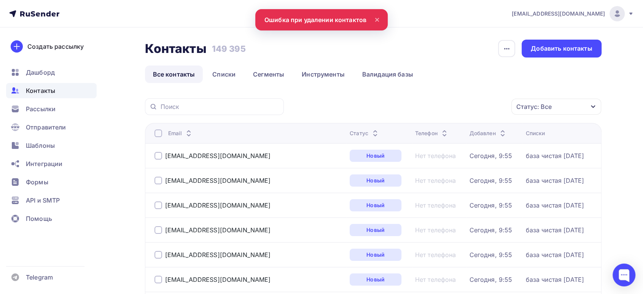
click at [160, 132] on div at bounding box center [158, 133] width 8 height 8
click at [159, 130] on div at bounding box center [158, 133] width 8 height 8
click at [438, 106] on div "Действие" at bounding box center [454, 106] width 100 height 15
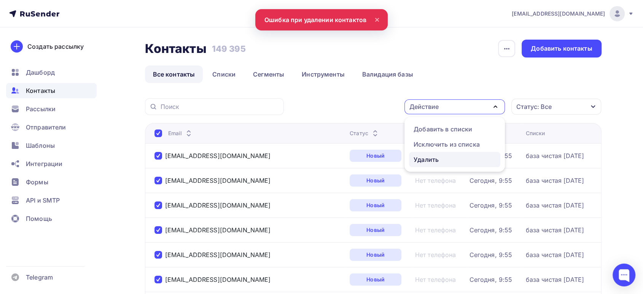
click at [419, 163] on div "Удалить" at bounding box center [425, 159] width 25 height 9
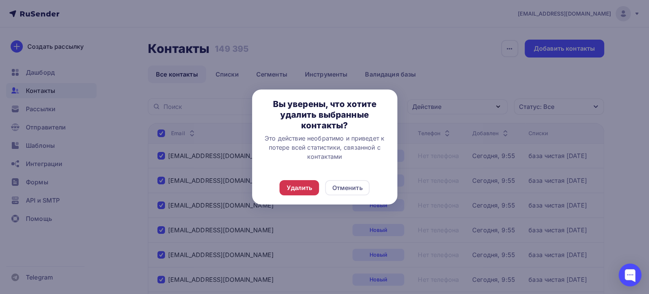
click at [310, 187] on div "Удалить" at bounding box center [299, 187] width 26 height 9
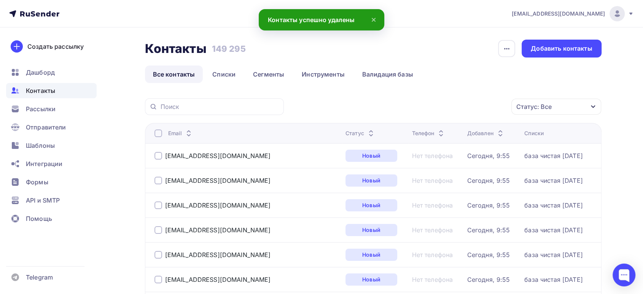
click at [156, 133] on div at bounding box center [158, 133] width 8 height 8
click at [156, 132] on div at bounding box center [158, 133] width 8 height 8
click at [462, 103] on div "Действие" at bounding box center [454, 106] width 100 height 15
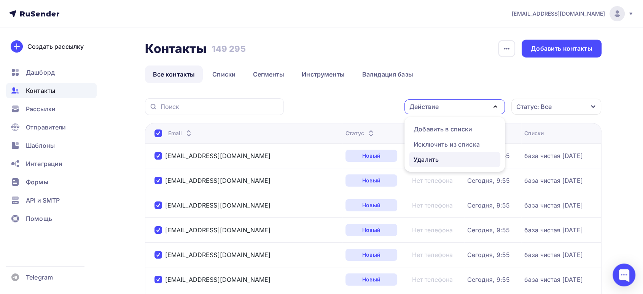
click at [437, 157] on div "Удалить" at bounding box center [425, 159] width 25 height 9
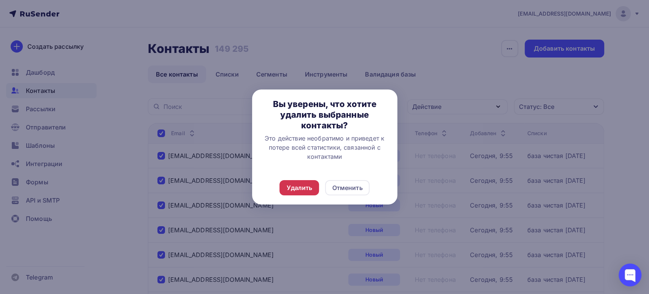
click at [302, 184] on div "Удалить" at bounding box center [299, 187] width 26 height 9
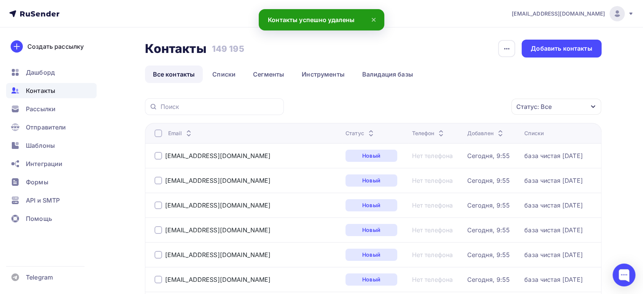
click at [155, 132] on div at bounding box center [158, 133] width 8 height 8
click at [158, 132] on div at bounding box center [158, 133] width 8 height 8
click at [428, 101] on div "Действие" at bounding box center [454, 106] width 100 height 15
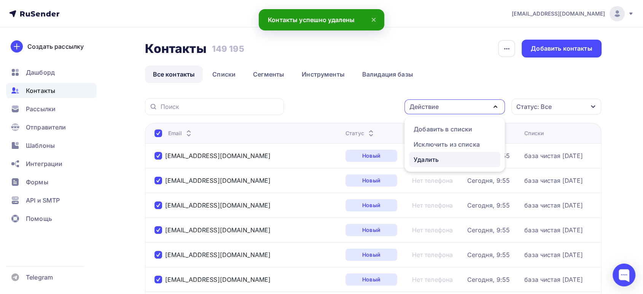
click at [430, 155] on div "Удалить" at bounding box center [425, 159] width 25 height 9
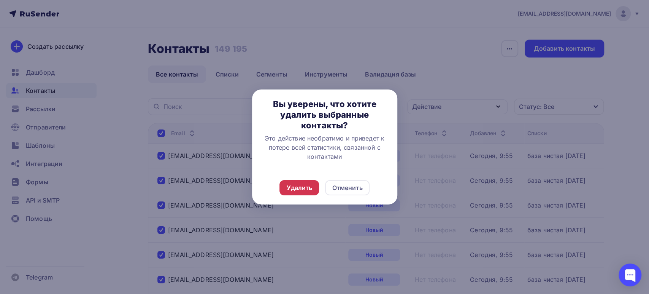
click at [295, 185] on div "Удалить" at bounding box center [299, 187] width 26 height 9
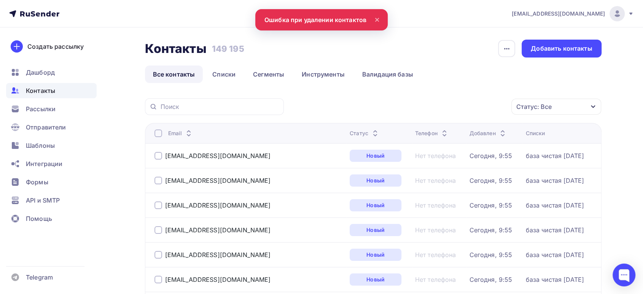
click at [155, 154] on div at bounding box center [158, 156] width 8 height 8
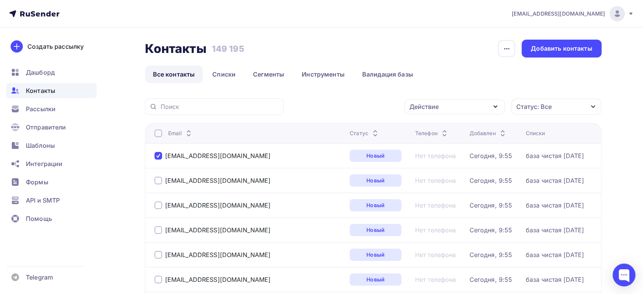
click at [160, 179] on div at bounding box center [158, 180] width 8 height 8
click at [160, 204] on div at bounding box center [158, 205] width 8 height 8
drag, startPoint x: 159, startPoint y: 227, endPoint x: 158, endPoint y: 238, distance: 11.5
click at [159, 227] on div at bounding box center [158, 230] width 8 height 8
click at [157, 253] on div at bounding box center [158, 255] width 8 height 8
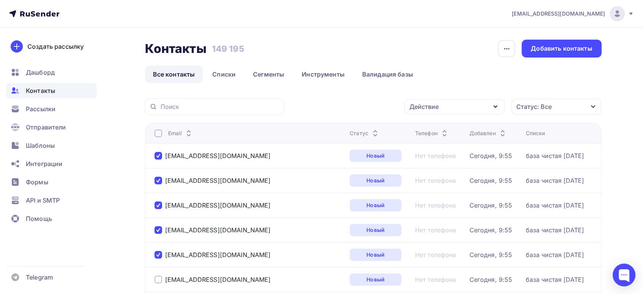
click at [157, 278] on div at bounding box center [158, 279] width 8 height 8
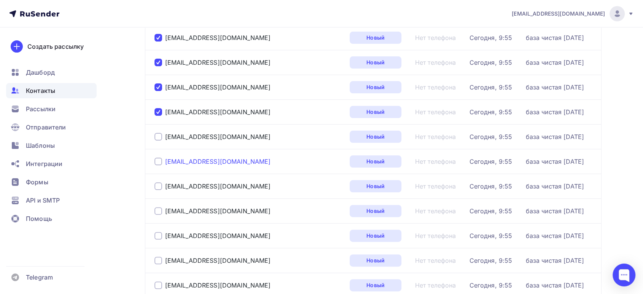
scroll to position [169, 0]
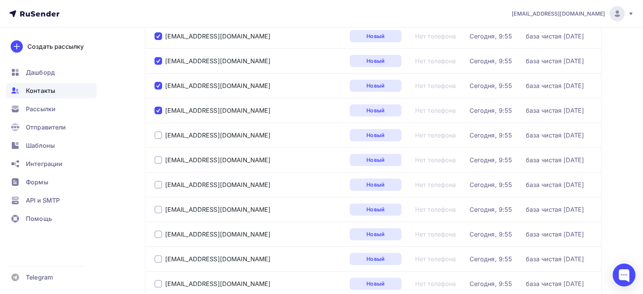
click at [159, 134] on div at bounding box center [158, 135] width 8 height 8
click at [160, 159] on div at bounding box center [158, 160] width 8 height 8
click at [157, 183] on div at bounding box center [158, 185] width 8 height 8
click at [157, 208] on div at bounding box center [158, 209] width 8 height 8
click at [153, 233] on td "earl96@mail.ru" at bounding box center [246, 233] width 202 height 25
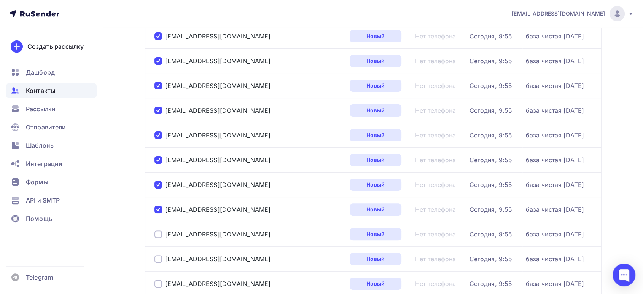
click at [158, 235] on div at bounding box center [158, 234] width 8 height 8
click at [158, 258] on div at bounding box center [158, 259] width 8 height 8
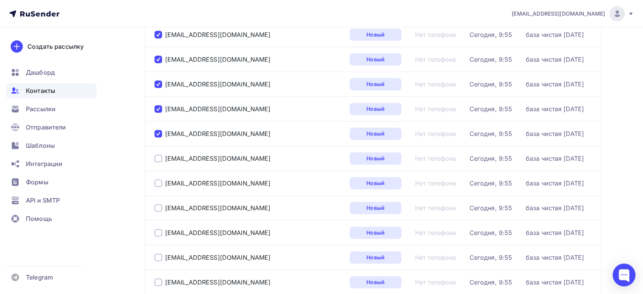
scroll to position [295, 0]
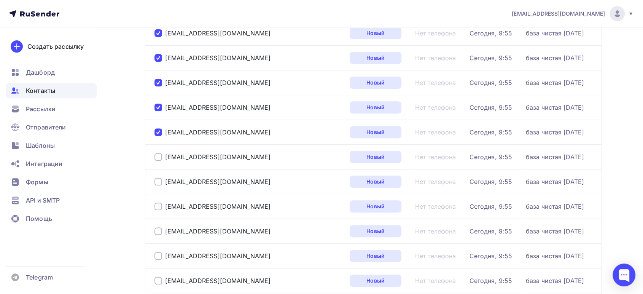
click at [159, 157] on div at bounding box center [158, 157] width 8 height 8
click at [162, 180] on div "hellowaitme23@mail.ru" at bounding box center [212, 182] width 116 height 8
click at [155, 180] on div at bounding box center [158, 182] width 8 height 8
click at [157, 204] on div at bounding box center [158, 206] width 8 height 8
click at [155, 228] on div at bounding box center [158, 231] width 8 height 8
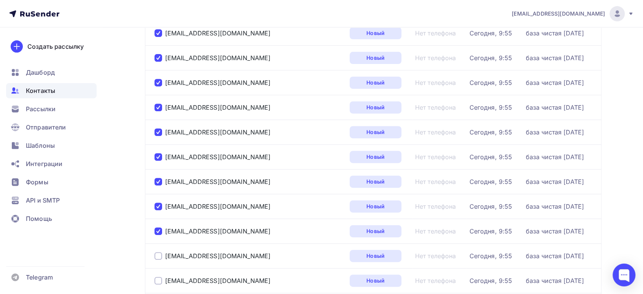
click at [157, 253] on div at bounding box center [158, 256] width 8 height 8
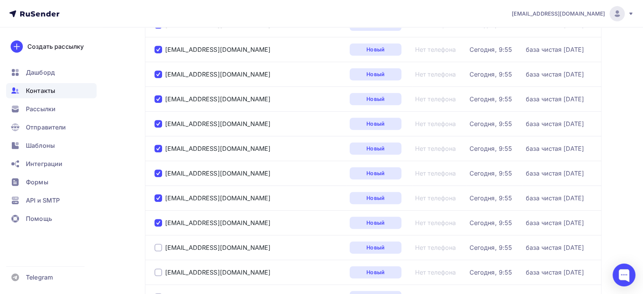
scroll to position [380, 0]
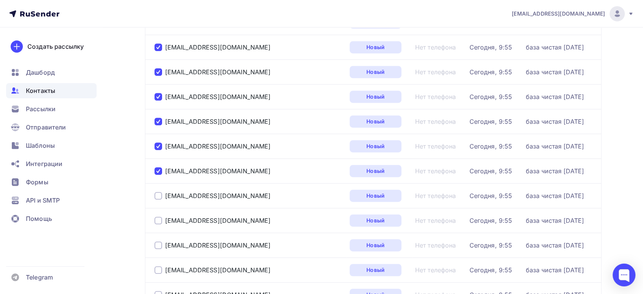
click at [159, 195] on div at bounding box center [158, 196] width 8 height 8
click at [158, 220] on div at bounding box center [158, 220] width 8 height 8
click at [158, 245] on div at bounding box center [158, 245] width 8 height 8
click at [156, 267] on div at bounding box center [158, 270] width 8 height 8
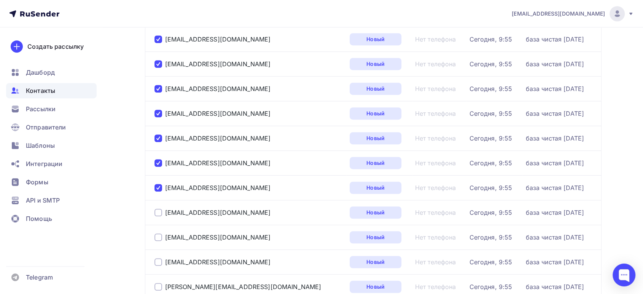
scroll to position [465, 0]
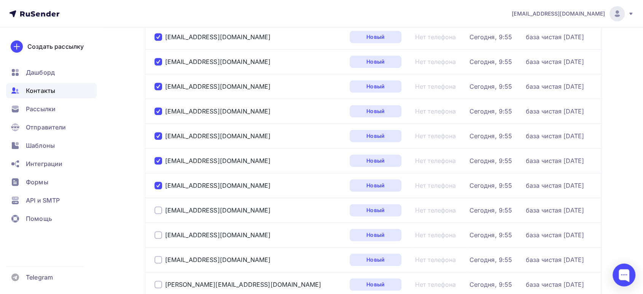
click at [159, 208] on div at bounding box center [158, 210] width 8 height 8
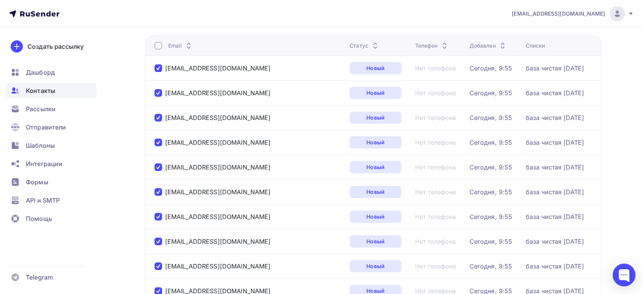
scroll to position [0, 0]
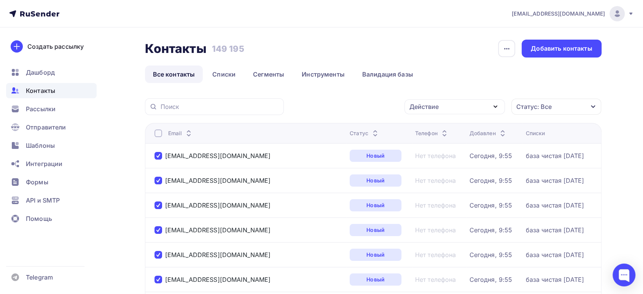
click at [457, 105] on div "Действие" at bounding box center [454, 106] width 100 height 15
click at [412, 160] on link "Удалить" at bounding box center [454, 159] width 91 height 15
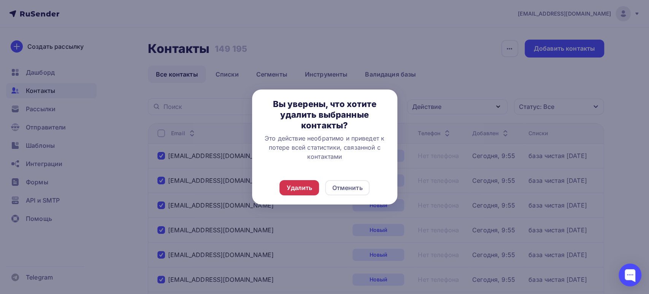
click at [310, 185] on div "Удалить" at bounding box center [299, 187] width 26 height 9
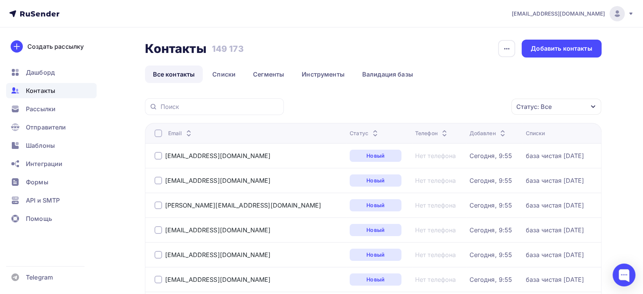
click at [159, 130] on div at bounding box center [158, 133] width 8 height 8
click at [156, 133] on div at bounding box center [158, 133] width 8 height 8
click at [443, 105] on div "Действие" at bounding box center [454, 106] width 100 height 15
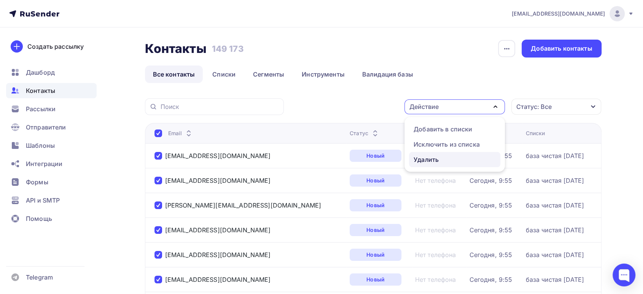
click at [418, 164] on div "Удалить" at bounding box center [425, 159] width 25 height 9
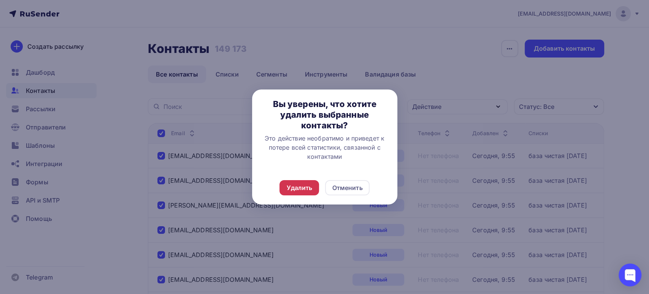
click at [305, 187] on div "Удалить" at bounding box center [299, 187] width 26 height 9
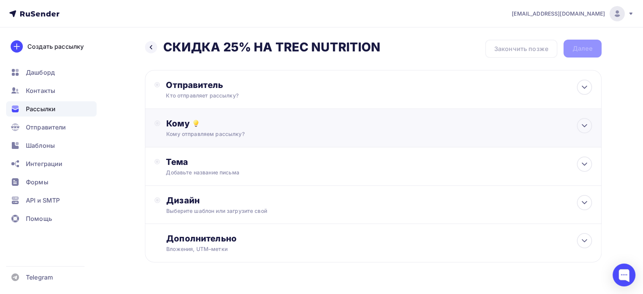
click at [229, 127] on div "Кому" at bounding box center [378, 123] width 425 height 11
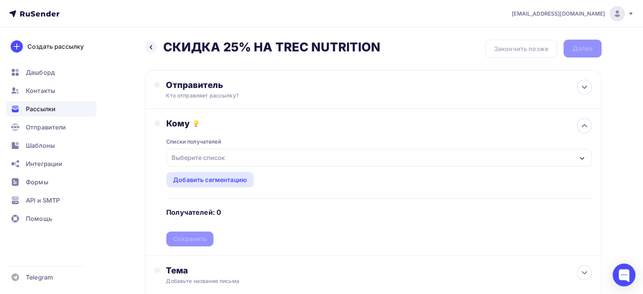
click at [224, 158] on div "Выберите список" at bounding box center [197, 158] width 59 height 14
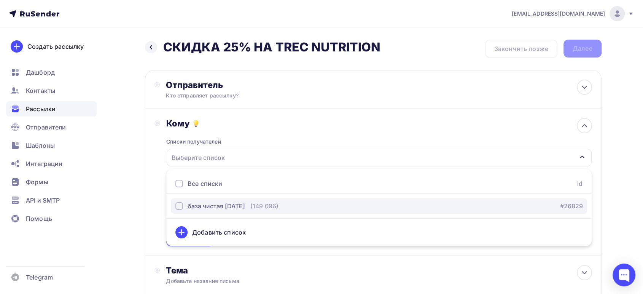
click at [205, 201] on div "база чистая [DATE]" at bounding box center [215, 205] width 57 height 9
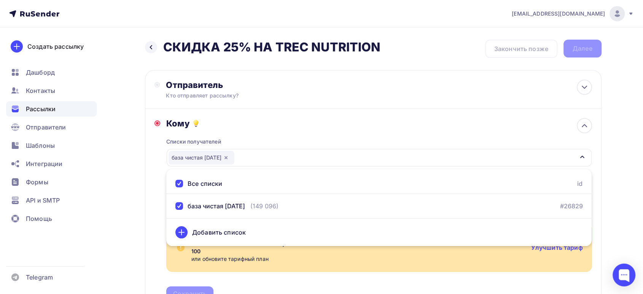
click at [152, 197] on div "Кому Списки получателей база чистая [DATE] Все списки id база чистая [DATE] (14…" at bounding box center [373, 210] width 456 height 202
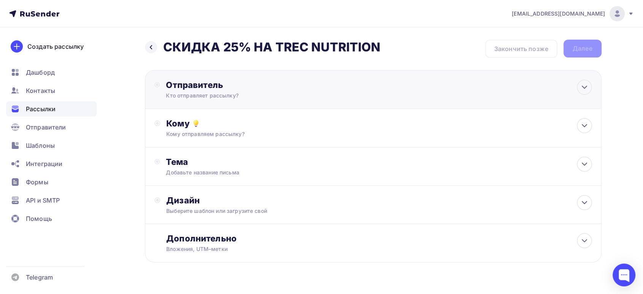
click at [200, 97] on div "Кто отправляет рассылку?" at bounding box center [240, 96] width 148 height 8
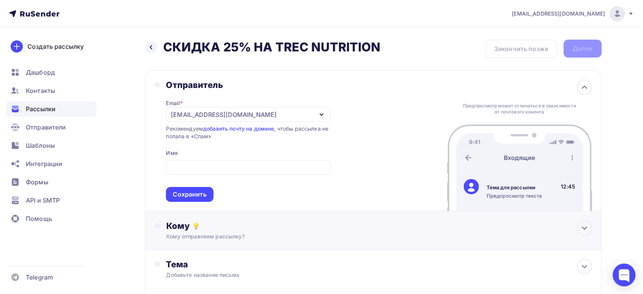
click at [189, 223] on div "Кому" at bounding box center [378, 225] width 425 height 11
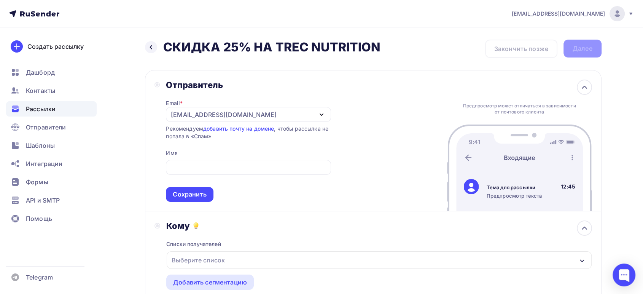
click at [186, 254] on div "Выберите список" at bounding box center [197, 260] width 59 height 14
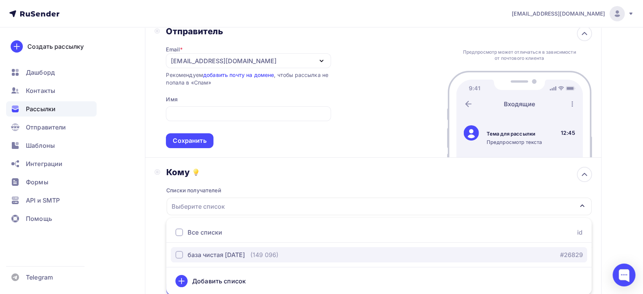
click at [204, 248] on button "база чистая [DATE] (149 096) #26829" at bounding box center [379, 254] width 416 height 15
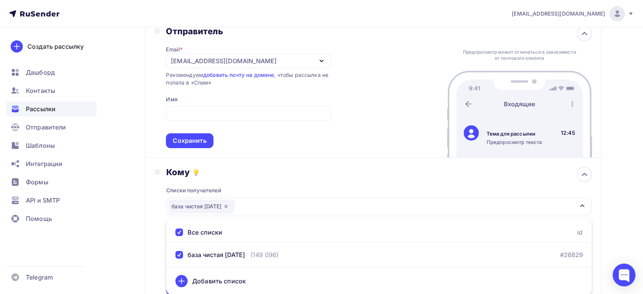
click at [140, 211] on div "Назад СКИДКА 25% НА TREC NUTRITION СКИДКА 25% НА TREC NUTRITION Закончить позже…" at bounding box center [321, 221] width 623 height 494
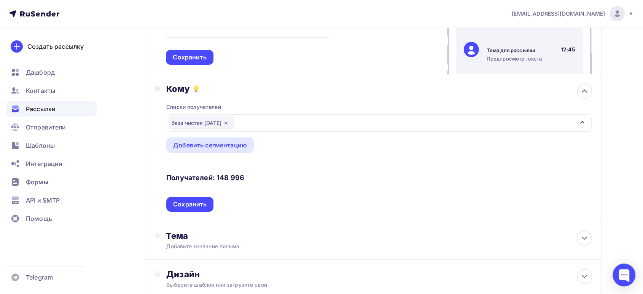
scroll to position [138, 0]
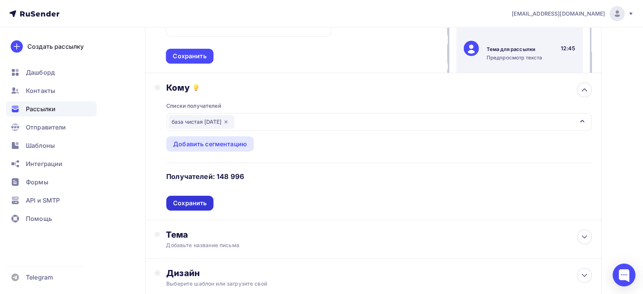
click at [189, 202] on div "Сохранить" at bounding box center [189, 202] width 33 height 9
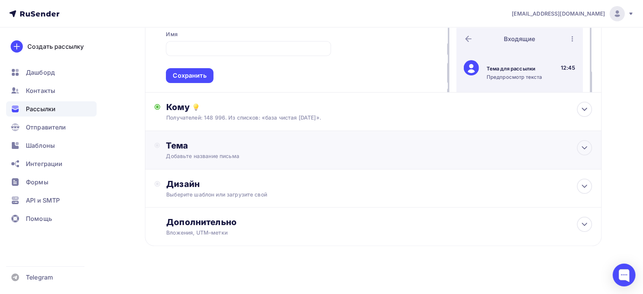
scroll to position [34, 0]
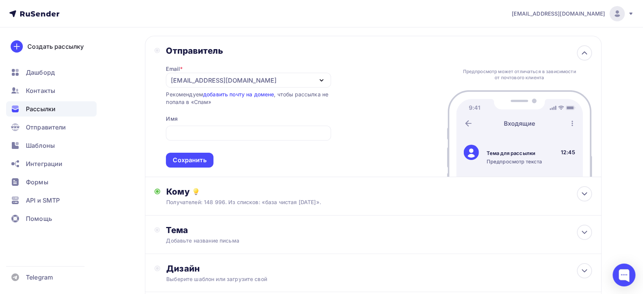
click at [179, 81] on div "[EMAIL_ADDRESS][DOMAIN_NAME]" at bounding box center [223, 80] width 105 height 9
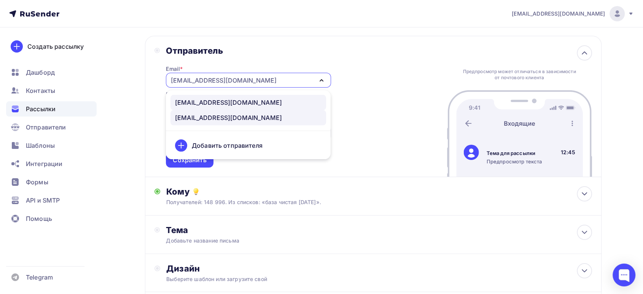
click at [190, 105] on div "[EMAIL_ADDRESS][DOMAIN_NAME]" at bounding box center [228, 102] width 107 height 9
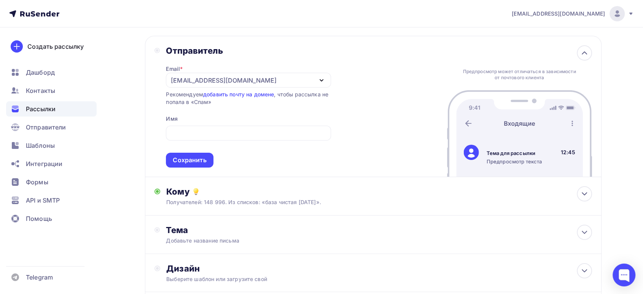
click at [191, 125] on div at bounding box center [248, 132] width 165 height 15
click at [191, 133] on input "text" at bounding box center [248, 133] width 156 height 9
type input "5lb"
click at [195, 157] on div "Сохранить" at bounding box center [189, 160] width 33 height 9
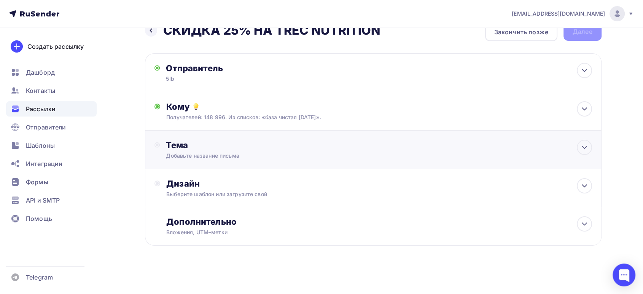
click at [235, 154] on div "Добавьте название письма" at bounding box center [233, 156] width 135 height 8
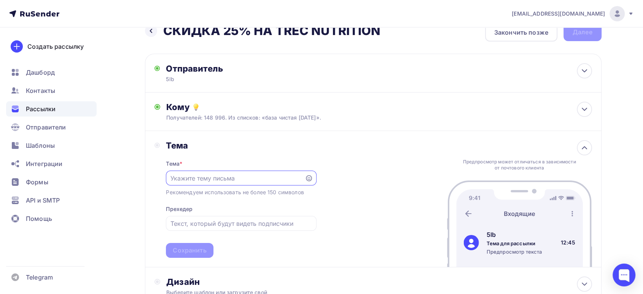
scroll to position [0, 0]
paste input "СКИДКА 25% НА TREC NUTRITION"
click at [170, 176] on input "СКИДКА 25% НА TREC NUTRITION" at bounding box center [235, 177] width 130 height 9
paste input "🔥 ВАУ!"
type input "🔥 ВАУ! СКИДКА 25% НА TREC NUTRITION"
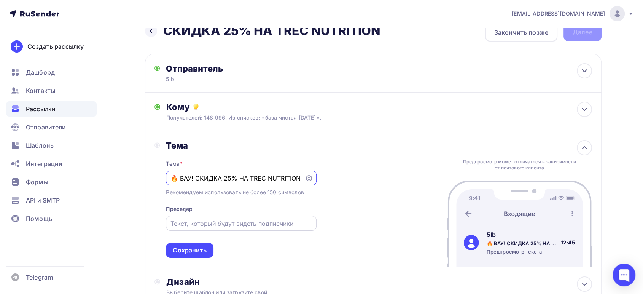
click at [182, 220] on input "text" at bounding box center [240, 223] width 141 height 9
paste input "Вводите промокод ВАУСКИДКА"
drag, startPoint x: 200, startPoint y: 224, endPoint x: 171, endPoint y: 222, distance: 28.6
click at [171, 222] on input "Вводите промокод ВАУСКИДКА" at bounding box center [240, 223] width 141 height 9
type input "промокод ВАУСКИДКА"
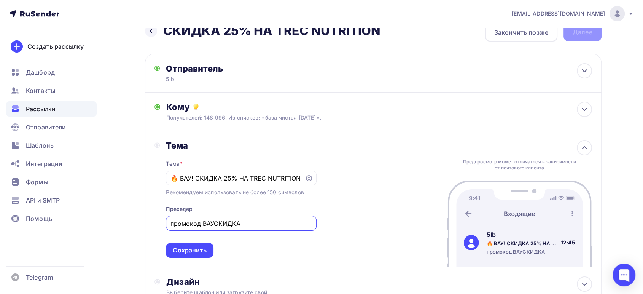
click at [324, 212] on div "Тема Тема * 🔥 ВАУ! СКИДКА 25% НА TREC NUTRITION Рекомендуем использовать не бол…" at bounding box center [373, 199] width 456 height 136
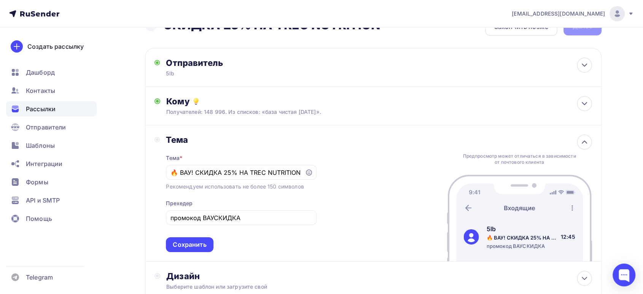
scroll to position [59, 0]
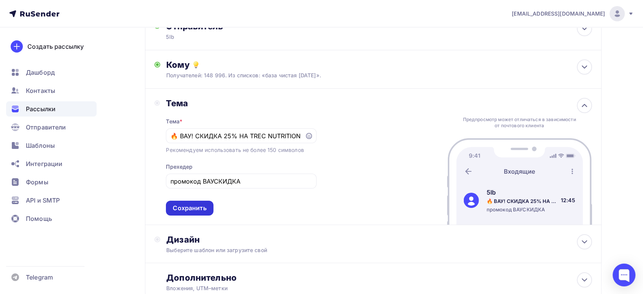
click at [192, 208] on div "Сохранить" at bounding box center [189, 207] width 33 height 9
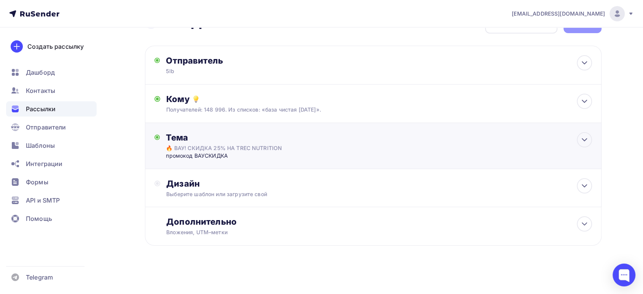
click at [215, 152] on div "промокод ВАУСКИДКА" at bounding box center [241, 156] width 150 height 8
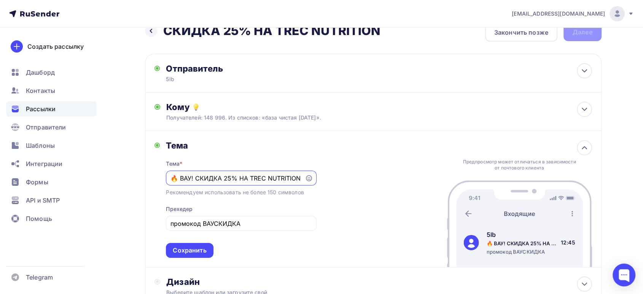
scroll to position [0, 0]
click at [310, 176] on icon at bounding box center [309, 178] width 6 height 6
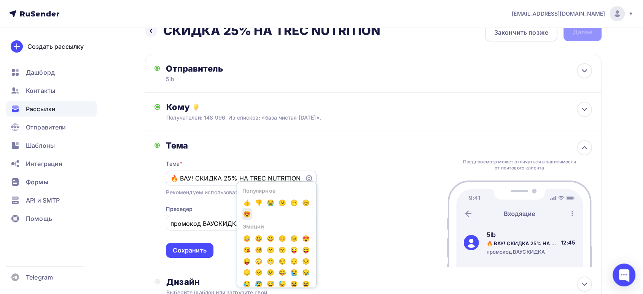
click at [252, 213] on span "😍" at bounding box center [247, 213] width 10 height 11
drag, startPoint x: 218, startPoint y: 178, endPoint x: 368, endPoint y: 177, distance: 150.2
click at [368, 177] on div "Тема Тема * 🔥 ВАУ! СКИДКА 25% НА TREC NUTRITION😍 Популярное 👍 👎 😭 😕 😐 😊 😍 Эмоци…" at bounding box center [373, 199] width 456 height 136
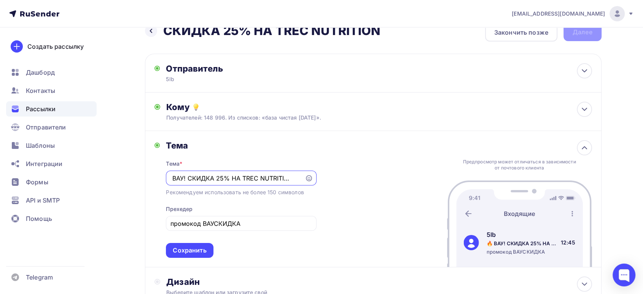
click at [300, 176] on input "🔥 ВАУ! СКИДКА 25% НА TREC NUTRITION😍" at bounding box center [235, 177] width 130 height 9
click at [300, 179] on div "🔥 ВАУ! СКИДКА 25% НА TREC NUTRITION😍" at bounding box center [241, 177] width 150 height 15
drag, startPoint x: 302, startPoint y: 182, endPoint x: 308, endPoint y: 183, distance: 5.8
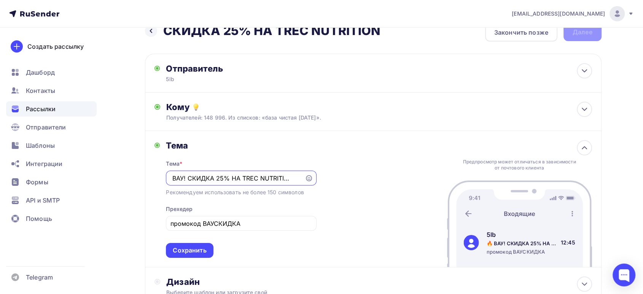
click at [308, 183] on div "🔥 ВАУ! СКИДКА 25% НА TREC NUTRITION😍" at bounding box center [241, 177] width 150 height 15
click at [295, 175] on input "🔥 ВАУ! СКИДКА 25% НА TREC NUTRITION😍" at bounding box center [235, 177] width 130 height 9
click at [297, 176] on input "🔥 ВАУ! СКИДКА 25% НА TREC NUTRITION😍" at bounding box center [235, 177] width 130 height 9
click at [297, 177] on input "🔥 ВАУ! СКИДКА 25% НА TREC NUTRITION😍" at bounding box center [235, 177] width 130 height 9
click at [298, 177] on input "🔥 ВАУ! СКИДКА 25% НА TREC NUTRITION😍" at bounding box center [235, 177] width 130 height 9
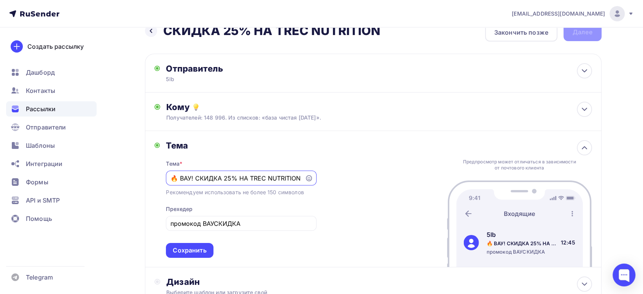
scroll to position [0, 0]
type input "🔥 ВАУ! СКИДКА 25% НА TREC NUTRITION"
click at [246, 220] on input "промокод ВАУСКИДКА" at bounding box center [240, 223] width 141 height 9
paste input "😍"
type input "промокод ВАУСКИДКА 😍"
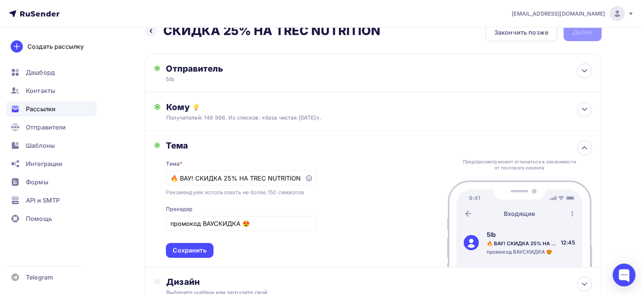
click at [353, 180] on div "Тема Тема * 🔥 ВАУ! СКИДКА 25% НА TREC NUTRITION Рекомендуем использовать не бол…" at bounding box center [373, 199] width 456 height 136
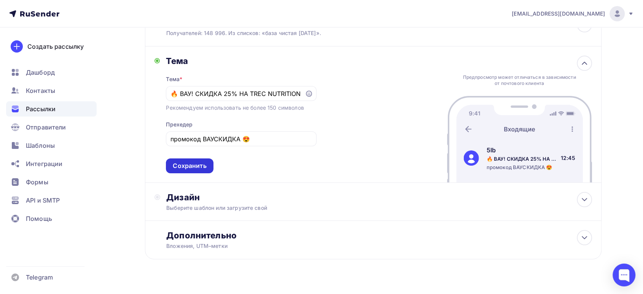
click at [201, 166] on div "Сохранить" at bounding box center [189, 165] width 33 height 9
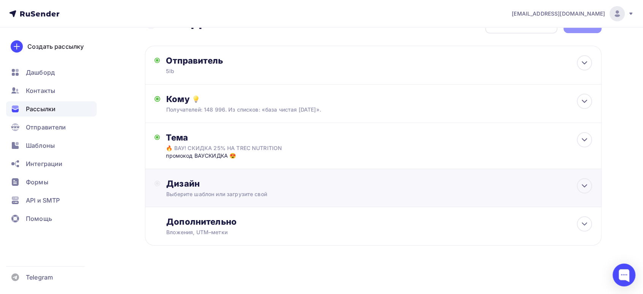
click at [226, 195] on div "Выберите шаблон или загрузите свой" at bounding box center [357, 194] width 383 height 8
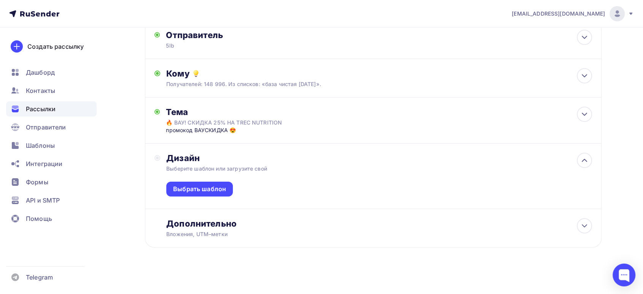
scroll to position [52, 0]
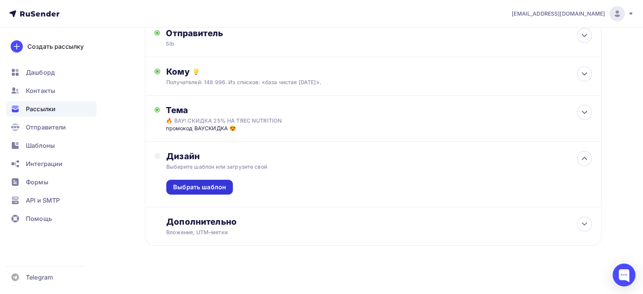
click at [204, 186] on div "Выбрать шаблон" at bounding box center [199, 187] width 53 height 9
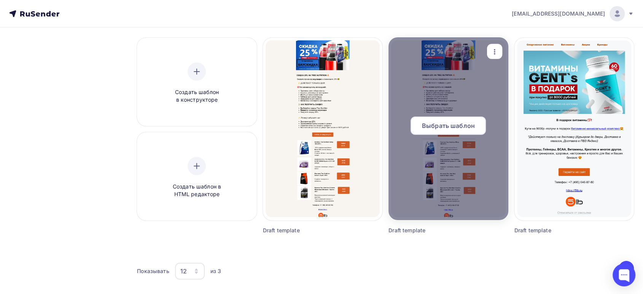
scroll to position [69, 0]
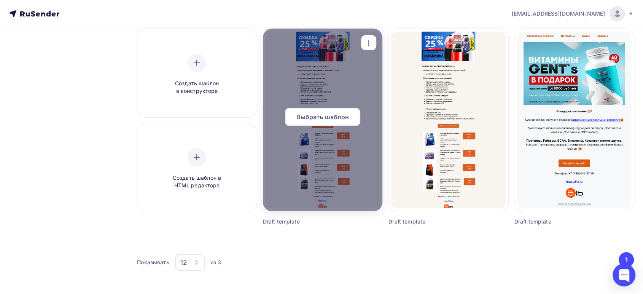
click at [328, 148] on div at bounding box center [322, 120] width 119 height 183
click at [319, 120] on span "Выбрать шаблон" at bounding box center [322, 116] width 53 height 9
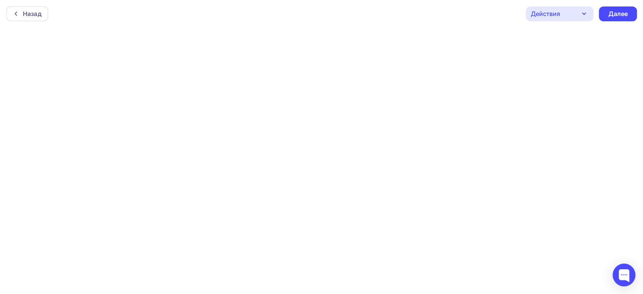
scroll to position [2, 0]
click at [607, 8] on div "Далее" at bounding box center [618, 12] width 38 height 15
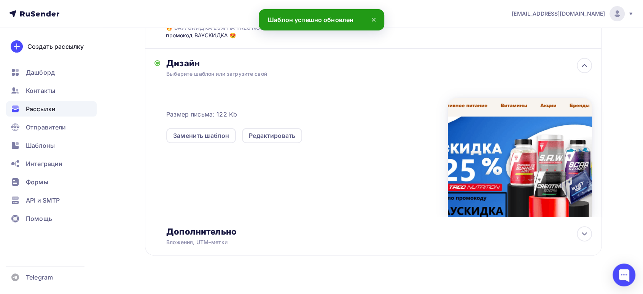
scroll to position [155, 0]
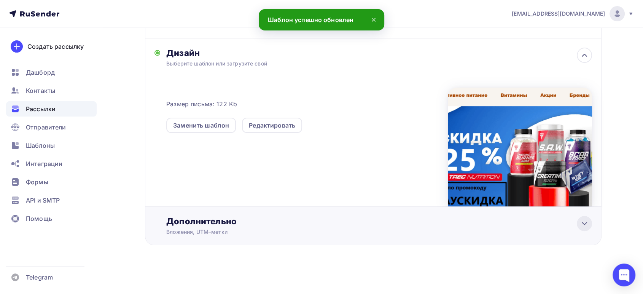
click at [584, 224] on icon at bounding box center [584, 223] width 5 height 2
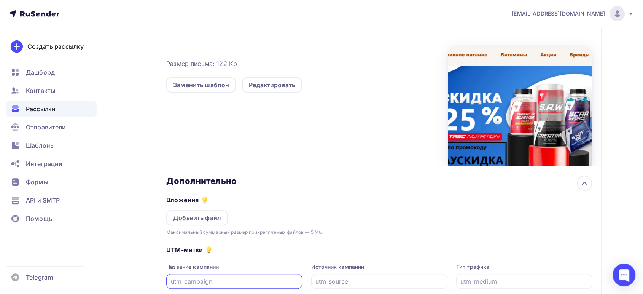
scroll to position [239, 0]
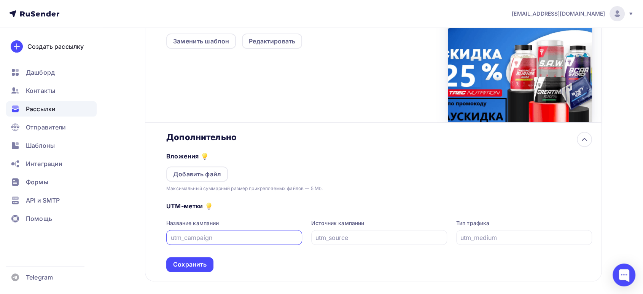
click at [197, 237] on input "text" at bounding box center [234, 237] width 127 height 9
type input "ваускидка"
click at [207, 261] on div "Сохранить" at bounding box center [189, 264] width 47 height 15
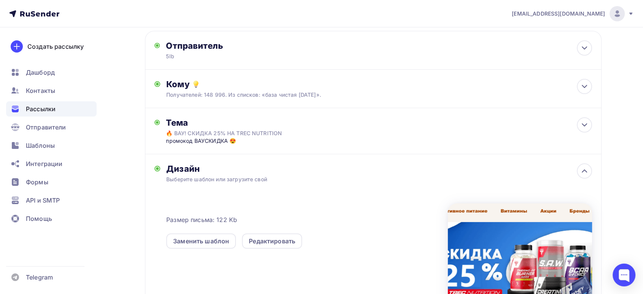
scroll to position [84, 0]
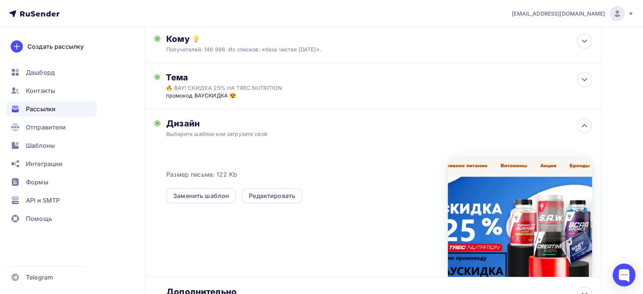
click at [491, 218] on div at bounding box center [520, 217] width 144 height 119
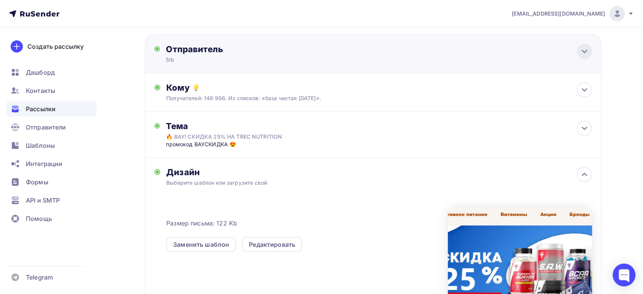
scroll to position [0, 0]
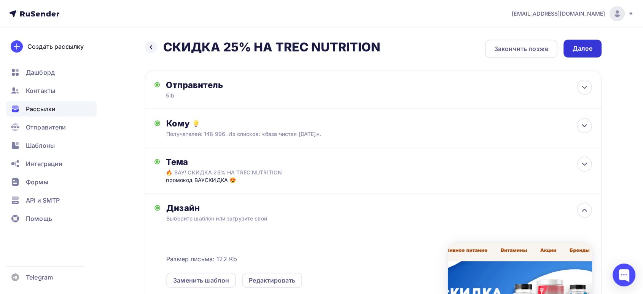
click at [582, 48] on div "Далее" at bounding box center [582, 48] width 20 height 9
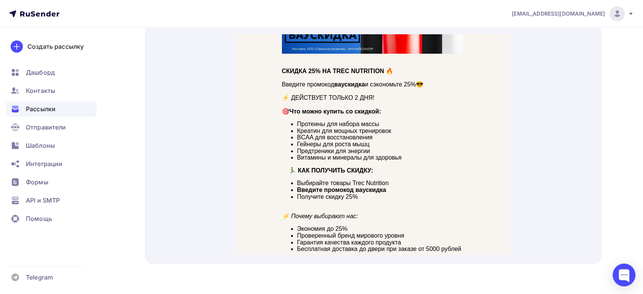
scroll to position [127, 0]
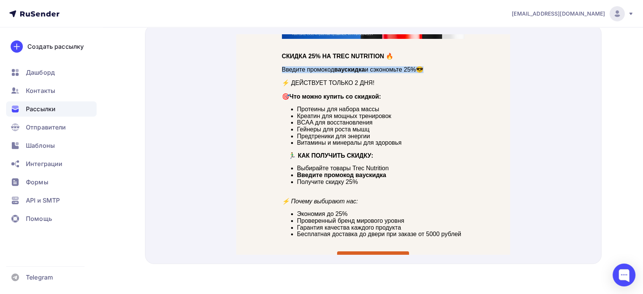
drag, startPoint x: 433, startPoint y: 59, endPoint x: 279, endPoint y: 60, distance: 154.0
click at [282, 60] on p "Введите промокод ваускидка и сэкономьте 25%😎" at bounding box center [373, 60] width 183 height 7
copy p "Введите промокод ваускидка и сэкономьте 25%😎"
click at [411, 105] on li "Креатин для мощных тренировок" at bounding box center [380, 106] width 167 height 7
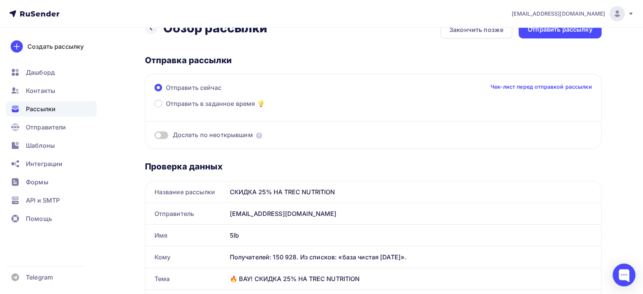
scroll to position [0, 0]
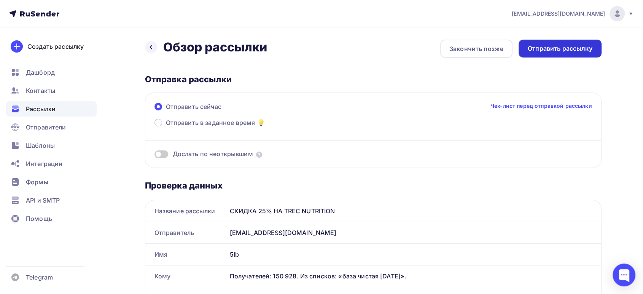
click at [565, 48] on div "Отправить рассылку" at bounding box center [559, 48] width 65 height 9
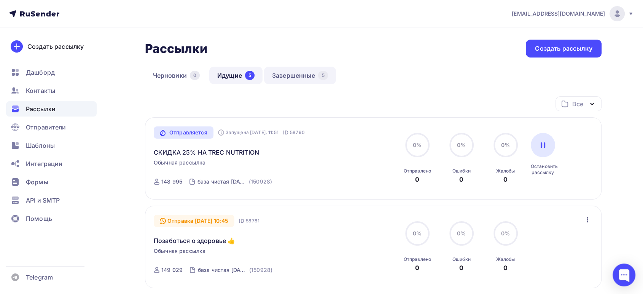
click at [293, 80] on link "Завершенные 5" at bounding box center [300, 75] width 72 height 17
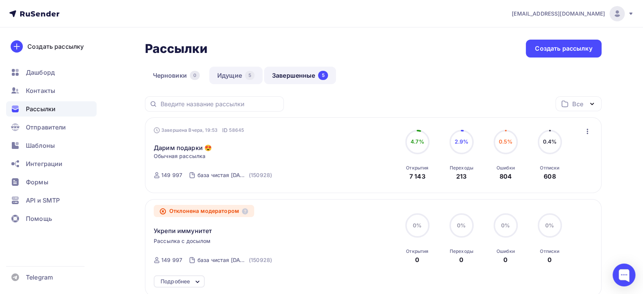
click at [243, 78] on link "Идущие 5" at bounding box center [235, 75] width 53 height 17
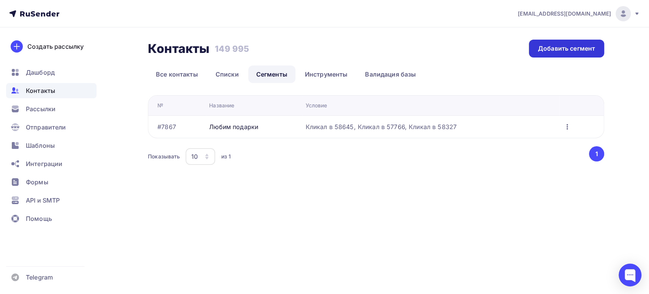
click at [554, 49] on div "Добавить сегмент" at bounding box center [566, 48] width 57 height 9
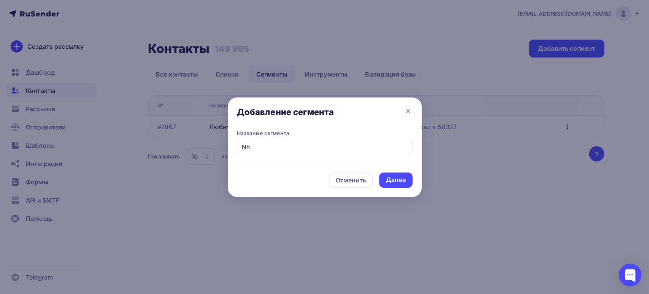
type input "N"
type input "Трек нутришн"
click at [391, 179] on div "Далее" at bounding box center [396, 179] width 20 height 9
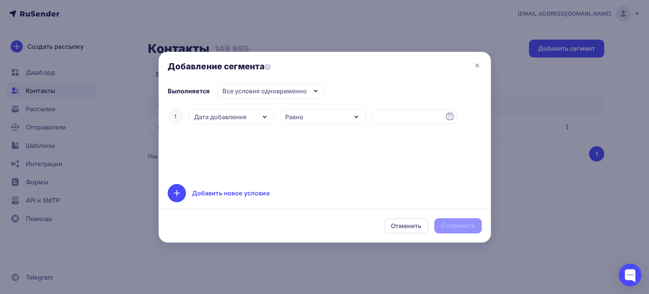
click at [262, 116] on icon "button" at bounding box center [264, 116] width 9 height 9
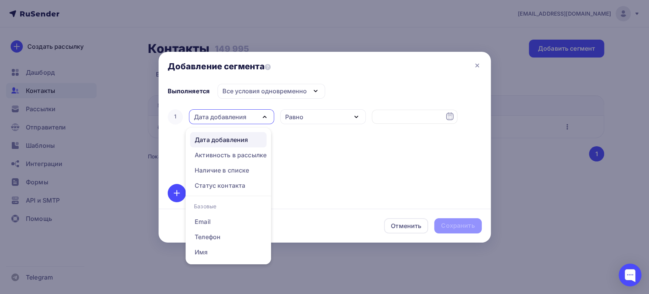
click at [227, 162] on li "Наличие в списке" at bounding box center [229, 169] width 86 height 15
click at [225, 156] on div "Активность в рассылке" at bounding box center [231, 154] width 72 height 9
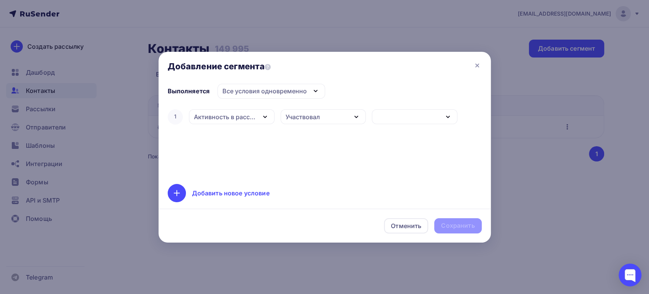
click at [297, 120] on div "Участвовал" at bounding box center [303, 116] width 34 height 9
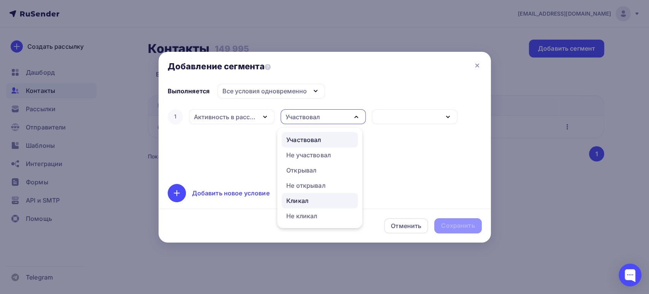
click at [310, 198] on div "Кликал" at bounding box center [319, 200] width 67 height 9
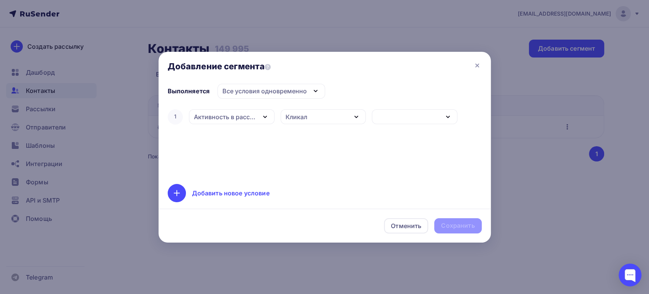
click at [395, 118] on div "button" at bounding box center [415, 116] width 86 height 15
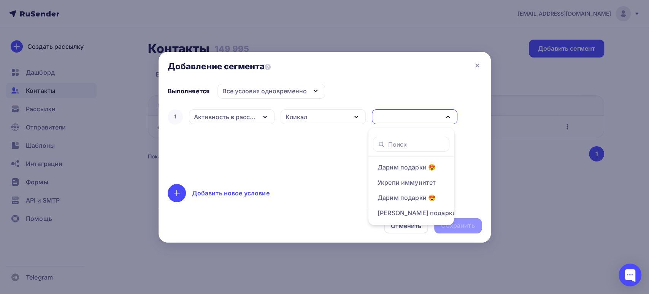
click at [332, 168] on div "1 Активность в рассылке Дата добавления Активность в рассылке Наличие в списке …" at bounding box center [325, 141] width 314 height 67
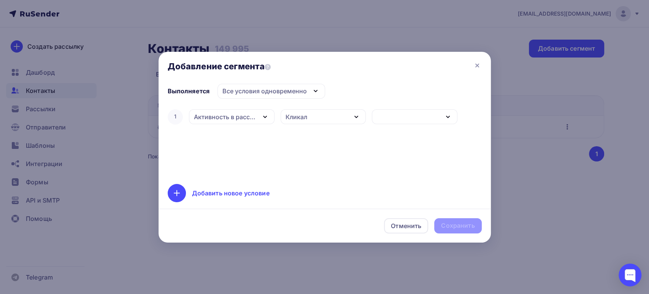
click at [400, 122] on div "button" at bounding box center [415, 116] width 86 height 15
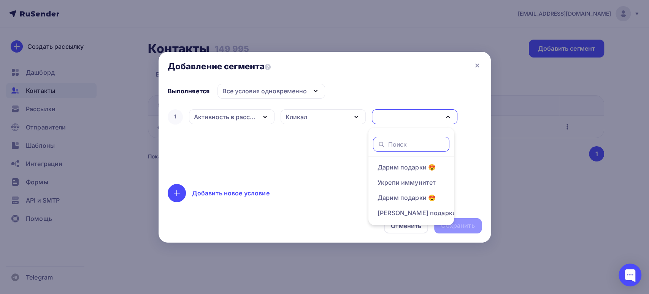
click at [395, 140] on input "text" at bounding box center [416, 144] width 57 height 8
type input "trec"
click at [485, 184] on div "Выполняется Все условия одновременно Все условия одновременно Хотя бы одно из у…" at bounding box center [325, 143] width 332 height 119
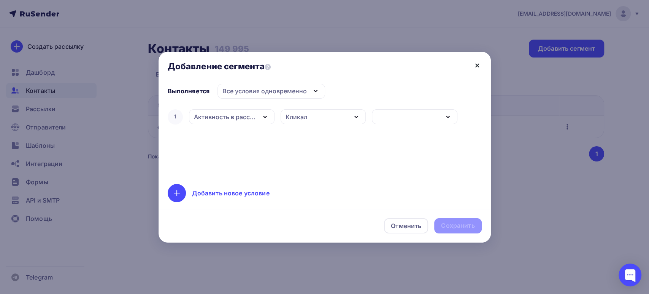
click at [475, 66] on icon at bounding box center [477, 65] width 9 height 9
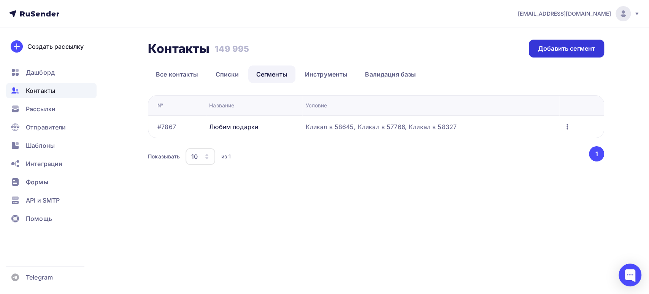
click at [542, 49] on div "Добавить сегмент" at bounding box center [566, 48] width 57 height 9
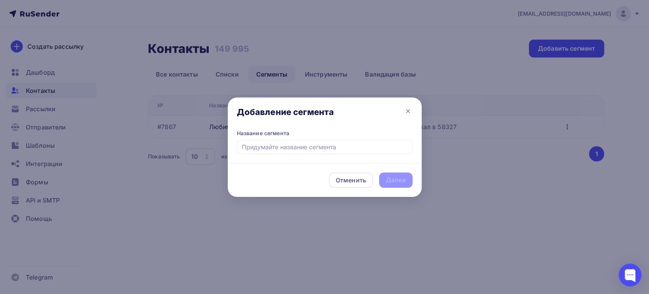
click at [307, 147] on input "text" at bounding box center [325, 147] width 176 height 14
type input "N"
type input "ТРЕК"
click at [408, 175] on div "Далее" at bounding box center [395, 179] width 33 height 15
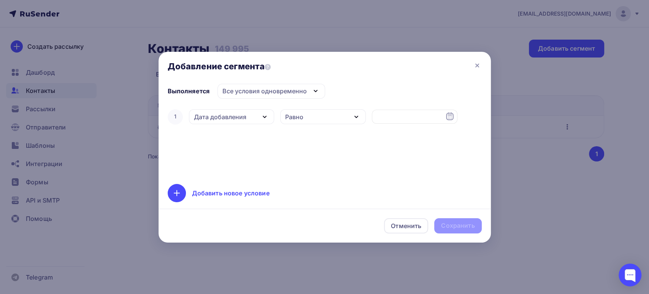
click at [260, 117] on icon "button" at bounding box center [264, 116] width 9 height 9
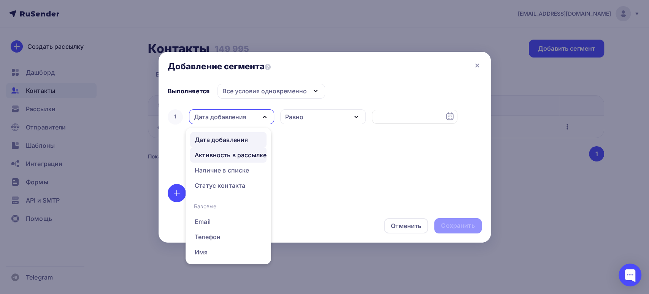
click at [236, 155] on div "Активность в рассылке" at bounding box center [231, 154] width 72 height 9
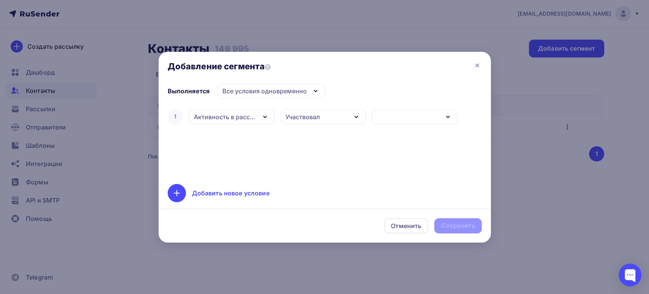
click at [295, 119] on div "Участвовал" at bounding box center [303, 116] width 34 height 9
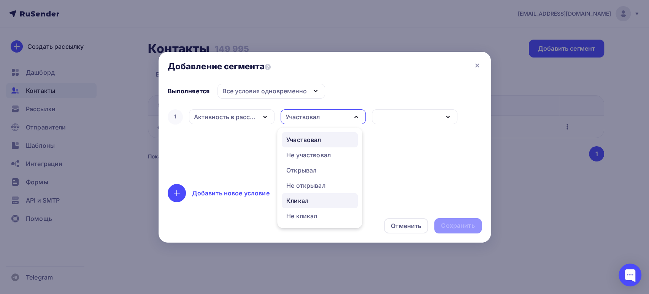
click at [292, 200] on div "Кликал" at bounding box center [297, 200] width 22 height 9
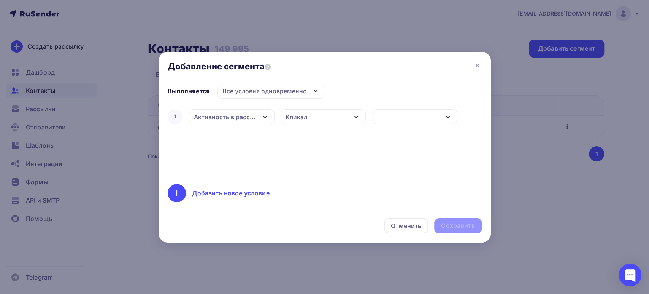
click at [377, 121] on div "button" at bounding box center [415, 116] width 86 height 15
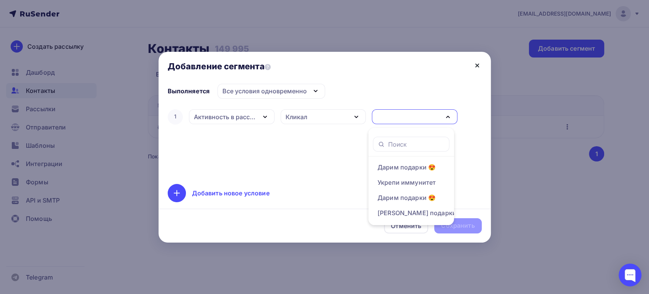
click at [473, 67] on icon at bounding box center [477, 65] width 9 height 9
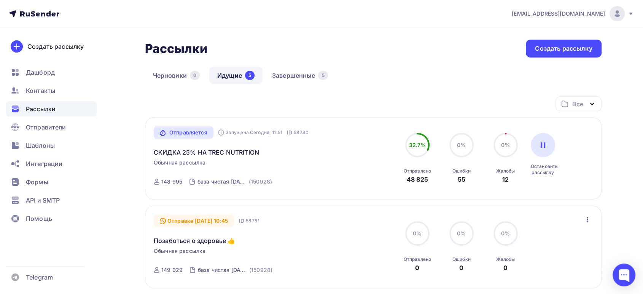
click at [189, 125] on div "Отправляется Запущена Сегодня, 11:51 ID 58790 СКИДКА 25% НА TREC NUTRITION Обыч…" at bounding box center [373, 158] width 456 height 82
click at [187, 130] on div "Отправляется" at bounding box center [184, 132] width 60 height 12
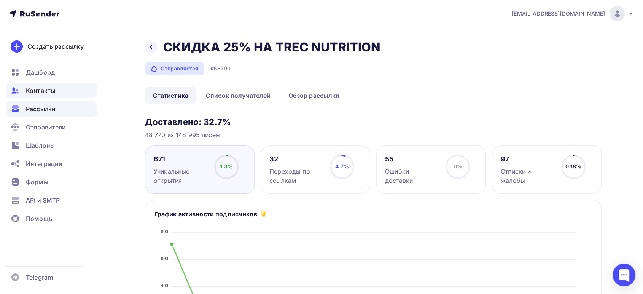
click at [42, 87] on span "Контакты" at bounding box center [40, 90] width 29 height 9
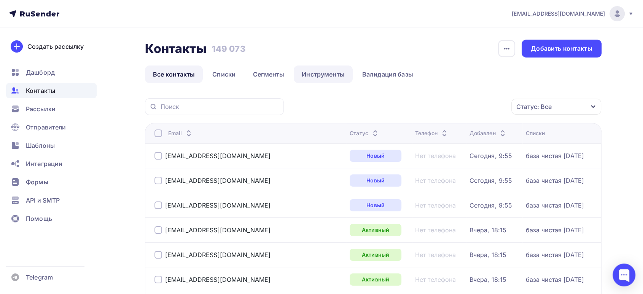
click at [310, 75] on link "Инструменты" at bounding box center [323, 73] width 59 height 17
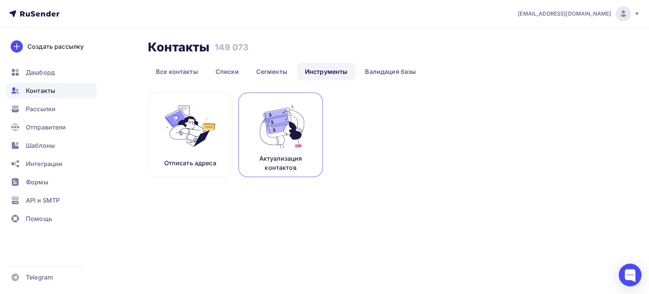
click at [311, 130] on link "Актуализация контактов" at bounding box center [280, 134] width 84 height 84
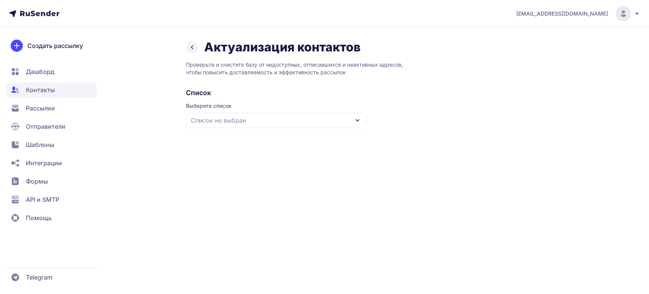
click at [225, 119] on span "Список не выбран" at bounding box center [218, 120] width 55 height 9
click at [214, 163] on div "база чистая [DATE]" at bounding box center [277, 167] width 172 height 18
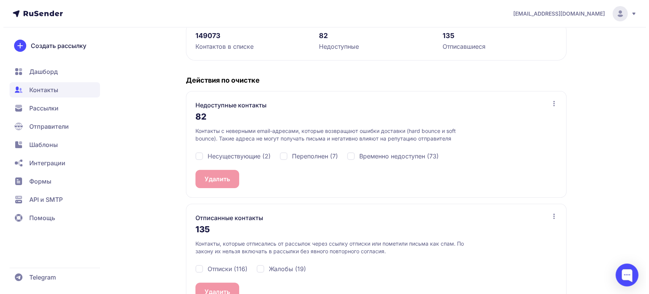
scroll to position [137, 0]
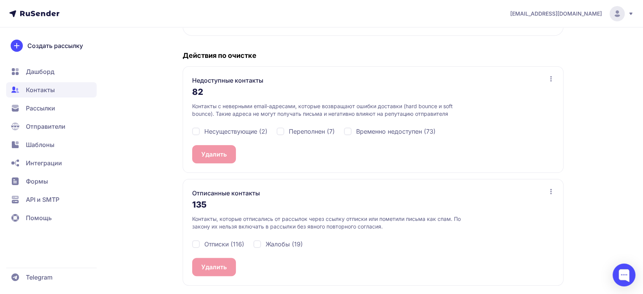
click at [197, 242] on div "Отписки (116)" at bounding box center [218, 243] width 52 height 9
checkbox input "true"
click at [259, 243] on div "Жалобы (19)" at bounding box center [277, 243] width 49 height 9
checkbox input "true"
click at [226, 266] on button "Удалить 135" at bounding box center [219, 266] width 54 height 18
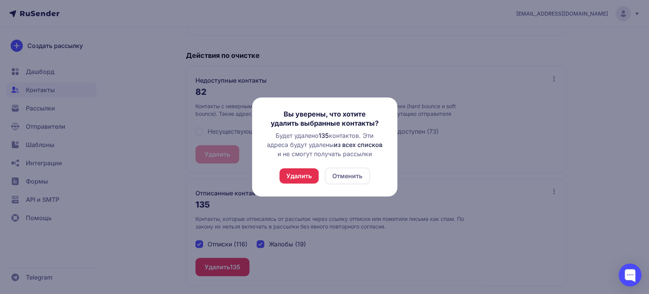
click at [300, 178] on button "Удалить" at bounding box center [298, 175] width 39 height 15
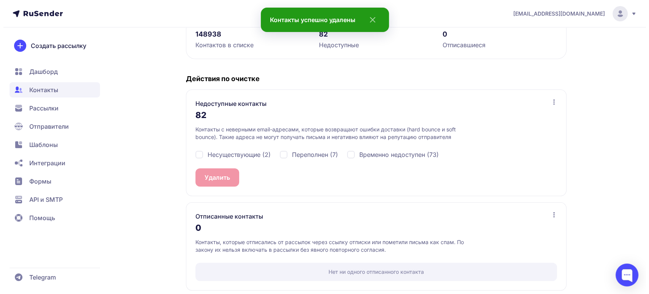
scroll to position [119, 0]
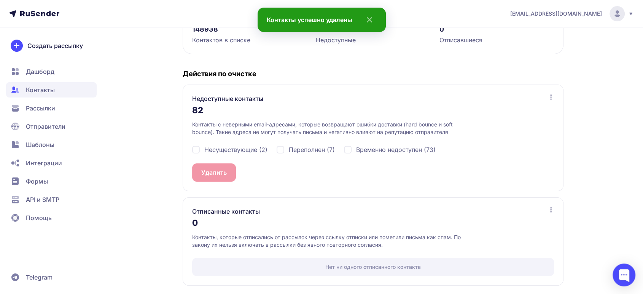
click at [196, 146] on div "Несуществующие (2)" at bounding box center [229, 149] width 75 height 9
checkbox input "true"
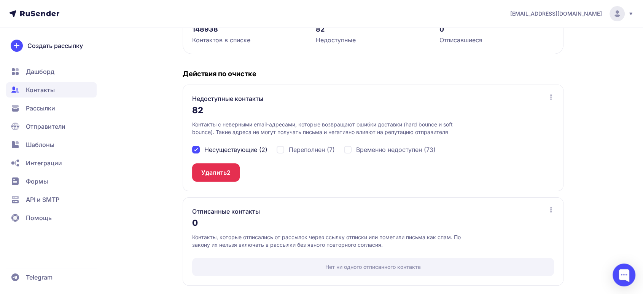
click at [210, 170] on button "Удалить 2" at bounding box center [216, 172] width 48 height 18
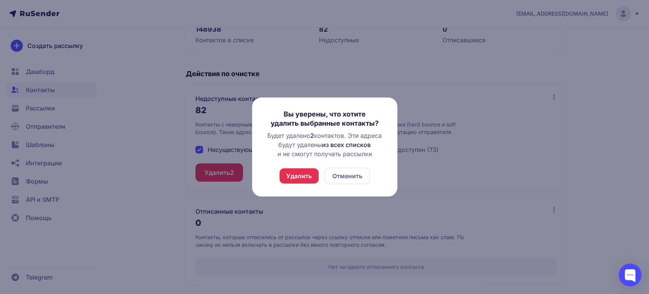
click at [292, 178] on button "Удалить" at bounding box center [298, 175] width 39 height 15
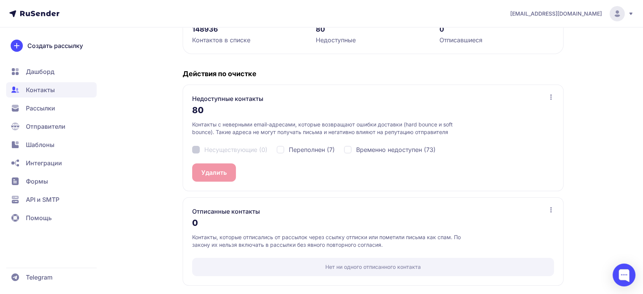
click at [282, 148] on div "Переполнен (7)" at bounding box center [305, 149] width 58 height 9
checkbox input "true"
click at [210, 165] on button "Удалить 7" at bounding box center [215, 172] width 47 height 18
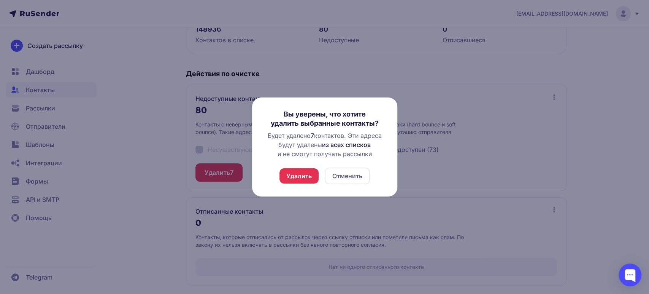
click at [301, 177] on button "Удалить" at bounding box center [298, 175] width 39 height 15
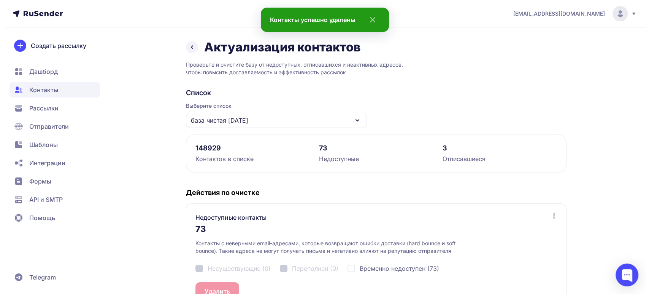
scroll to position [127, 0]
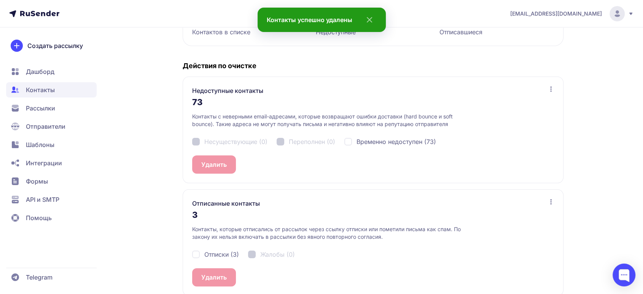
click at [198, 255] on div "Отписки (3)" at bounding box center [215, 253] width 47 height 9
checkbox input "true"
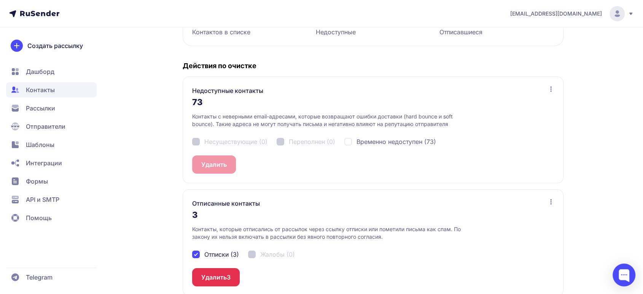
click at [211, 275] on button "Удалить 3" at bounding box center [216, 277] width 48 height 18
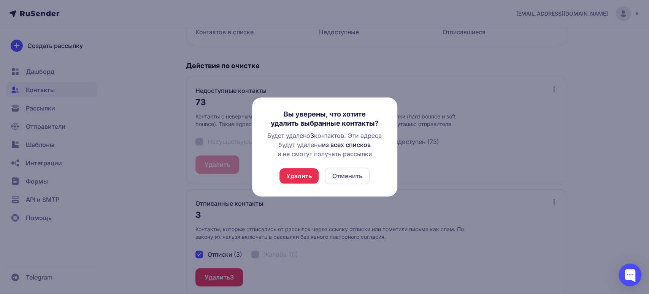
click at [290, 169] on button "Удалить" at bounding box center [298, 175] width 39 height 15
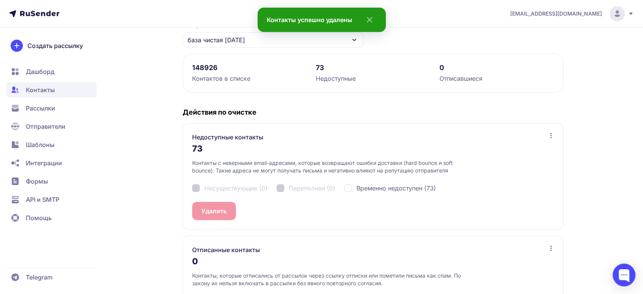
scroll to position [34, 0]
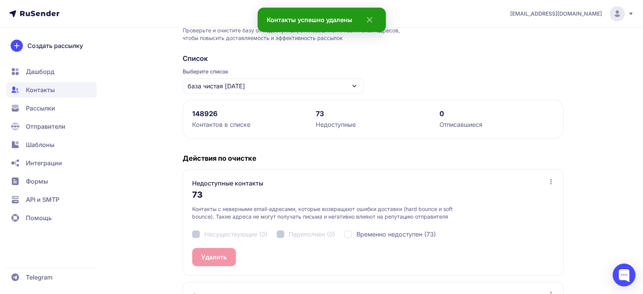
click at [53, 112] on span "Рассылки" at bounding box center [40, 107] width 29 height 9
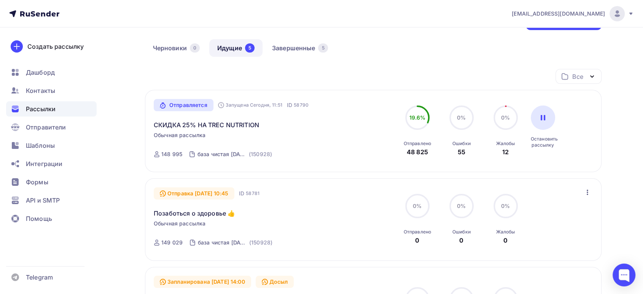
scroll to position [42, 0]
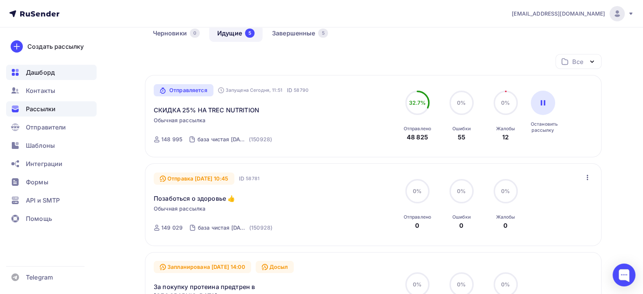
click at [48, 73] on span "Дашборд" at bounding box center [40, 72] width 29 height 9
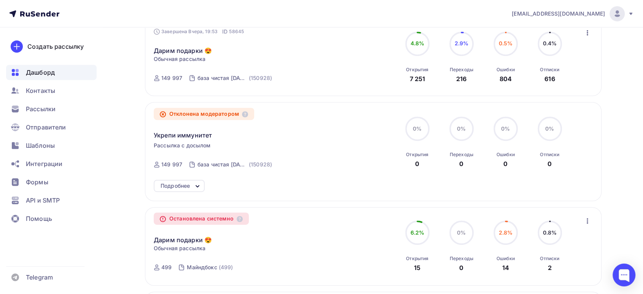
scroll to position [364, 0]
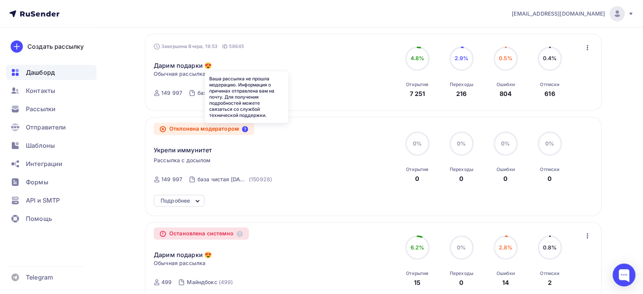
click at [246, 128] on icon at bounding box center [245, 129] width 6 height 6
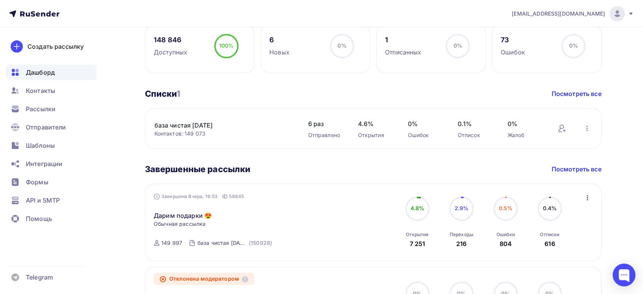
scroll to position [195, 0]
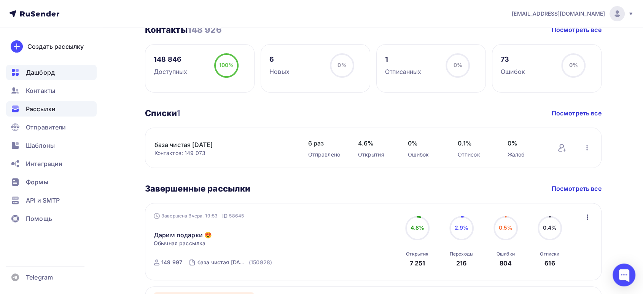
click at [38, 105] on span "Рассылки" at bounding box center [41, 108] width 30 height 9
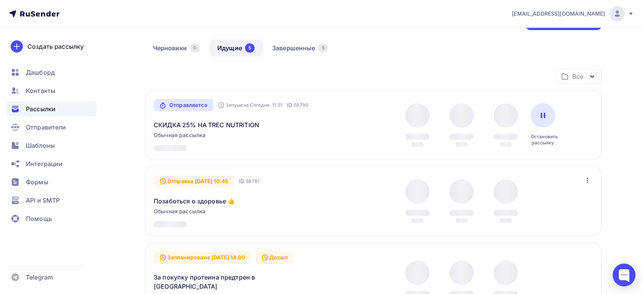
scroll to position [42, 0]
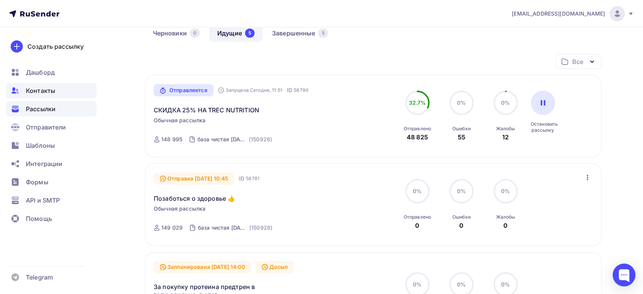
click at [45, 89] on span "Контакты" at bounding box center [40, 90] width 29 height 9
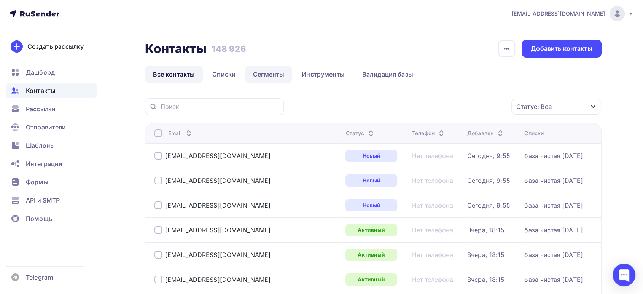
click at [281, 71] on link "Сегменты" at bounding box center [268, 73] width 47 height 17
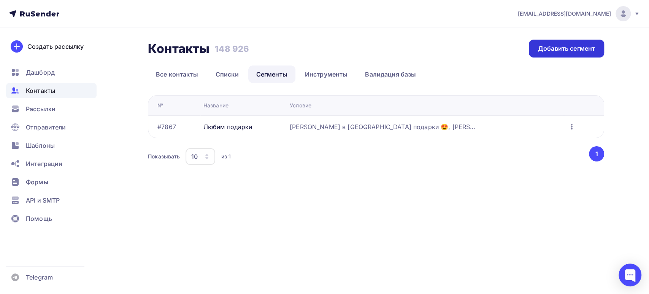
click at [551, 48] on div "Добавить сегмент" at bounding box center [566, 48] width 57 height 9
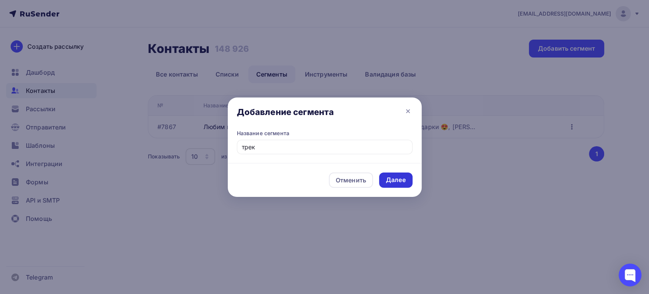
type input "трек"
click at [395, 179] on div "Далее" at bounding box center [396, 179] width 20 height 9
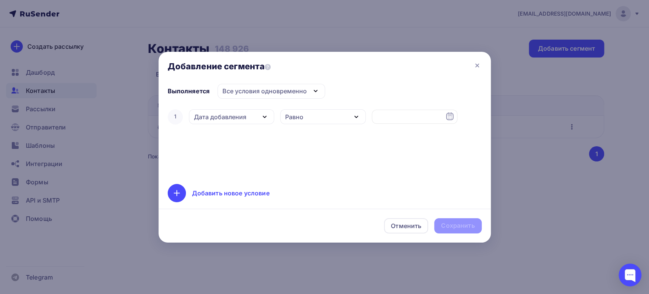
click at [260, 115] on div "Дата добавления" at bounding box center [232, 116] width 86 height 15
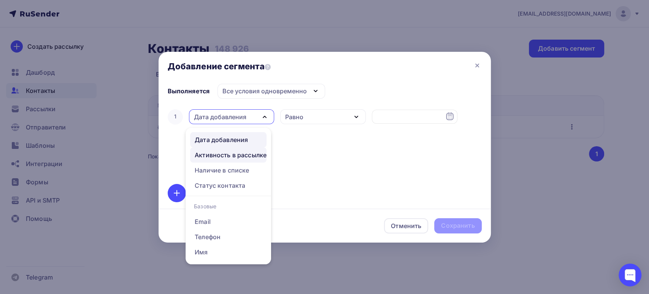
click at [232, 157] on div "Активность в рассылке" at bounding box center [231, 154] width 72 height 9
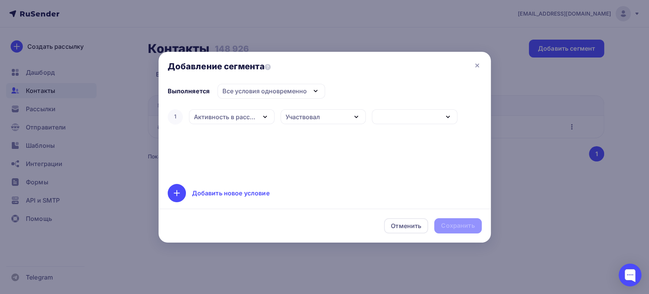
drag, startPoint x: 319, startPoint y: 116, endPoint x: 319, endPoint y: 123, distance: 7.2
click at [319, 117] on div "Участвовал" at bounding box center [303, 116] width 34 height 9
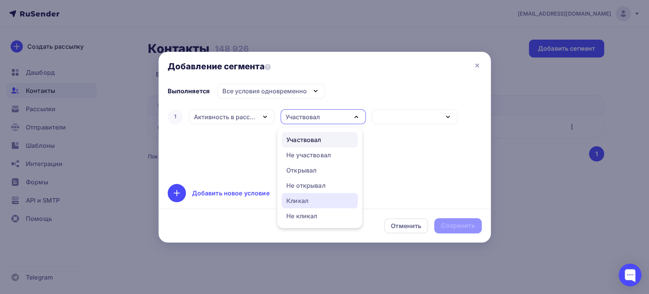
click at [299, 197] on div "Кликал" at bounding box center [297, 200] width 22 height 9
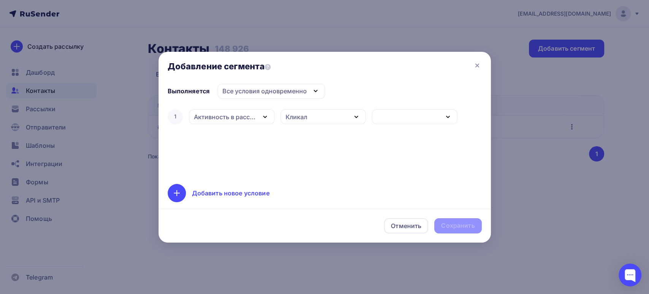
click at [427, 110] on div "button" at bounding box center [415, 116] width 86 height 15
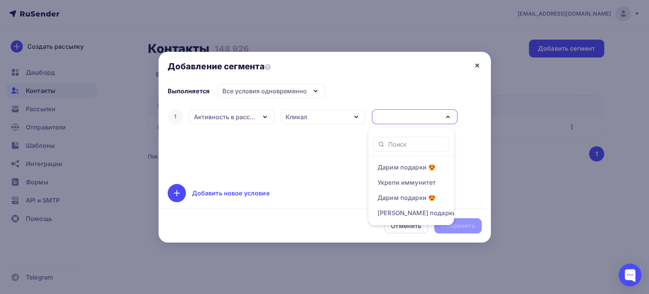
click at [473, 65] on icon at bounding box center [477, 65] width 9 height 9
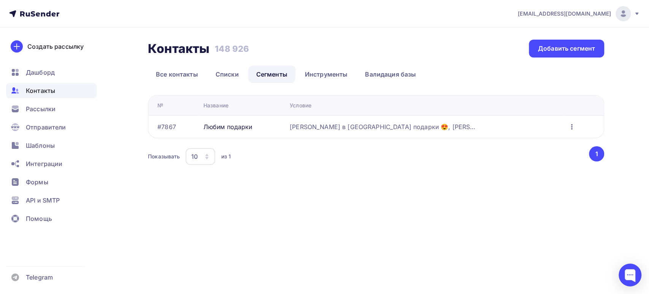
click at [567, 128] on icon "button" at bounding box center [571, 126] width 9 height 9
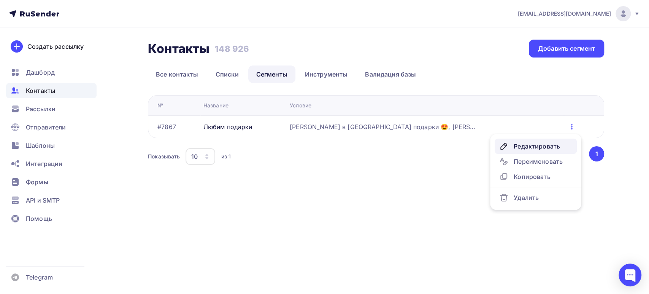
click at [534, 144] on div "Редактировать" at bounding box center [535, 145] width 73 height 9
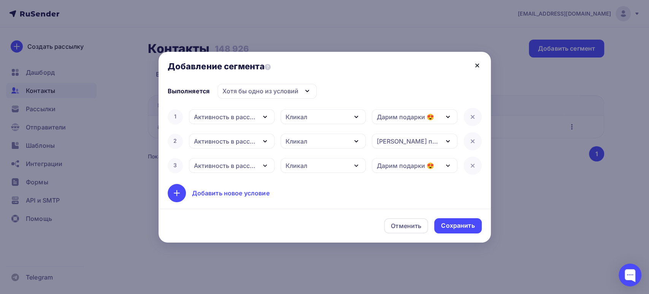
click at [475, 65] on icon at bounding box center [477, 65] width 9 height 9
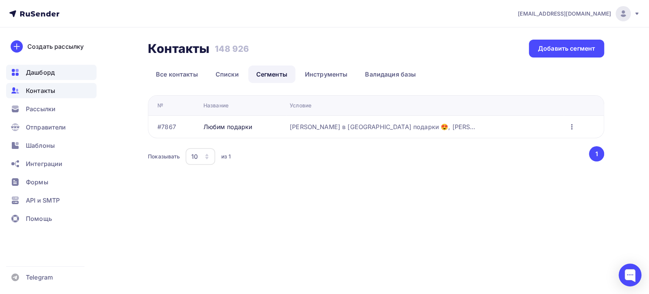
click at [33, 79] on div "Дашборд" at bounding box center [51, 72] width 91 height 15
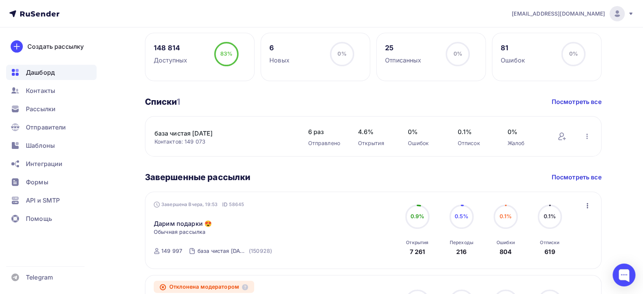
scroll to position [211, 0]
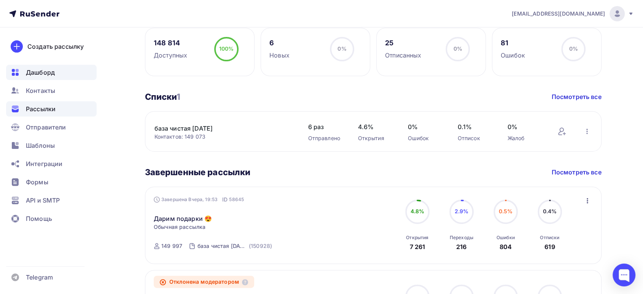
click at [32, 112] on span "Рассылки" at bounding box center [41, 108] width 30 height 9
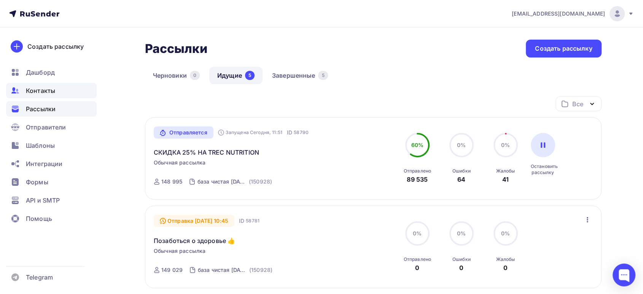
click at [35, 90] on span "Контакты" at bounding box center [40, 90] width 29 height 9
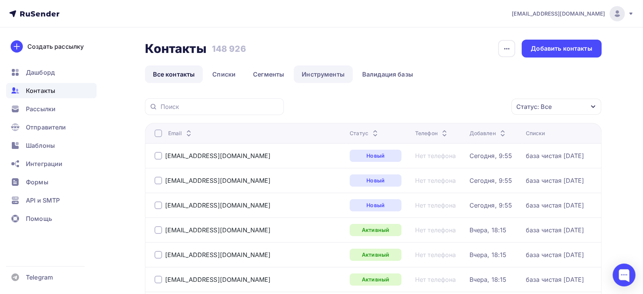
click at [316, 72] on link "Инструменты" at bounding box center [323, 73] width 59 height 17
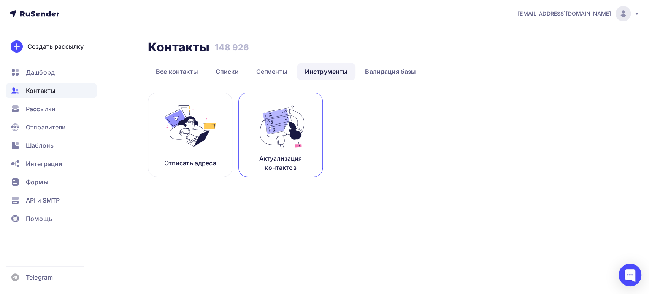
click at [271, 131] on img at bounding box center [280, 126] width 51 height 48
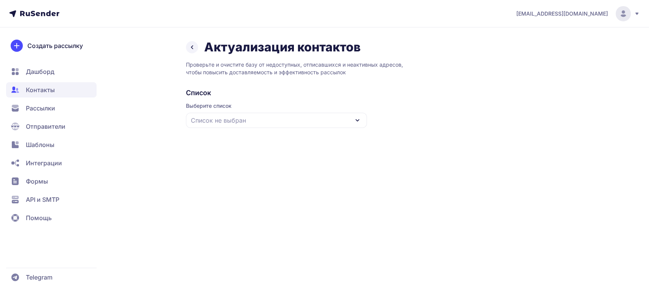
click at [258, 122] on div "Список не выбран" at bounding box center [276, 120] width 181 height 15
click at [237, 165] on div "база чистая [DATE]" at bounding box center [277, 167] width 172 height 18
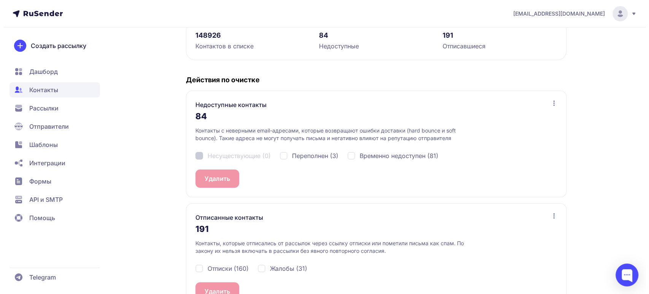
scroll to position [137, 0]
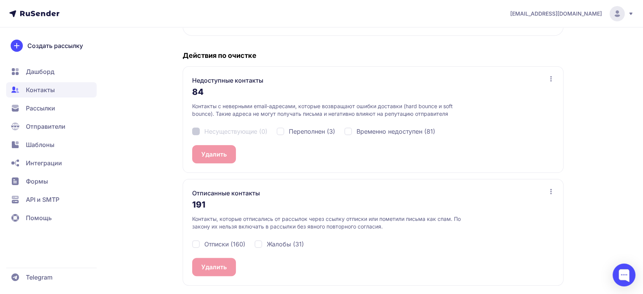
drag, startPoint x: 196, startPoint y: 240, endPoint x: 212, endPoint y: 244, distance: 16.4
click at [195, 240] on div "Отписки (160)" at bounding box center [218, 243] width 53 height 9
checkbox input "true"
click at [257, 242] on div "Жалобы (31)" at bounding box center [278, 243] width 49 height 9
checkbox input "true"
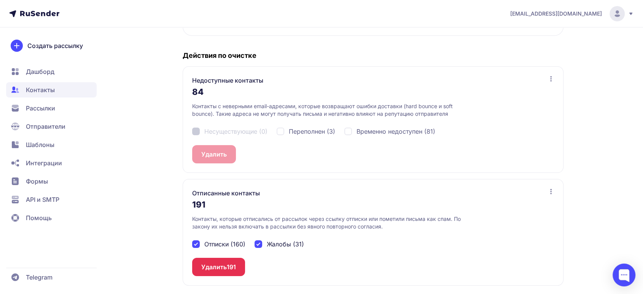
click at [230, 264] on span "191" at bounding box center [231, 266] width 9 height 9
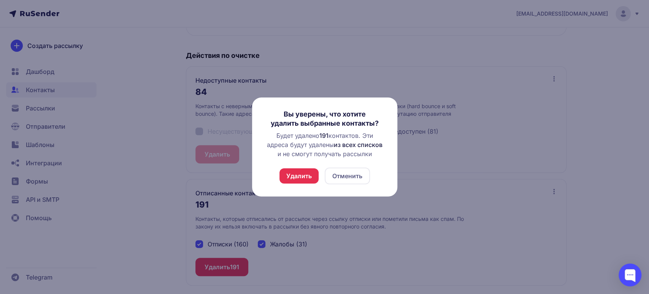
click at [293, 174] on button "Удалить" at bounding box center [298, 175] width 39 height 15
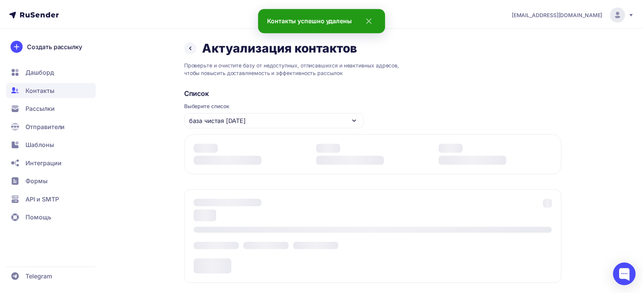
scroll to position [0, 0]
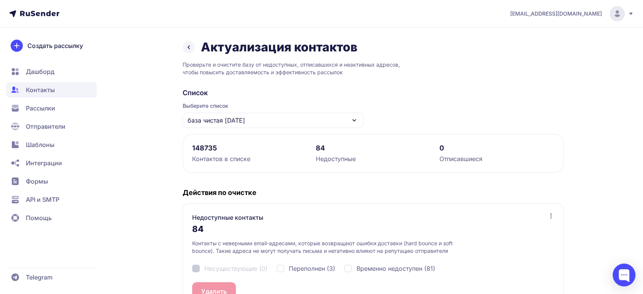
click at [44, 74] on span "Дашборд" at bounding box center [40, 71] width 29 height 9
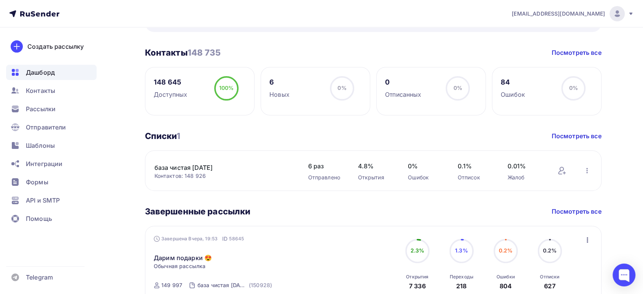
scroll to position [253, 0]
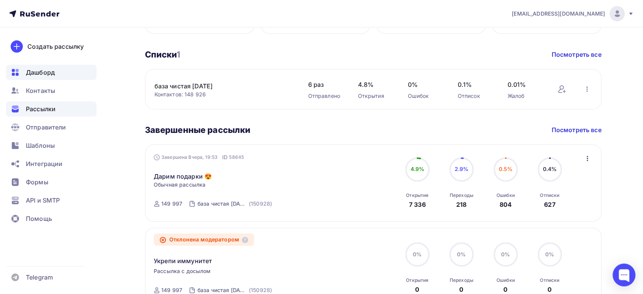
click at [44, 108] on span "Рассылки" at bounding box center [41, 108] width 30 height 9
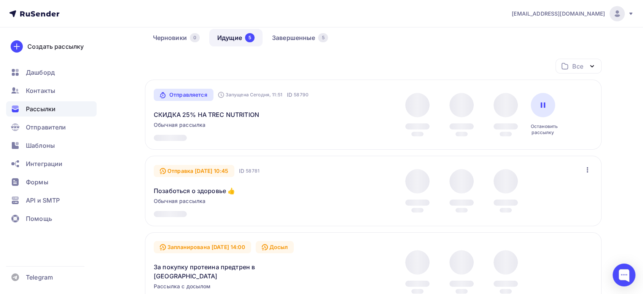
scroll to position [42, 0]
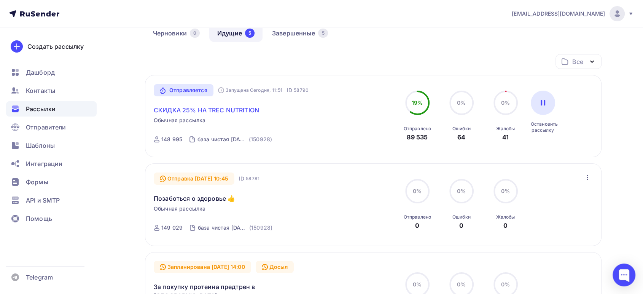
click at [225, 111] on link "СКИДКА 25% НА TREC NUTRITION" at bounding box center [206, 109] width 105 height 9
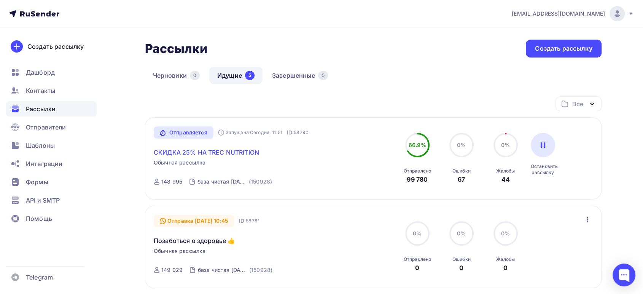
click at [175, 151] on link "СКИДКА 25% НА TREC NUTRITION" at bounding box center [206, 152] width 105 height 9
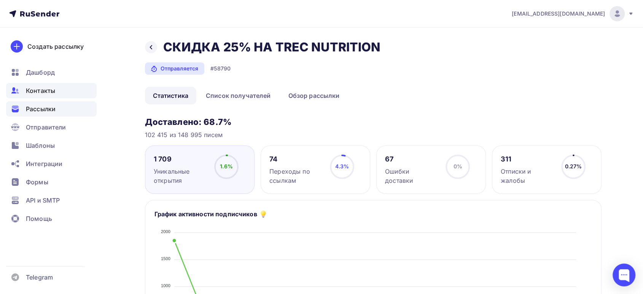
click at [44, 89] on span "Контакты" at bounding box center [40, 90] width 29 height 9
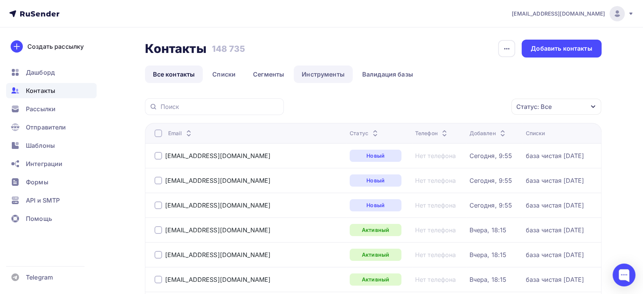
click at [329, 71] on link "Инструменты" at bounding box center [323, 73] width 59 height 17
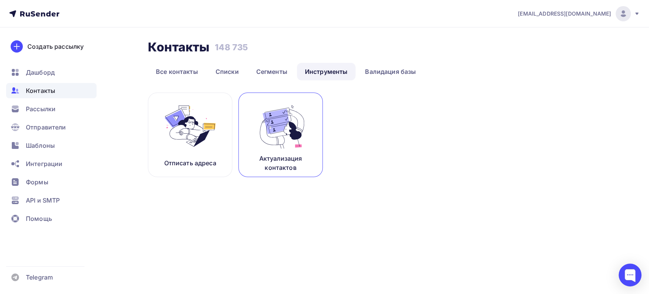
click at [263, 151] on link "Актуализация контактов" at bounding box center [280, 134] width 84 height 84
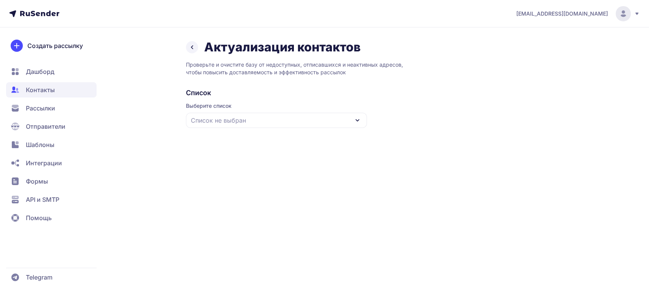
click at [232, 119] on span "Список не выбран" at bounding box center [218, 120] width 55 height 9
click at [235, 166] on div "база чистая [DATE]" at bounding box center [277, 167] width 172 height 18
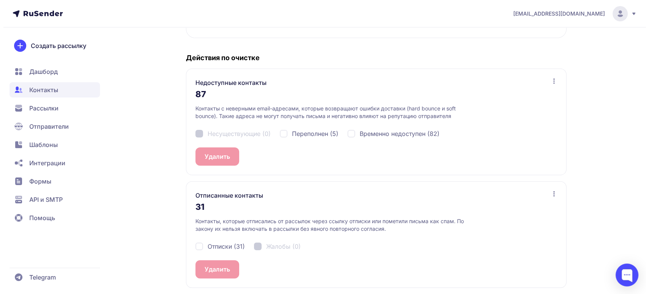
scroll to position [137, 0]
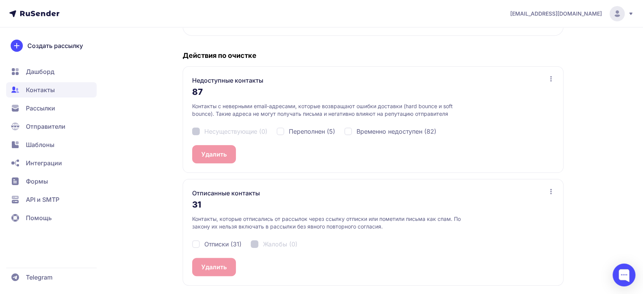
click at [195, 241] on div "Отписки (31)" at bounding box center [216, 243] width 49 height 9
checkbox input "true"
click at [210, 265] on button "Удалить 31" at bounding box center [217, 266] width 50 height 18
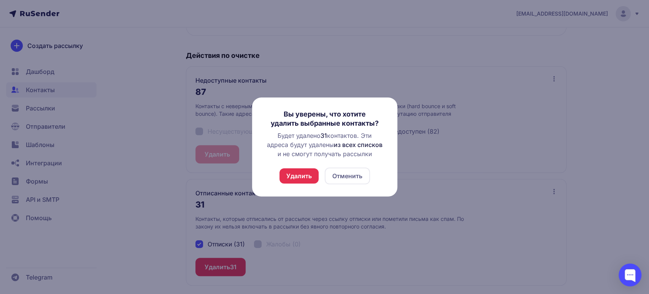
click at [300, 173] on button "Удалить" at bounding box center [298, 175] width 39 height 15
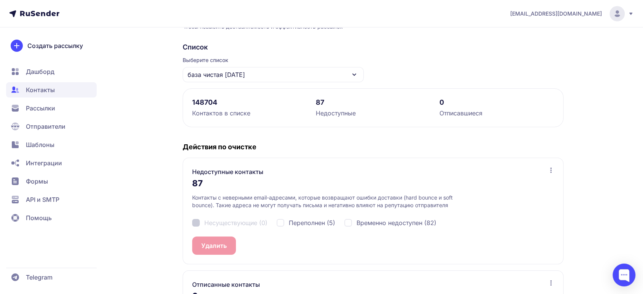
scroll to position [0, 0]
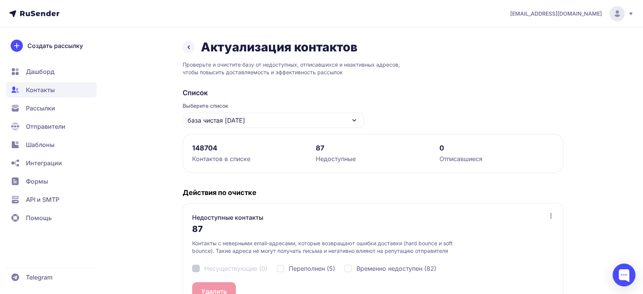
click at [37, 108] on span "Рассылки" at bounding box center [40, 107] width 29 height 9
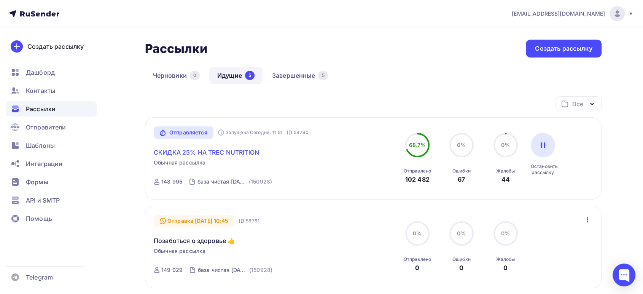
click at [185, 151] on link "СКИДКА 25% НА TREC NUTRITION" at bounding box center [206, 152] width 105 height 9
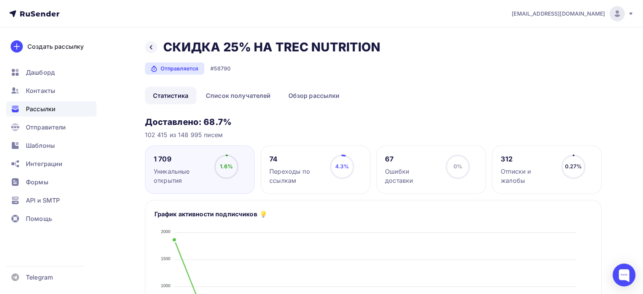
click at [41, 108] on span "Рассылки" at bounding box center [41, 108] width 30 height 9
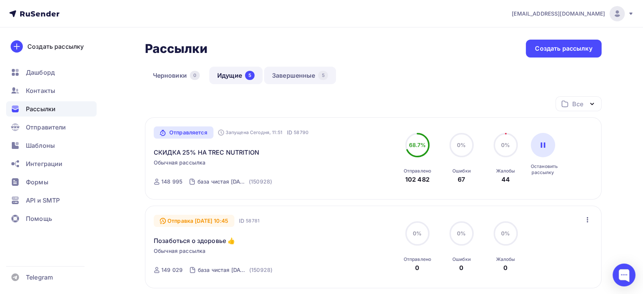
click at [283, 79] on link "Завершенные 5" at bounding box center [300, 75] width 72 height 17
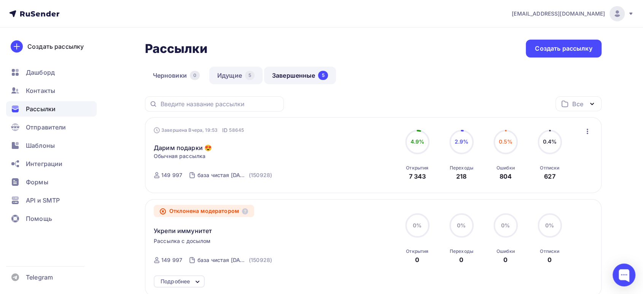
click at [235, 79] on link "Идущие 5" at bounding box center [235, 75] width 53 height 17
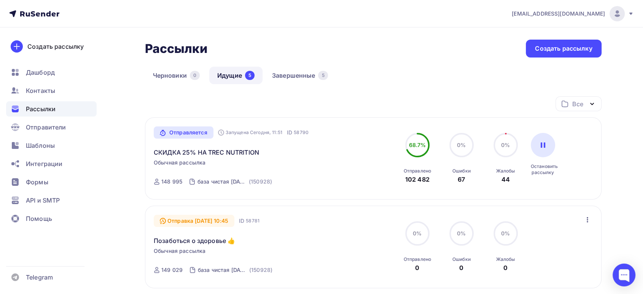
click at [174, 132] on div "Отправляется" at bounding box center [184, 132] width 60 height 12
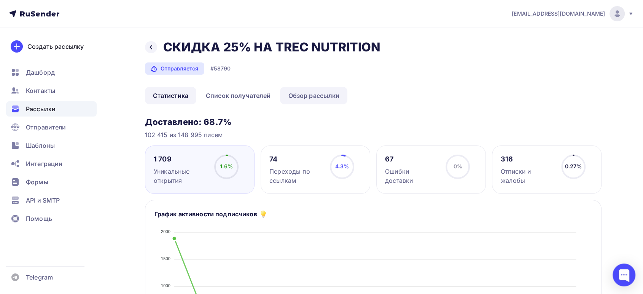
click at [313, 98] on link "Обзор рассылки" at bounding box center [313, 95] width 67 height 17
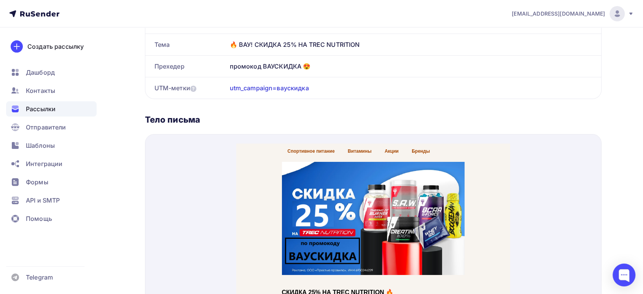
scroll to position [120, 0]
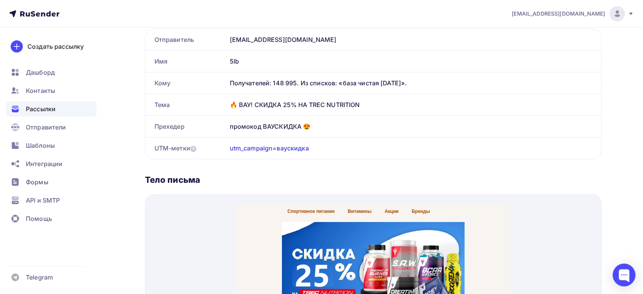
click at [39, 105] on span "Рассылки" at bounding box center [41, 108] width 30 height 9
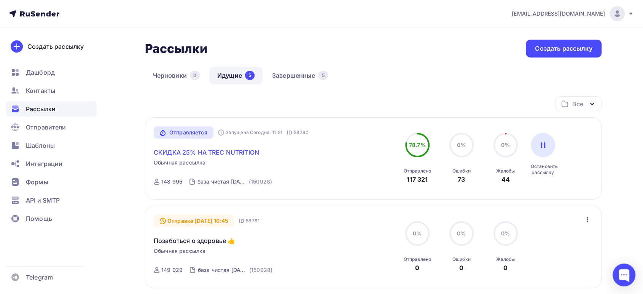
click at [167, 153] on link "СКИДКА 25% НА TREC NUTRITION" at bounding box center [206, 152] width 105 height 9
